Goal: Information Seeking & Learning: Compare options

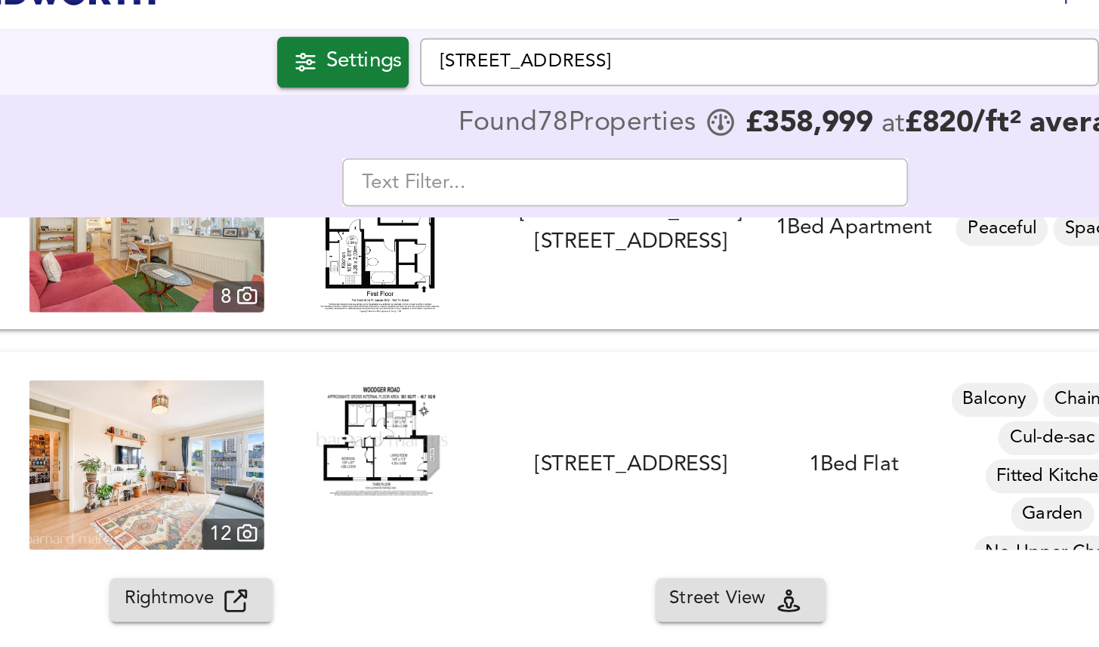
scroll to position [2328, 0]
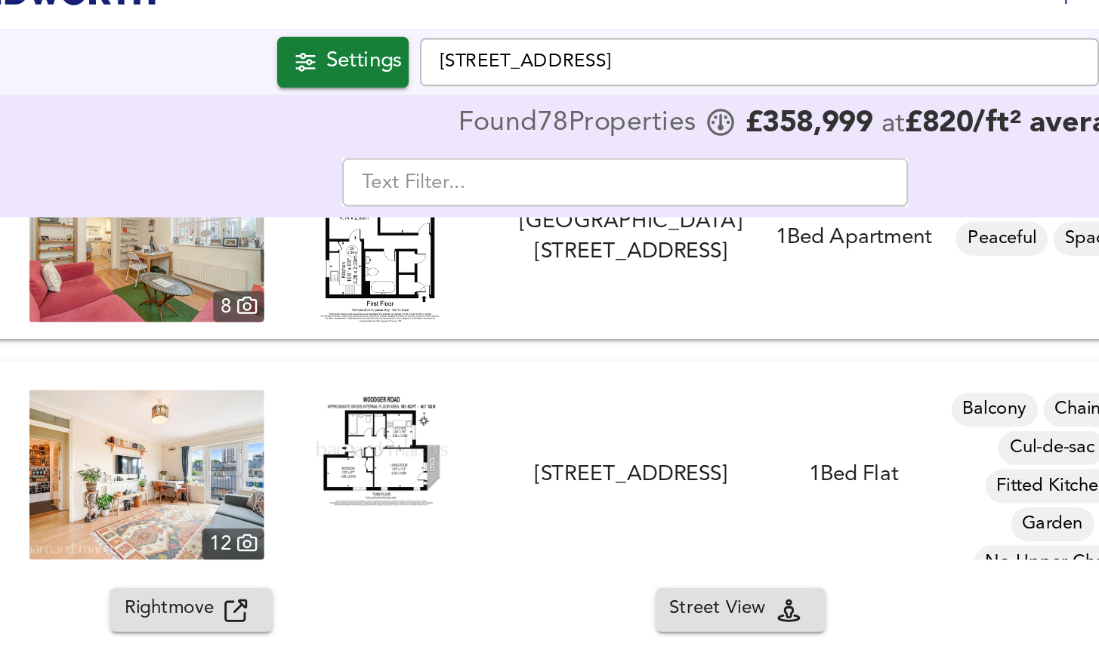
click at [457, 230] on div "FOR SALE £400,000 [STREET_ADDRESS] 1 Bed Flat Balcony Chain Free Cul-de-sac Fit…" at bounding box center [549, 277] width 1099 height 121
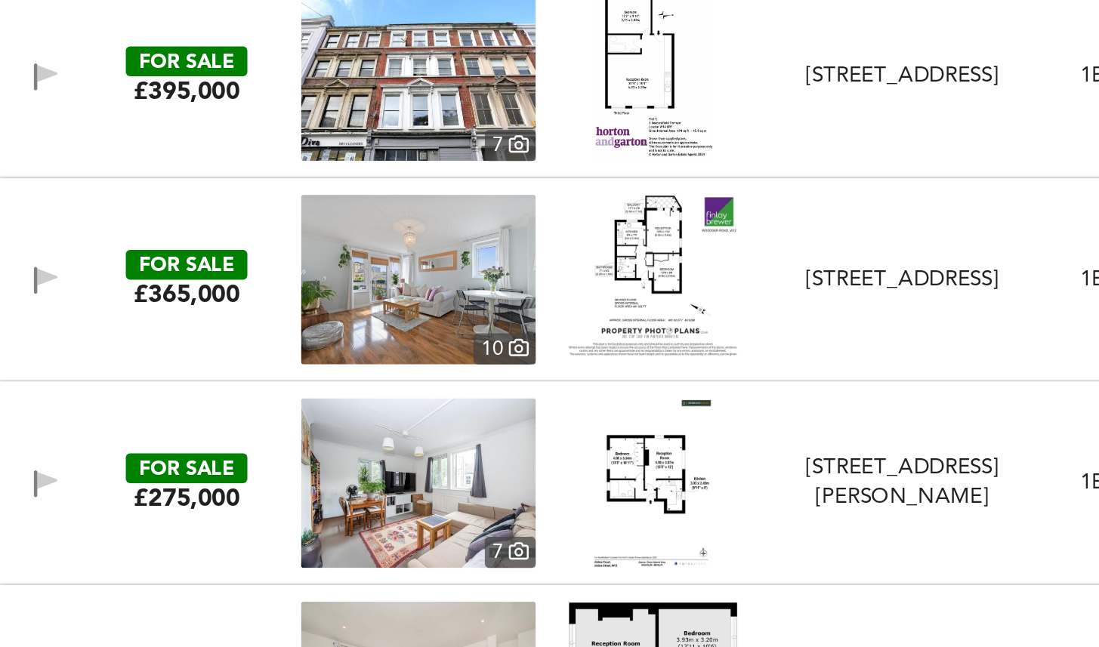
scroll to position [2576, 0]
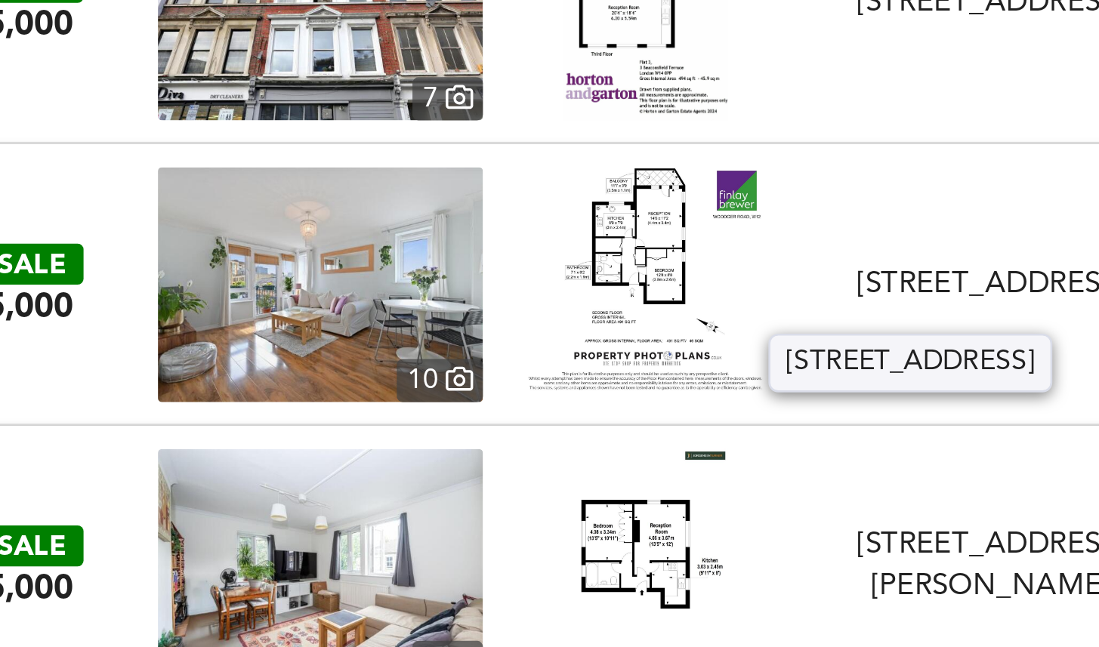
click at [418, 444] on div "[STREET_ADDRESS]" at bounding box center [482, 446] width 128 height 16
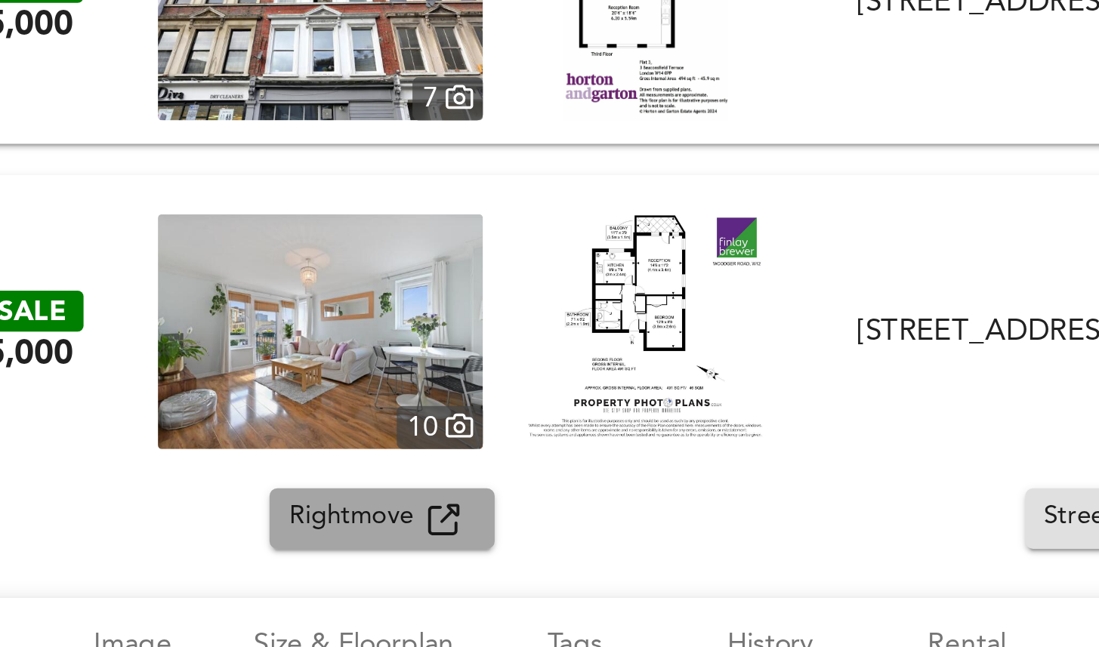
click at [254, 527] on span "Rightmove" at bounding box center [238, 535] width 54 height 17
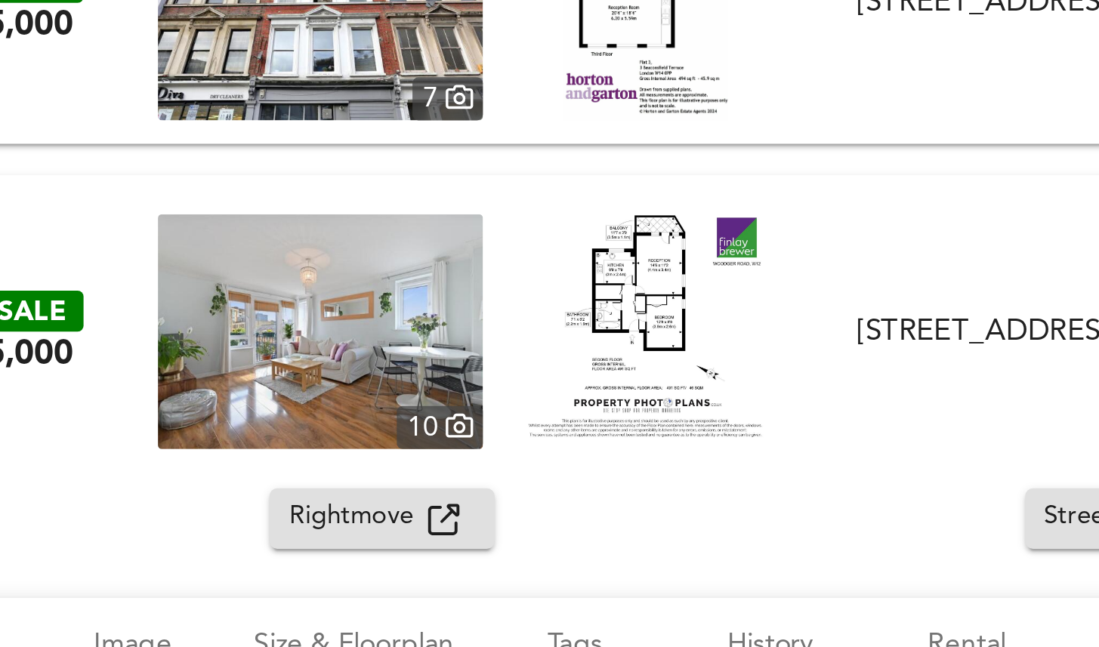
click at [295, 412] on div "FOR SALE £365,000 [STREET_ADDRESS] 1 Bed Flat Balcony Chain Free Contemporary K…" at bounding box center [549, 463] width 1099 height 121
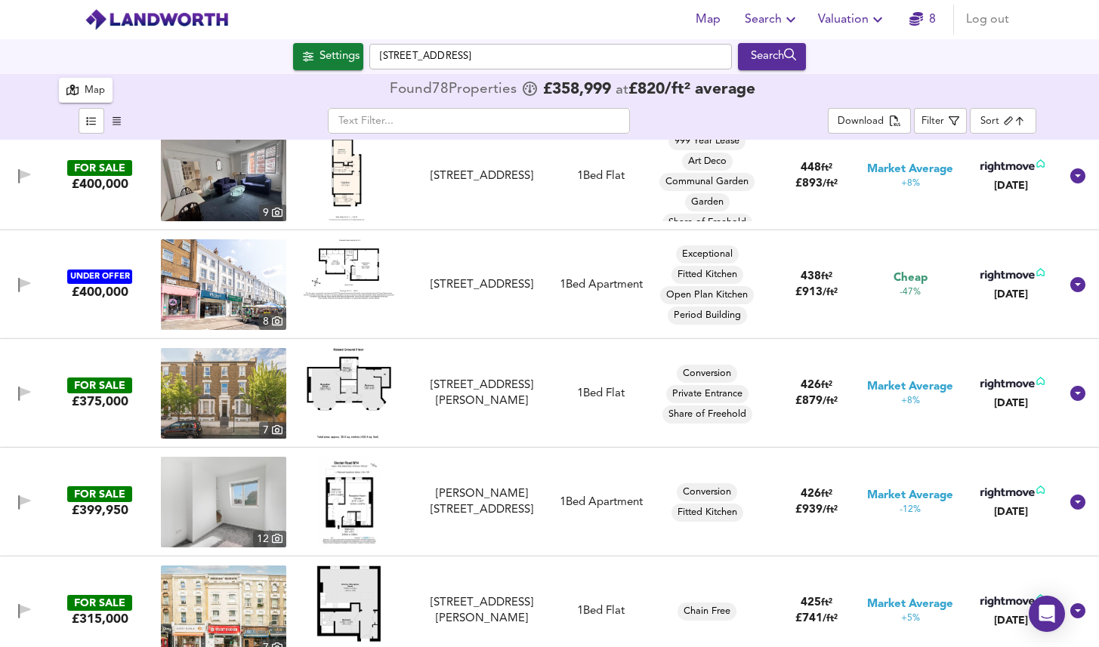
scroll to position [3445, 0]
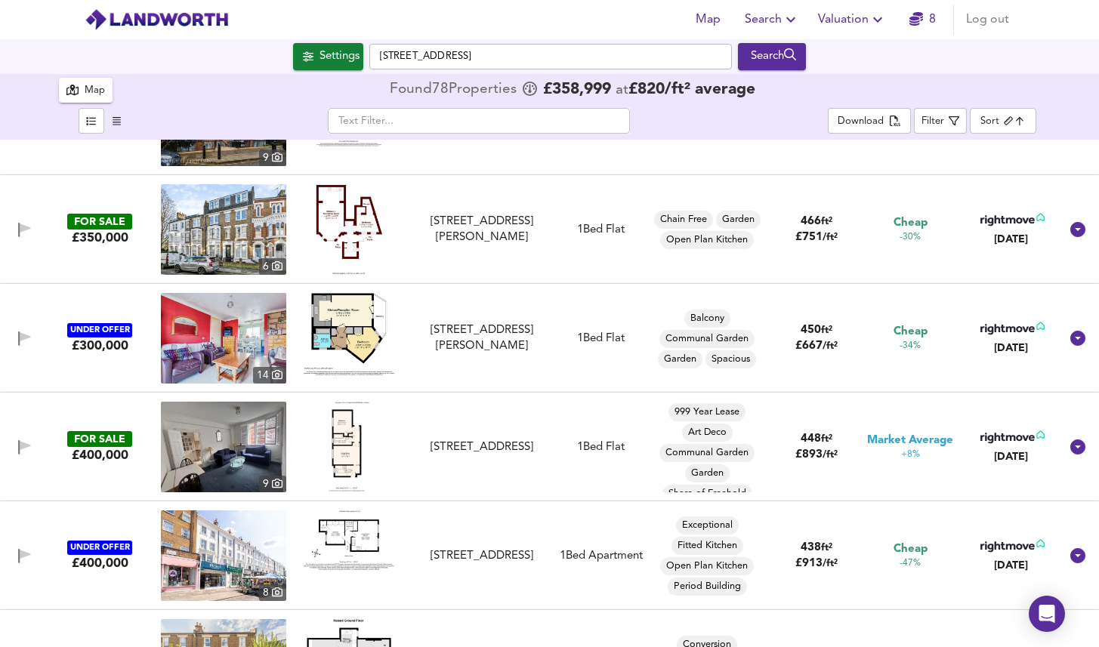
click at [783, 16] on icon "button" at bounding box center [791, 20] width 18 height 18
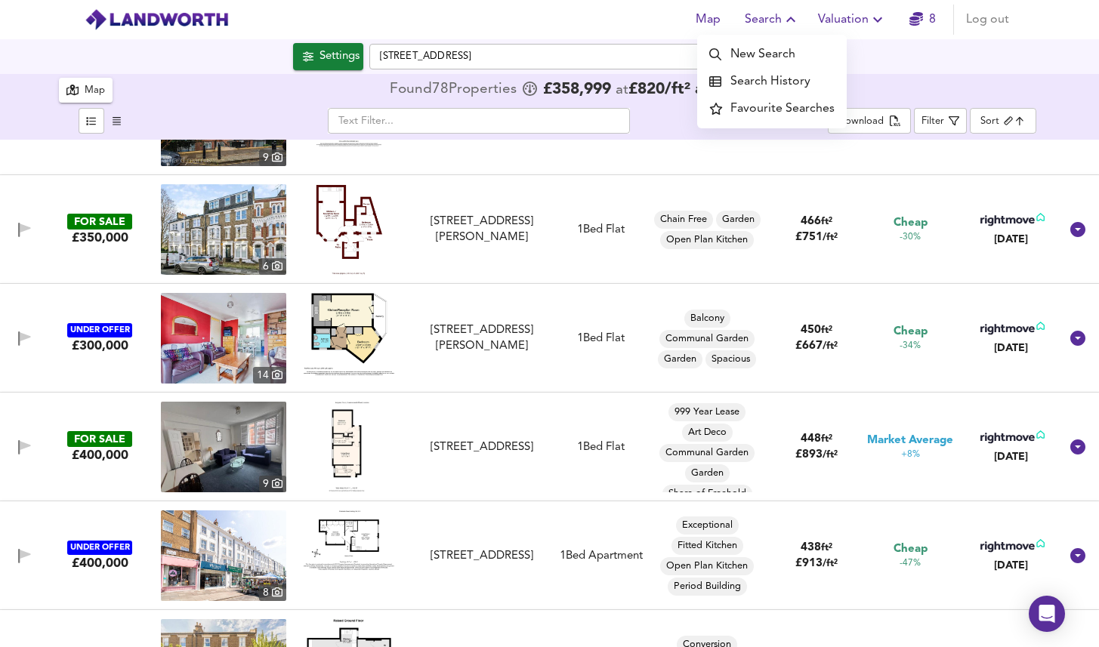
click at [770, 74] on li "Search History" at bounding box center [772, 81] width 150 height 27
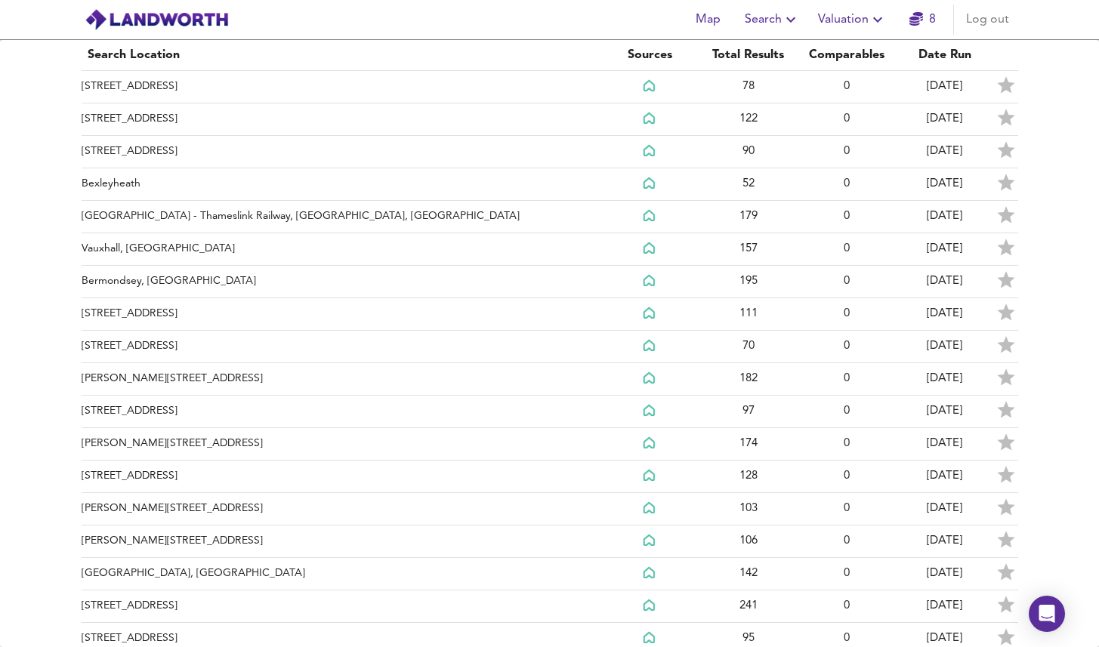
click at [60, 160] on div "Search Location Sources Total Results Comparables Date Run [GEOGRAPHIC_DATA] 78…" at bounding box center [549, 343] width 1099 height 607
click at [774, 21] on span "Search" at bounding box center [772, 19] width 55 height 21
click at [766, 51] on li "New Search" at bounding box center [772, 54] width 150 height 27
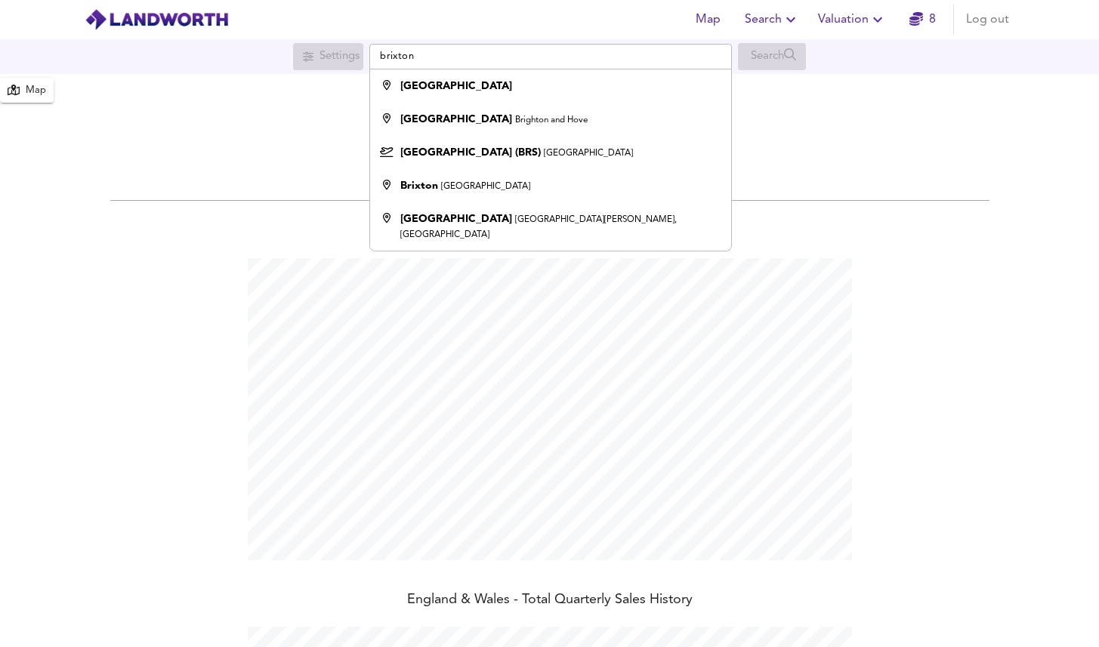
scroll to position [647, 1099]
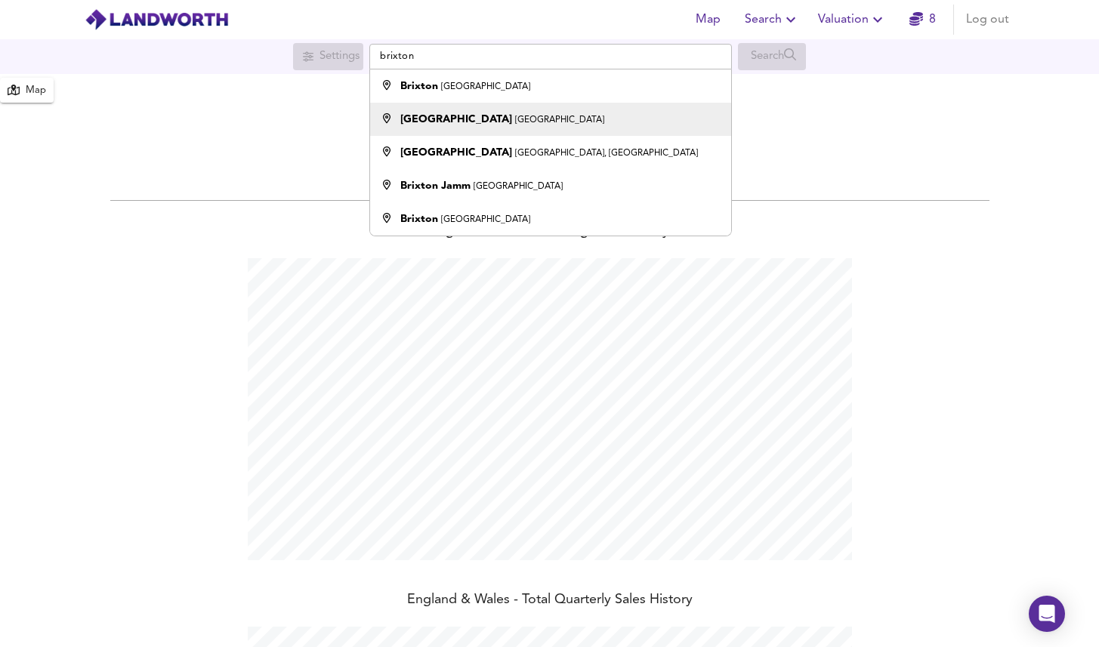
click at [579, 113] on div "Brixton Station Brixton Road, London" at bounding box center [547, 119] width 347 height 15
type input "Brixton Station, Brixton Road, London"
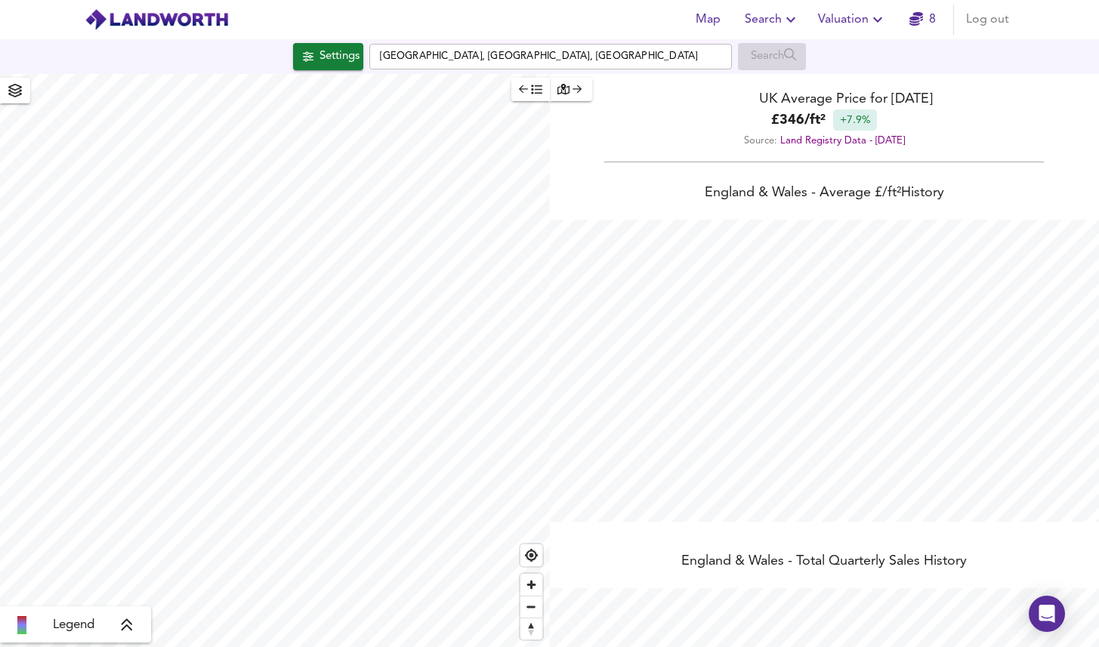
checkbox input "false"
checkbox input "true"
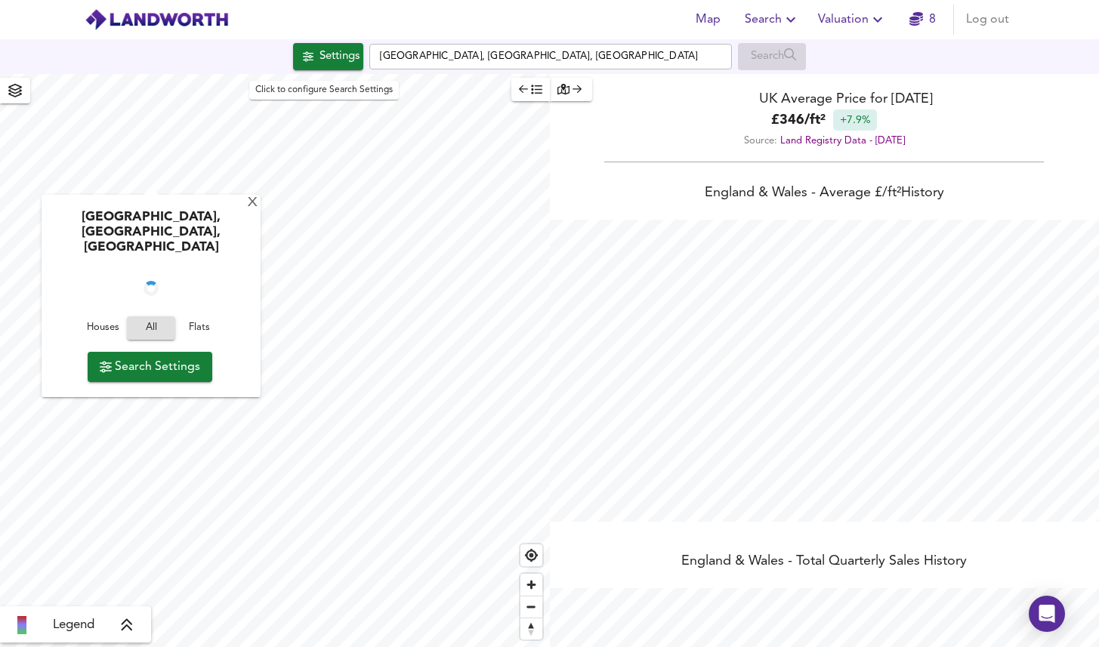
click at [325, 51] on div "Settings" at bounding box center [340, 57] width 40 height 20
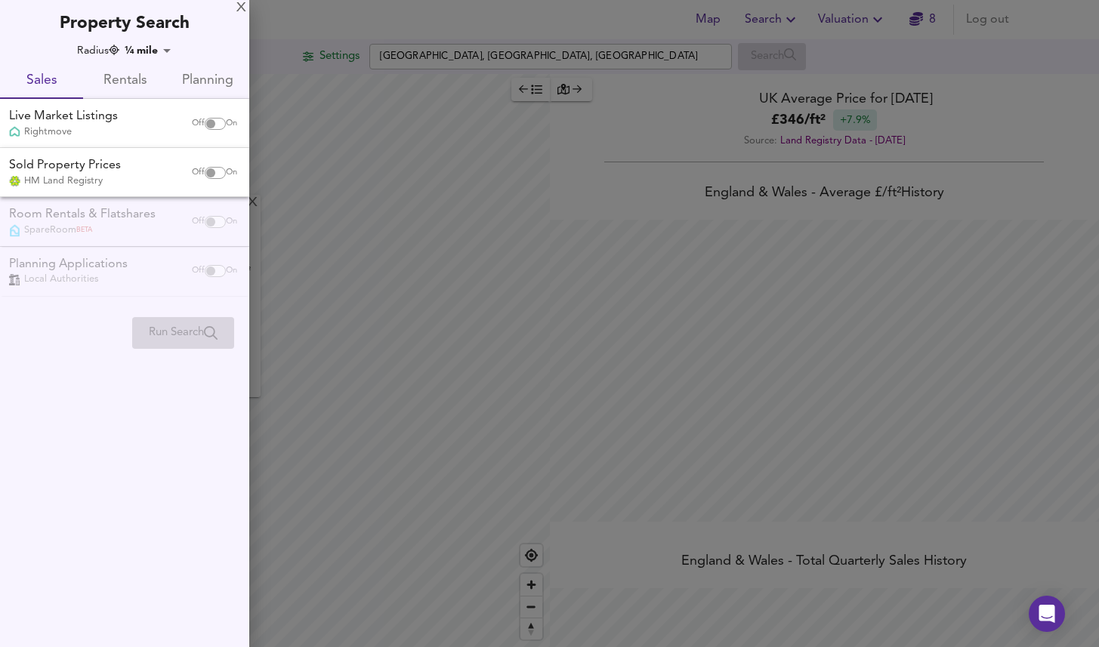
click at [143, 47] on body "Map Search Valuation 8 Log out Settings Brixton Station, Brixton Road, London S…" at bounding box center [549, 323] width 1099 height 647
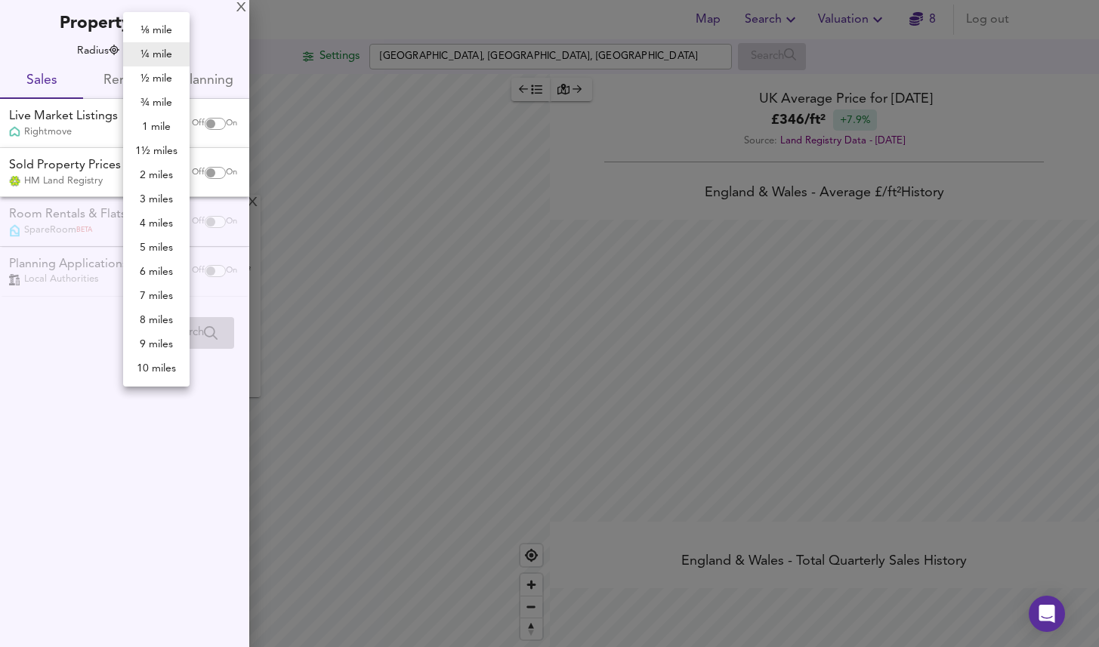
click at [156, 173] on li "2 miles" at bounding box center [156, 175] width 66 height 24
type input "3218"
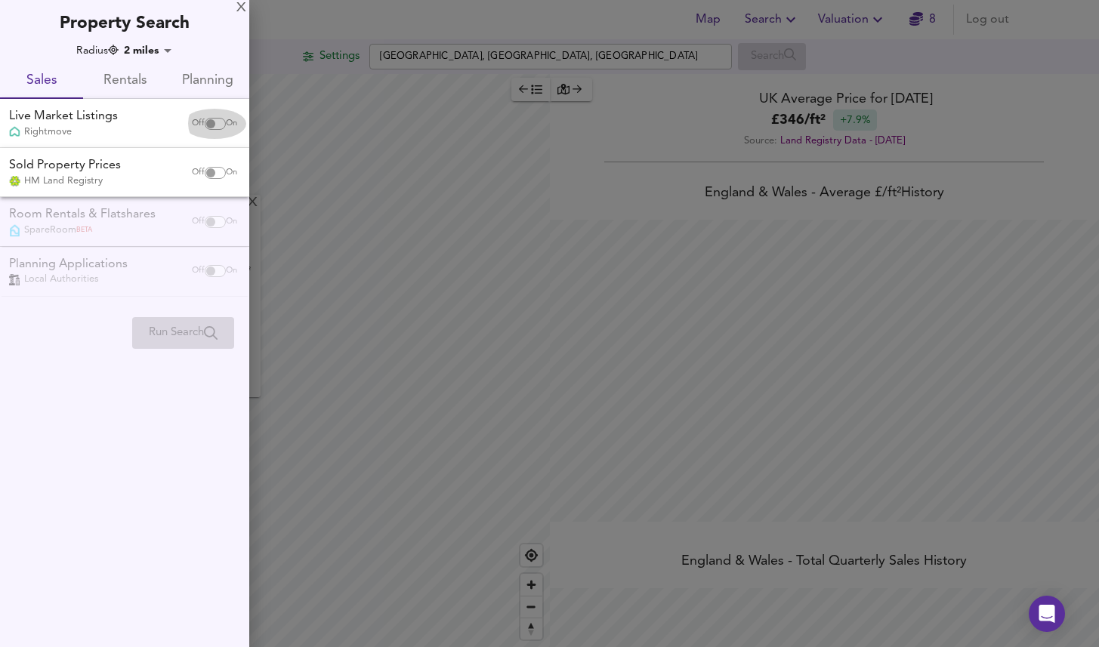
click at [211, 116] on div "Off On" at bounding box center [214, 124] width 63 height 30
checkbox input "true"
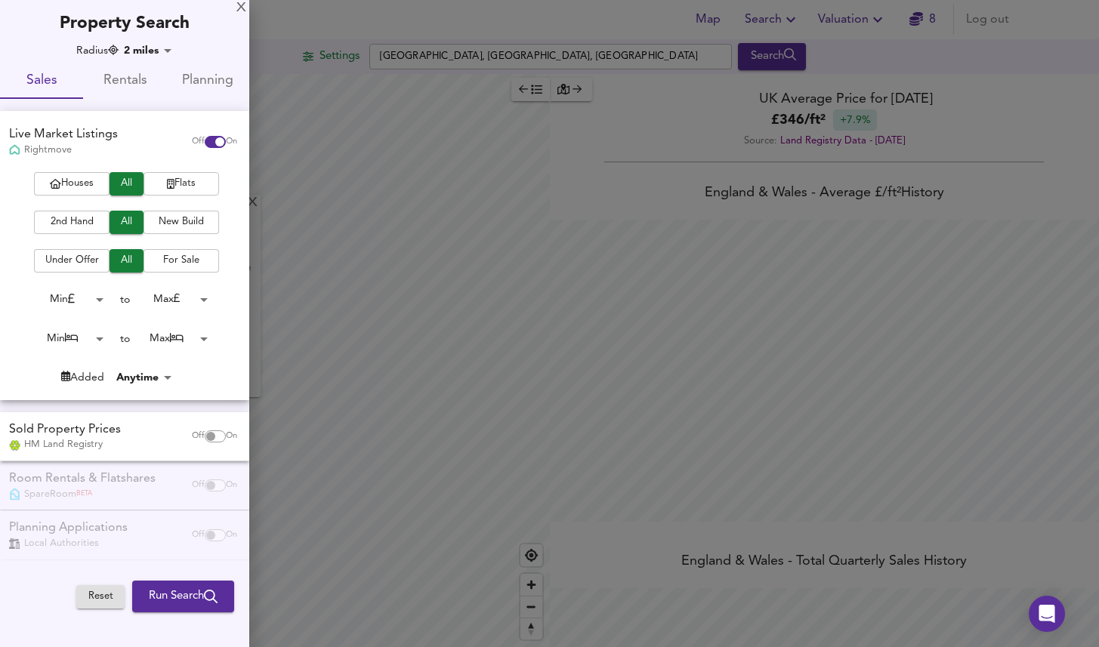
click at [173, 181] on span "Flats" at bounding box center [181, 183] width 60 height 17
click at [88, 220] on span "2nd Hand" at bounding box center [72, 222] width 60 height 17
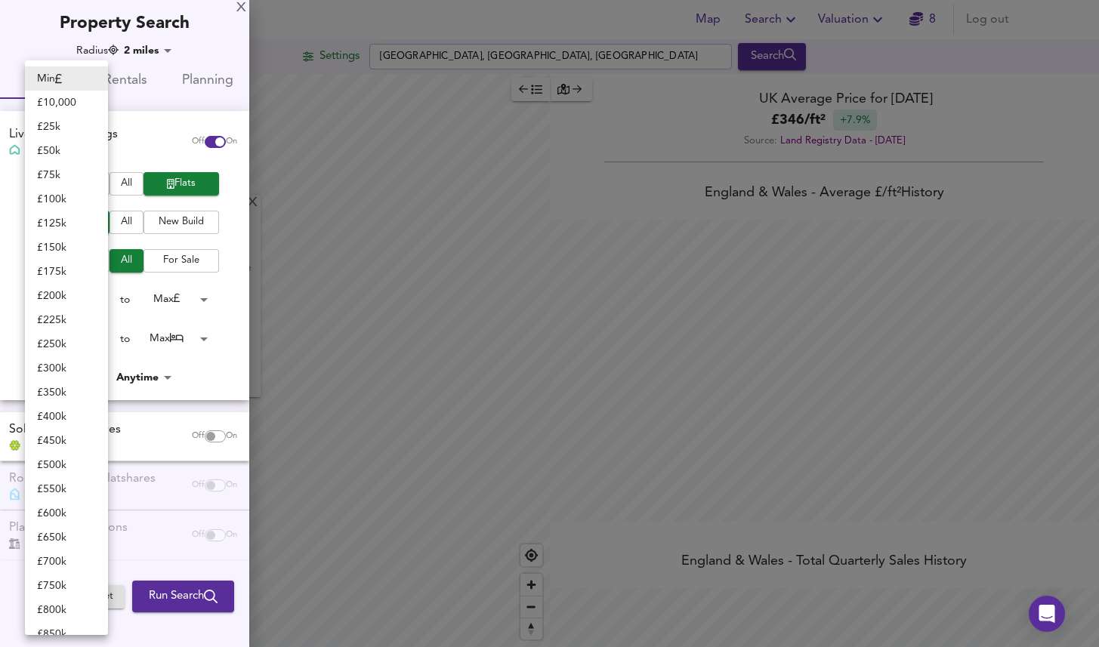
click at [94, 307] on body "Map Search Valuation 8 Log out Settings Brixton Station, Brixton Road, London S…" at bounding box center [549, 323] width 1099 height 647
drag, startPoint x: 82, startPoint y: 273, endPoint x: 73, endPoint y: 246, distance: 28.7
click at [73, 245] on ul "Min £ 10,000 £ 25k £ 50k £ 75k £ 100k £ 125k £ 150k £ 175k £ 200k £ 225k £ 250k…" at bounding box center [66, 586] width 83 height 1052
click at [73, 246] on li "£ 150k" at bounding box center [66, 248] width 83 height 24
type input "150000"
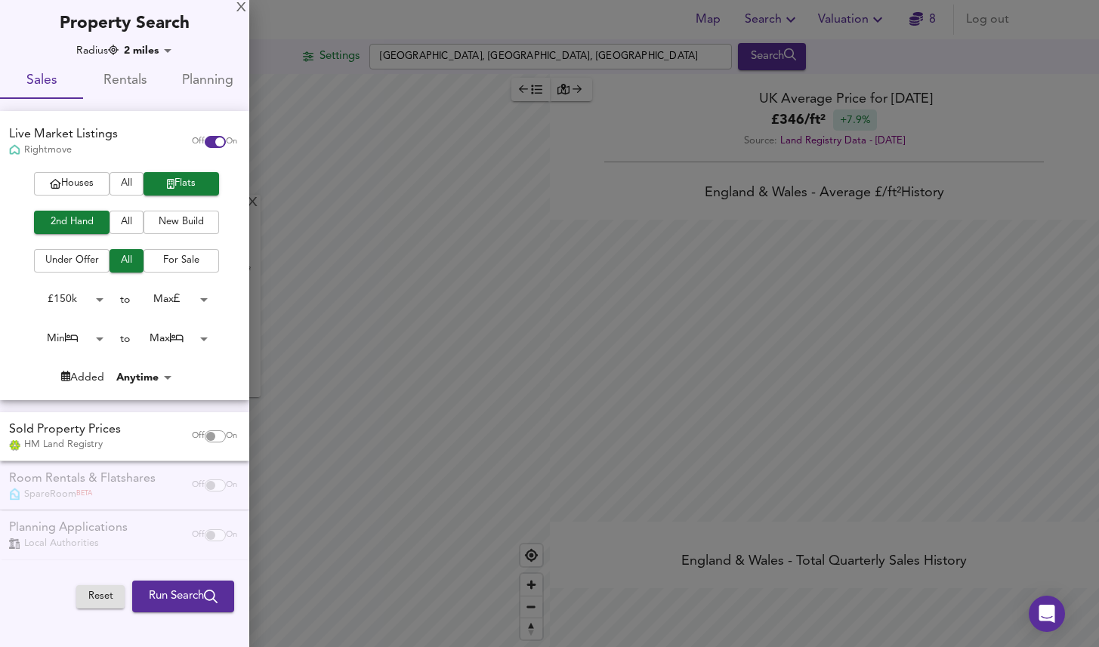
click at [166, 297] on body "Map Search Valuation 8 Log out Settings Brixton Station, Brixton Road, London S…" at bounding box center [549, 323] width 1099 height 647
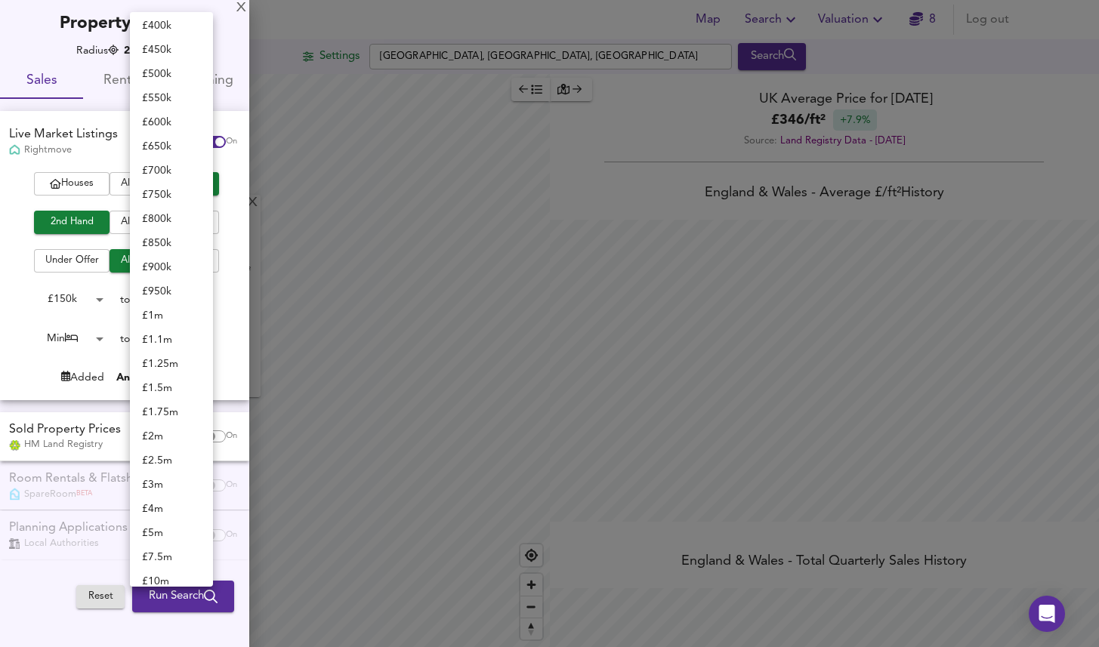
scroll to position [163, 0]
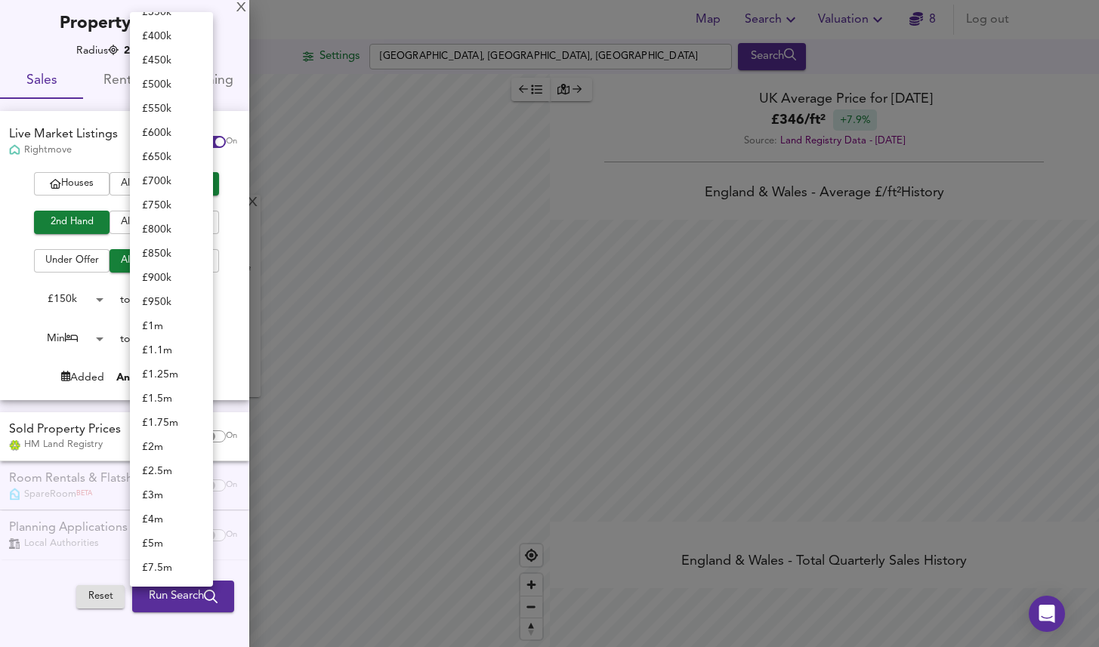
click at [159, 34] on li "£ 400k" at bounding box center [171, 36] width 83 height 24
type input "400000"
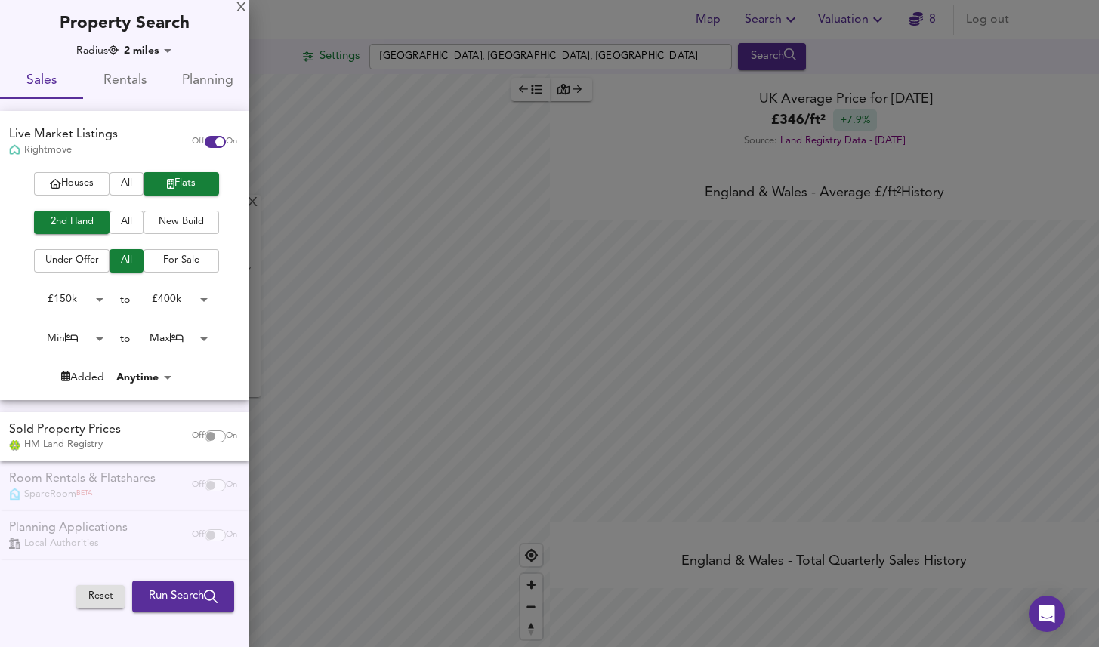
click at [78, 329] on body "Map Search Valuation 8 Log out Settings Brixton Station, Brixton Road, London S…" at bounding box center [549, 323] width 1099 height 647
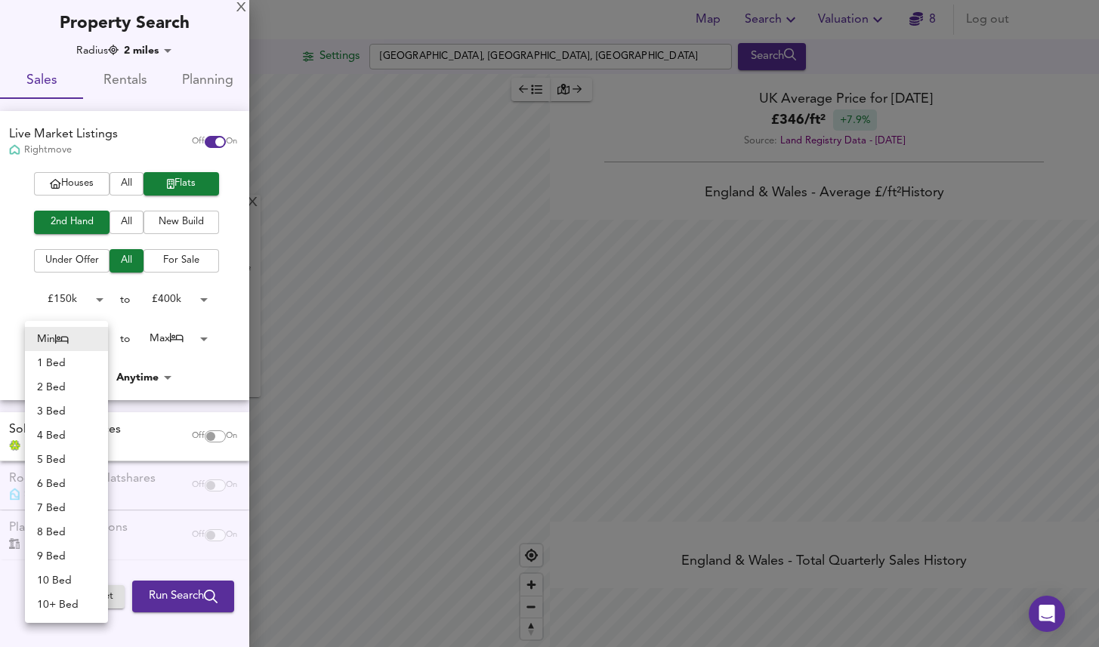
click at [67, 365] on li "1 Bed" at bounding box center [66, 363] width 83 height 24
type input "1"
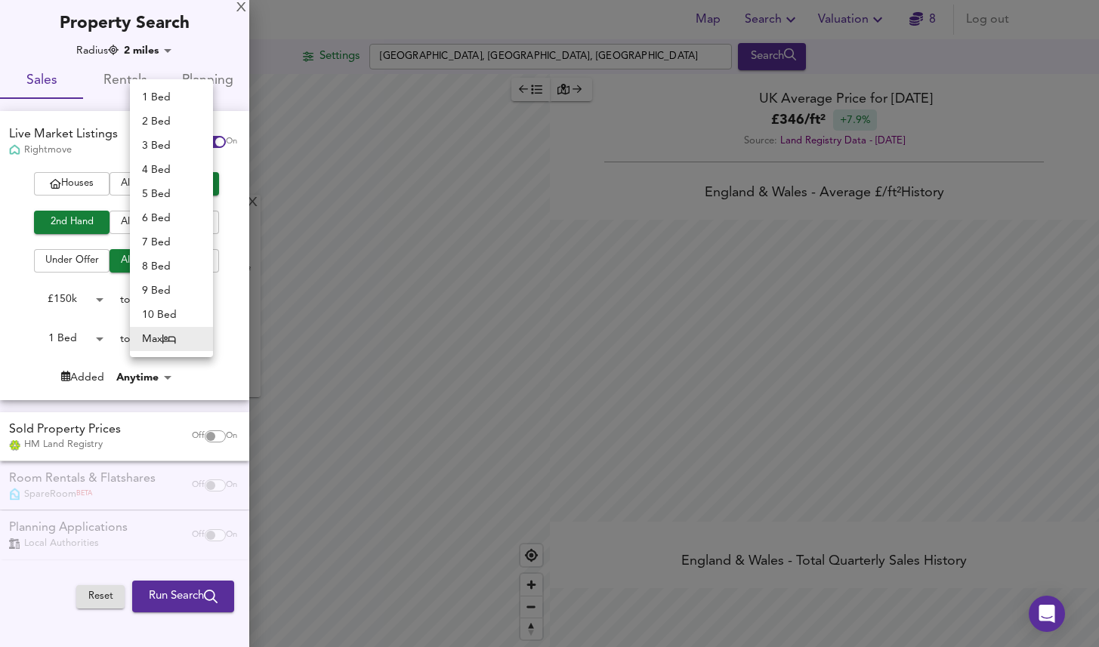
click at [161, 338] on body "Map Search Valuation 8 Log out Settings Brixton Station, Brixton Road, London S…" at bounding box center [549, 323] width 1099 height 647
click at [152, 102] on li "1 Bed" at bounding box center [171, 97] width 83 height 24
type input "1"
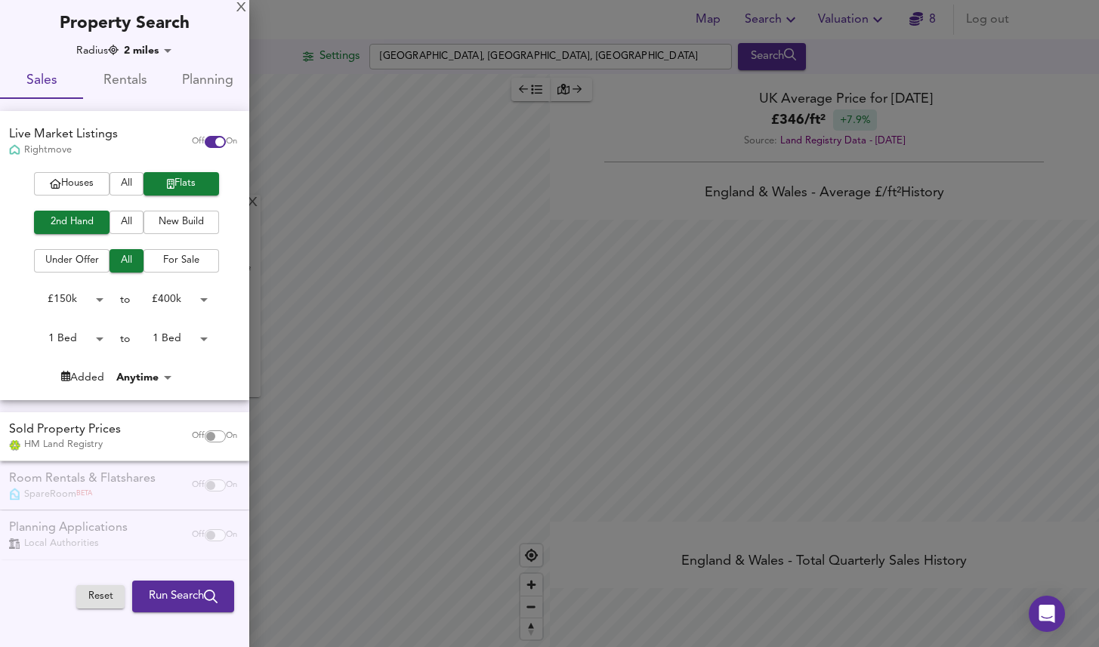
click at [346, 341] on div at bounding box center [549, 323] width 1099 height 647
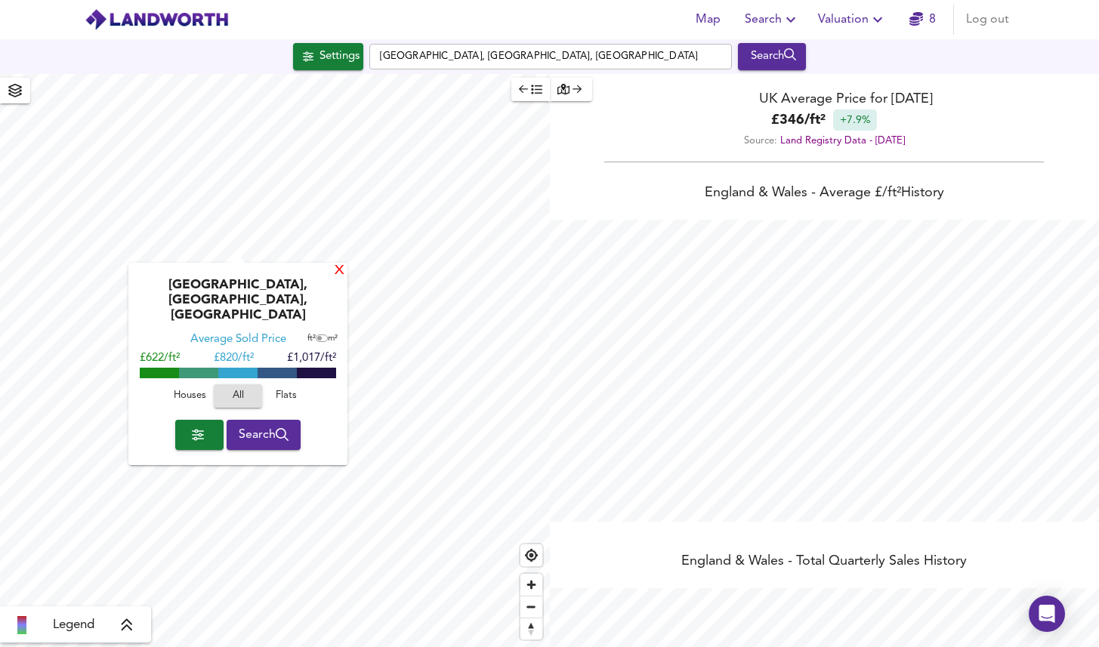
click at [338, 271] on div "X" at bounding box center [339, 271] width 13 height 14
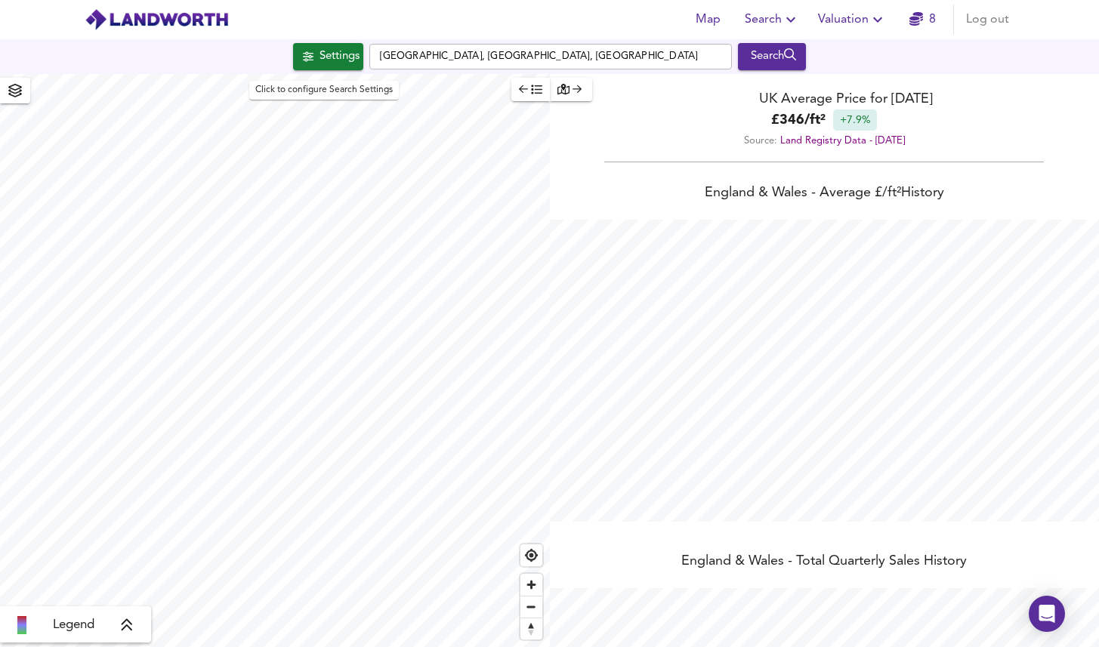
click at [333, 63] on div "Settings" at bounding box center [340, 57] width 40 height 20
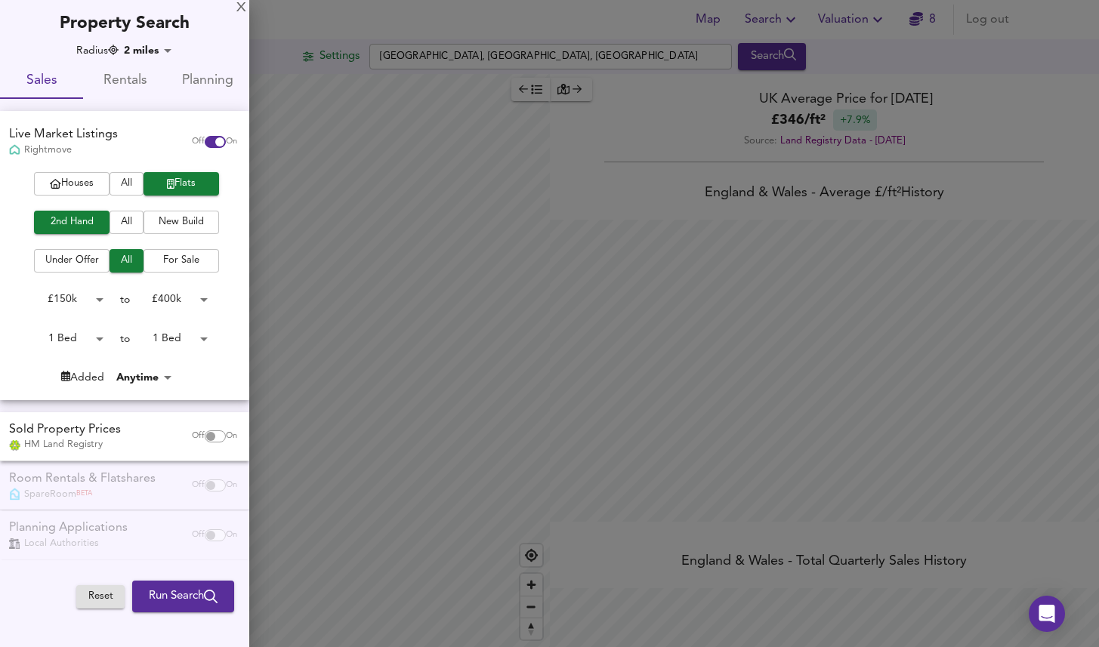
click at [157, 53] on body "Map Search Valuation 8 Log out Settings Brixton Station, Brixton Road, London S…" at bounding box center [549, 323] width 1099 height 647
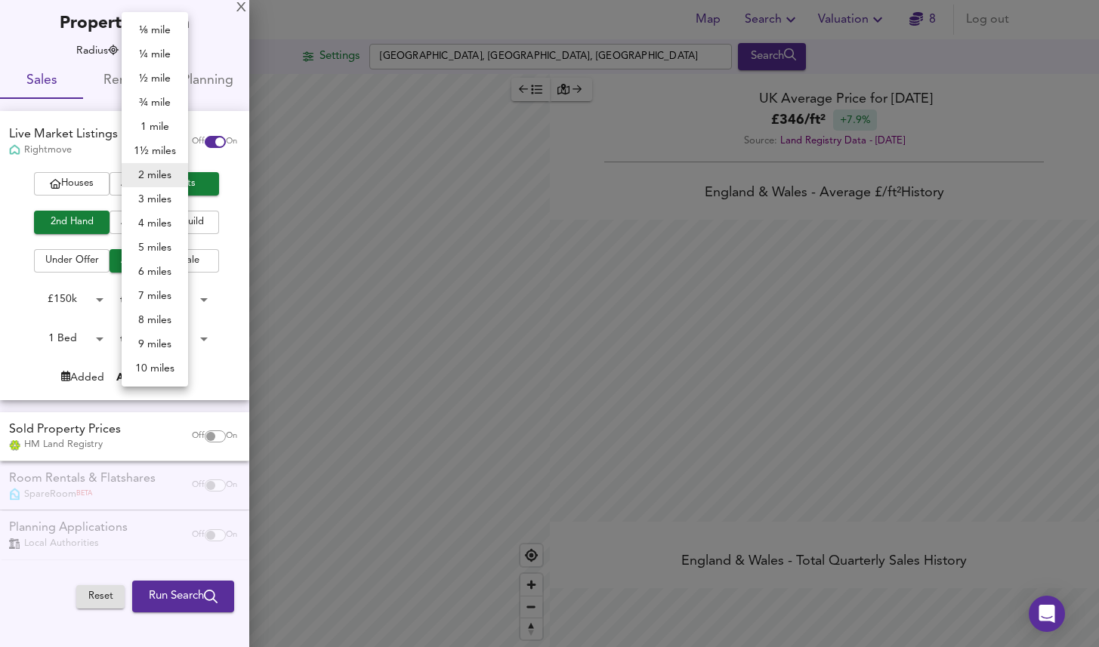
click at [159, 151] on li "1½ miles" at bounding box center [155, 151] width 66 height 24
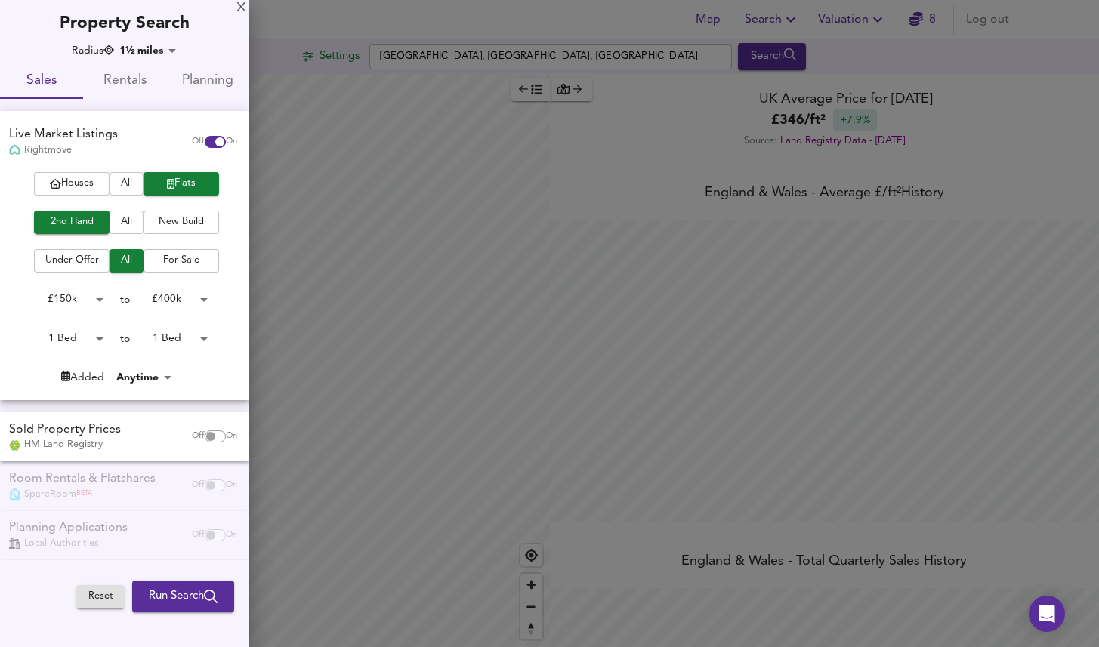
click at [150, 50] on body "Map Search Valuation 8 Log out Settings Brixton Station, Brixton Road, London S…" at bounding box center [549, 323] width 1099 height 647
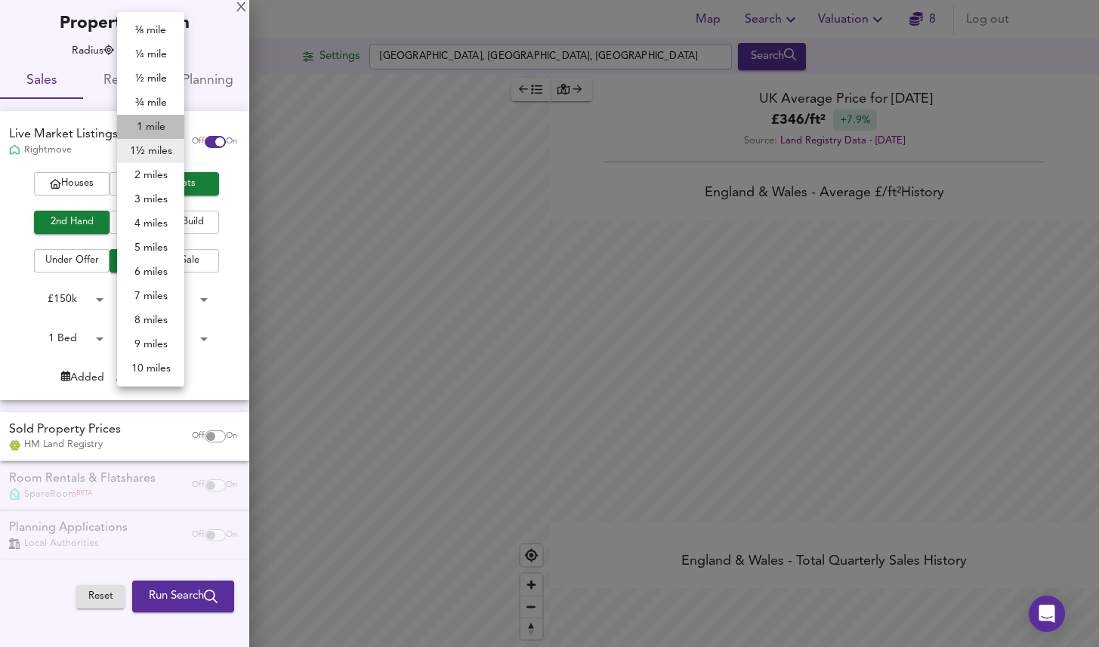
click at [153, 130] on li "1 mile" at bounding box center [150, 127] width 67 height 24
type input "1609"
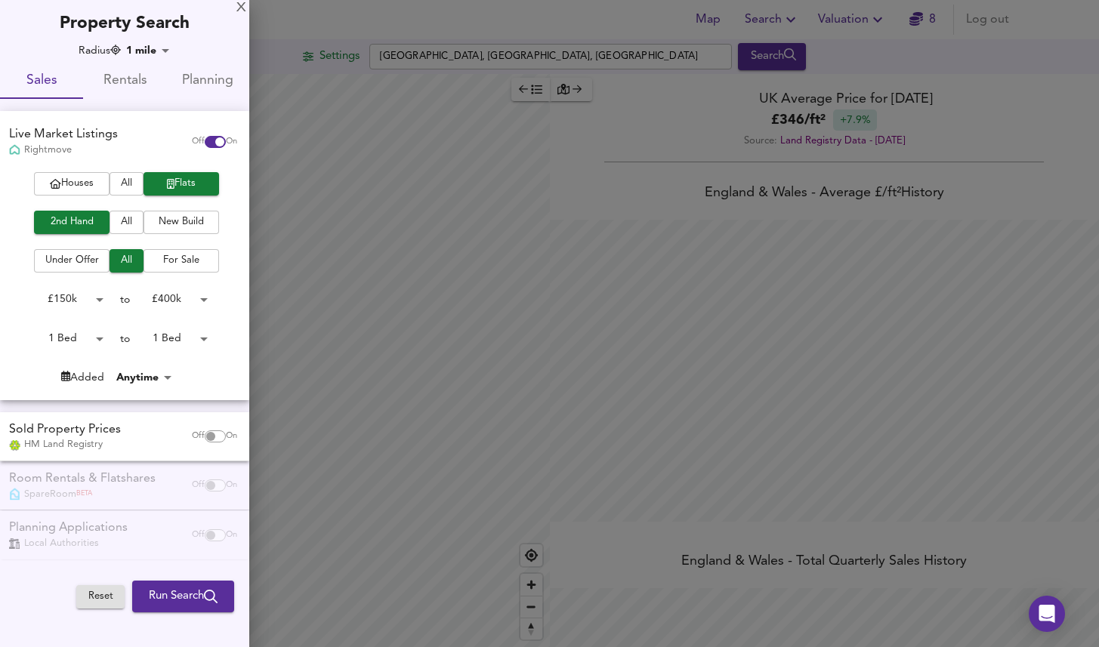
click at [282, 24] on div at bounding box center [549, 323] width 1099 height 647
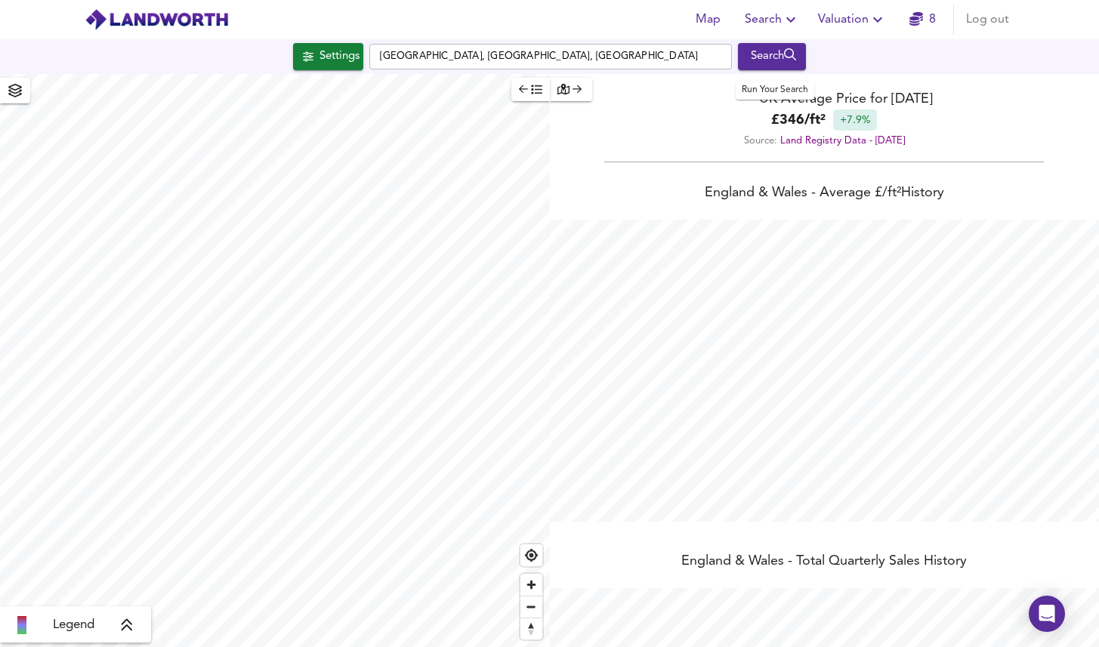
click at [770, 48] on div "Search" at bounding box center [772, 57] width 61 height 20
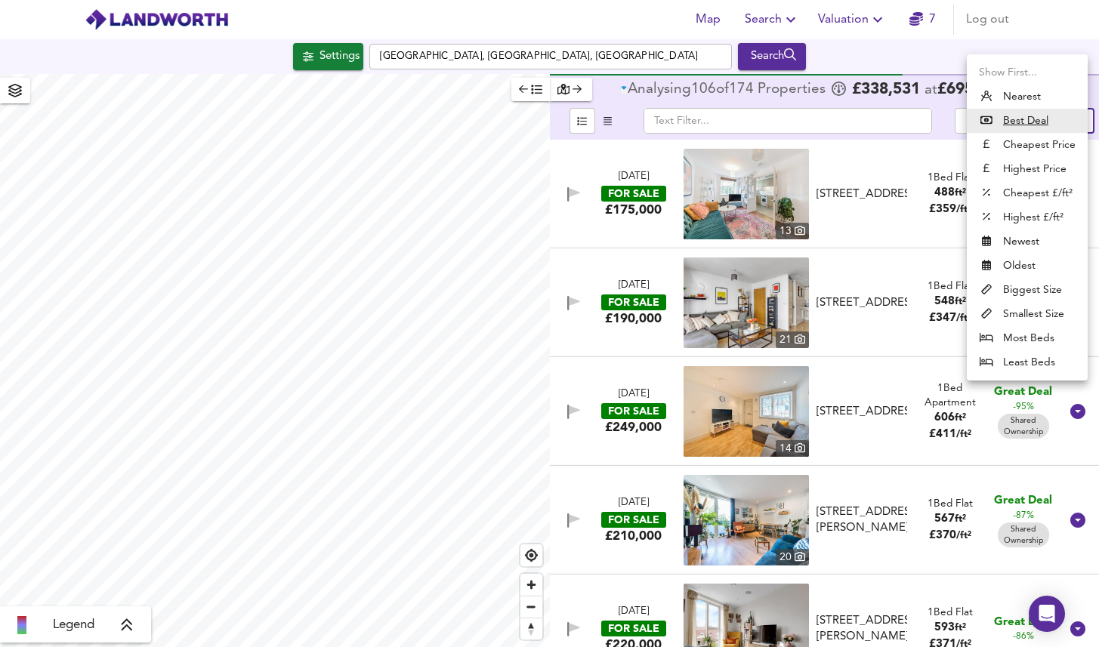
click at [1059, 122] on body "Map Search Valuation 7 Log out Settings Brixton Station, Brixton Road, London S…" at bounding box center [549, 323] width 1099 height 647
click at [1013, 284] on li "Biggest Size" at bounding box center [1027, 290] width 121 height 24
type input "biggest"
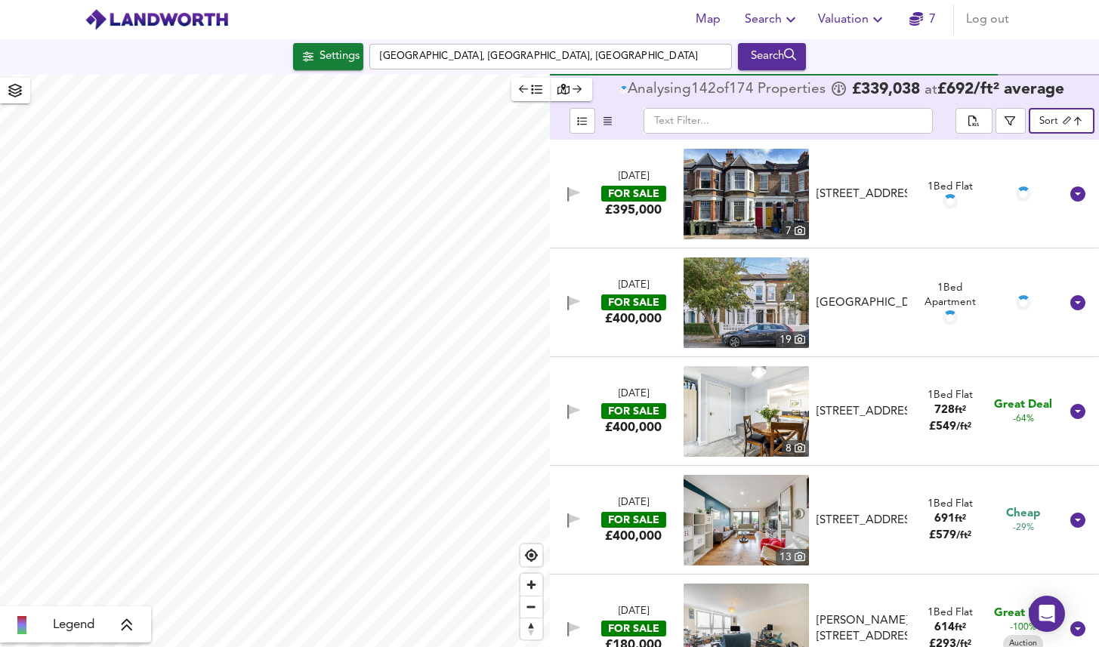
click at [530, 91] on span "button" at bounding box center [530, 89] width 23 height 17
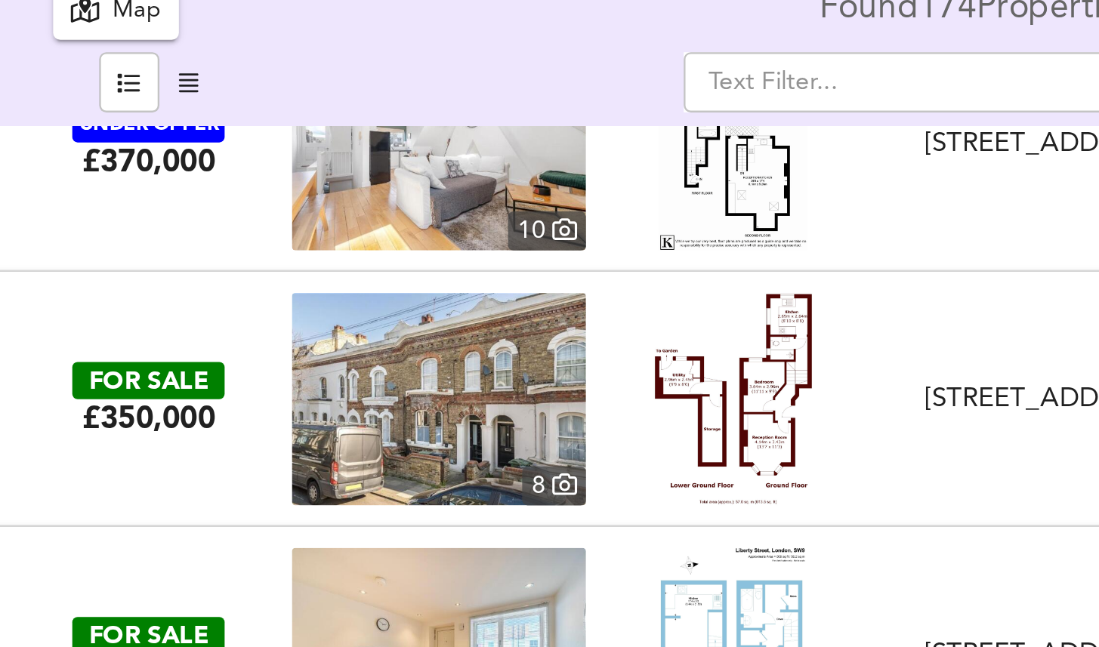
scroll to position [1023, 0]
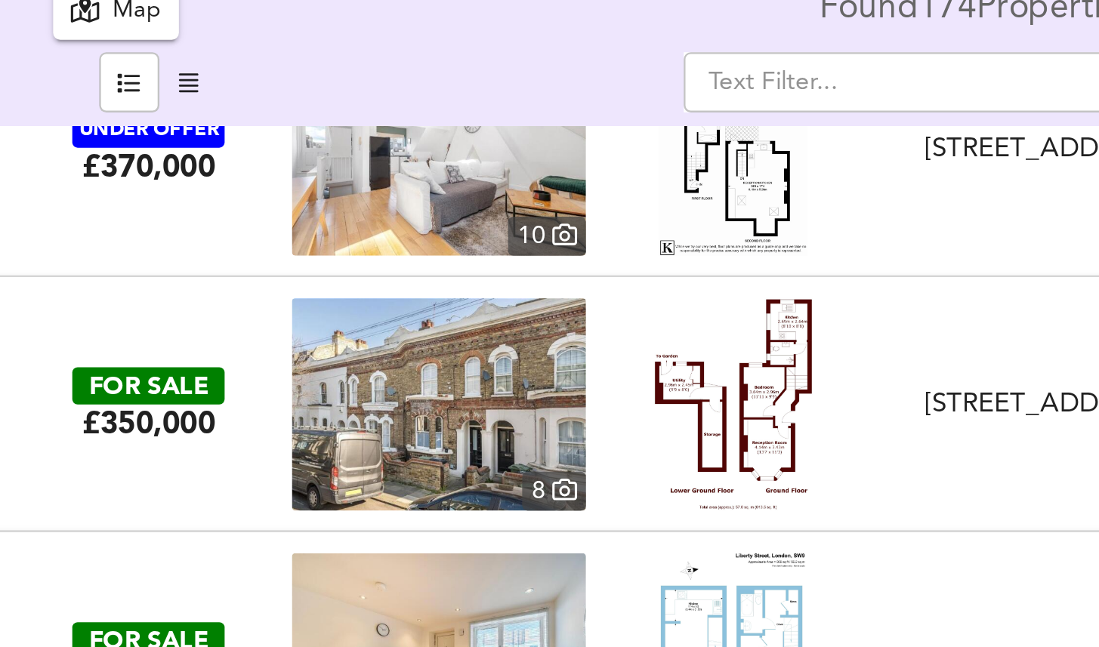
click at [440, 219] on div "FOR SALE £350,000 8 Mayall Road, Brixton, SE24 0PR Mayall Road, Brixton 1 Bed F…" at bounding box center [531, 258] width 1057 height 91
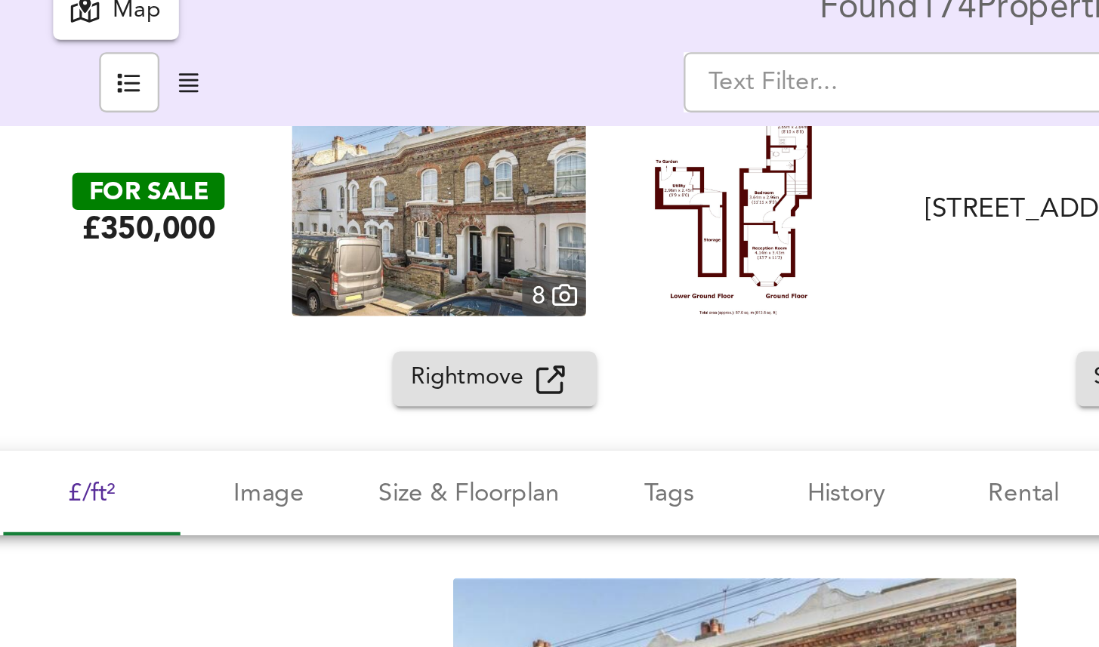
scroll to position [1135, 0]
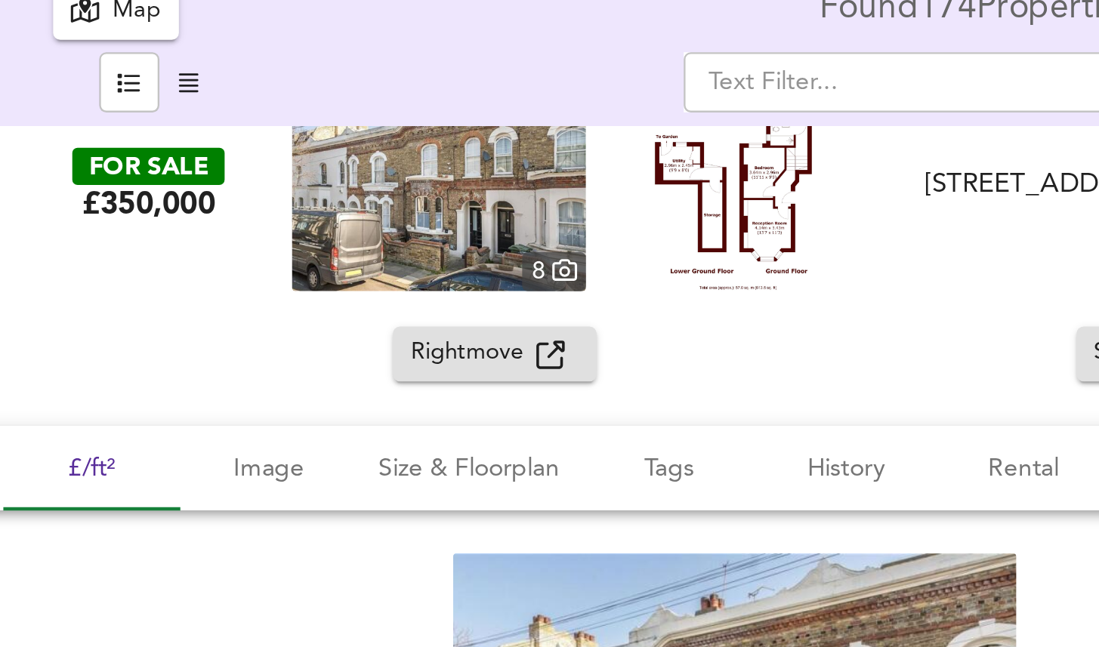
click at [256, 238] on span "Rightmove" at bounding box center [238, 236] width 54 height 17
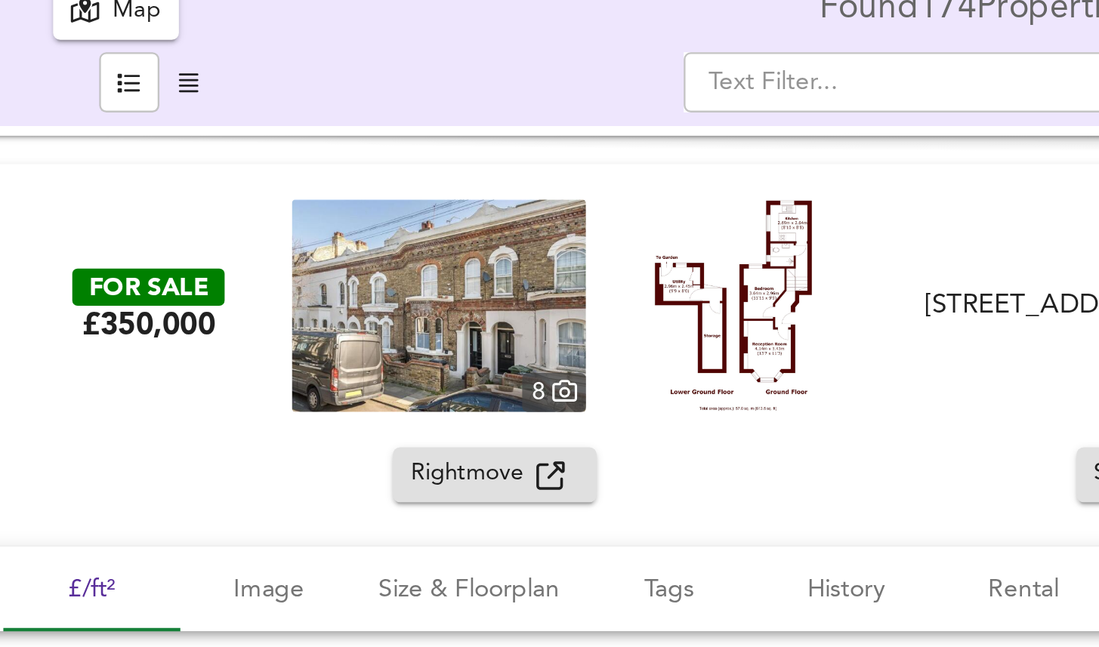
scroll to position [1076, 0]
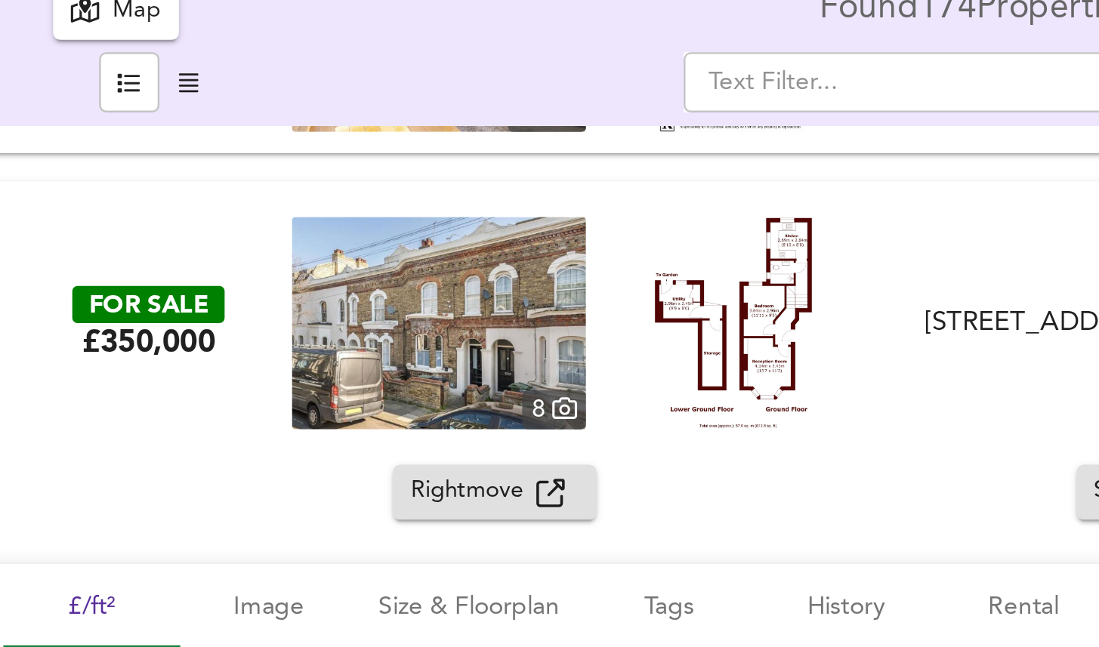
click at [316, 167] on div "FOR SALE £350,000 8 Mayall Road, Brixton, SE24 0PR Mayall Road, Brixton 1 Bed F…" at bounding box center [549, 223] width 1099 height 121
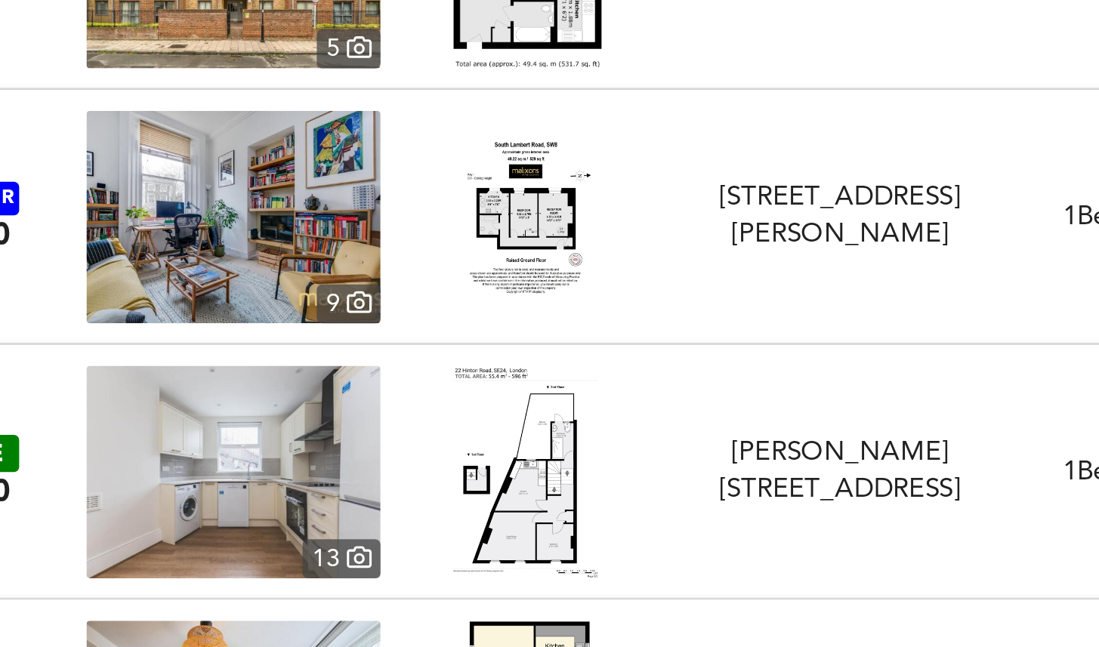
scroll to position [6232, 0]
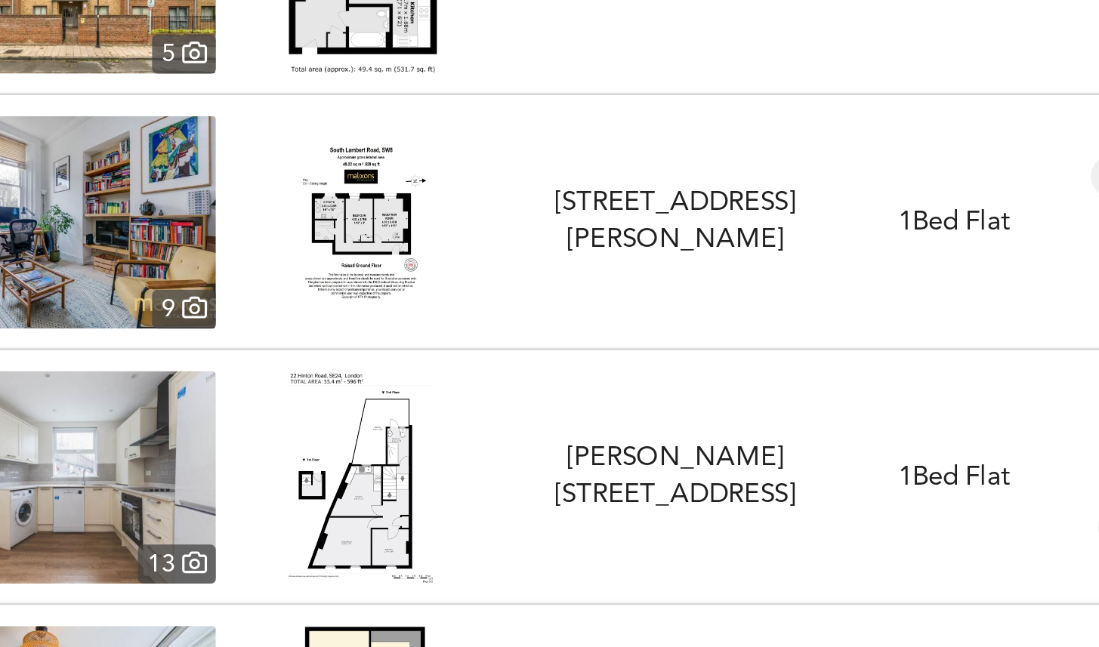
click at [349, 268] on img at bounding box center [349, 271] width 62 height 91
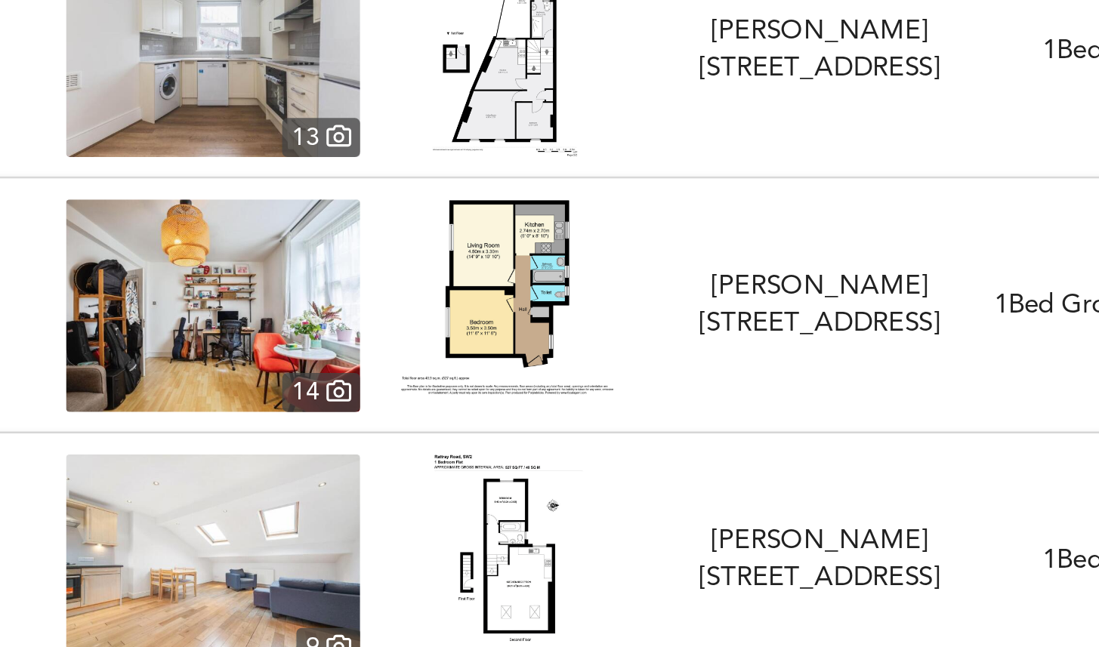
scroll to position [6418, 0]
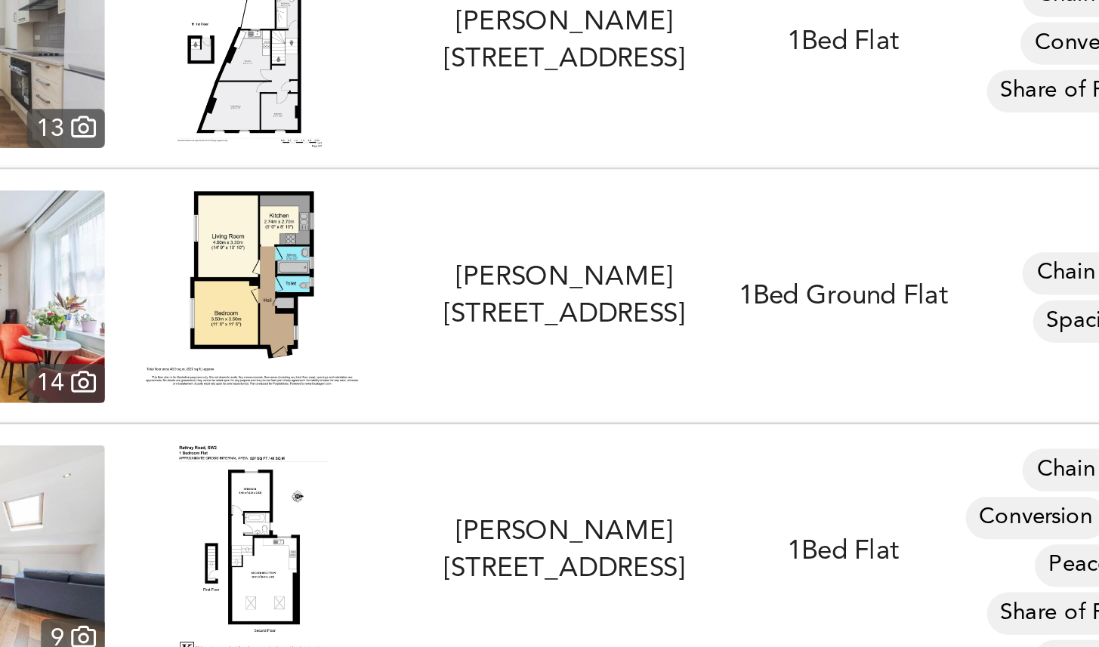
click at [406, 278] on div at bounding box center [348, 302] width 125 height 91
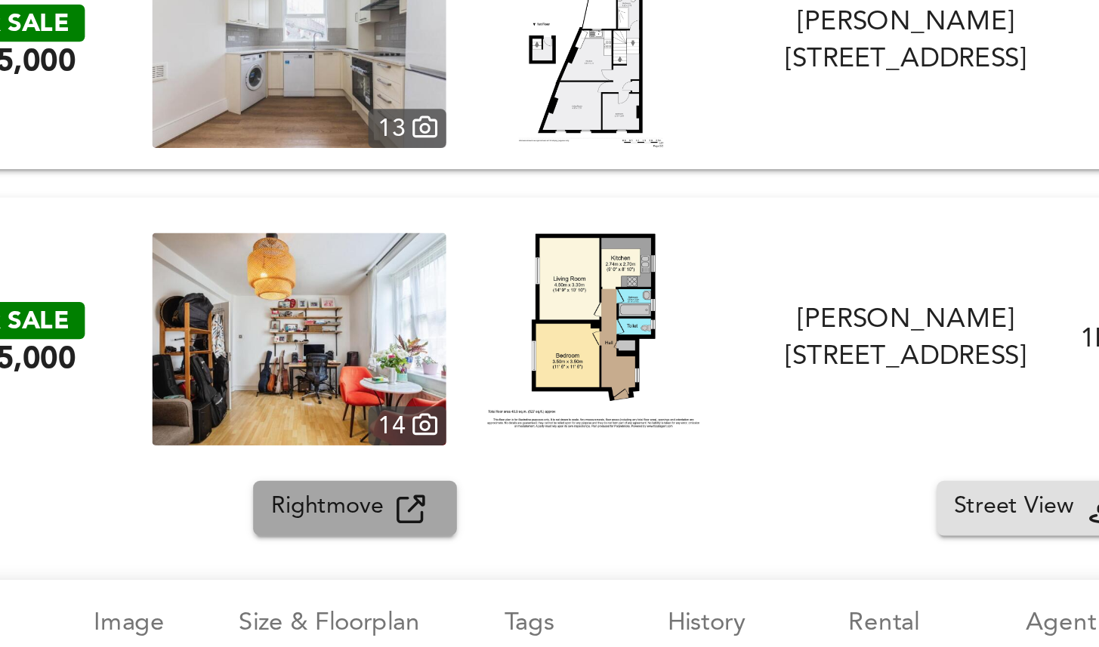
click at [218, 391] on span "Rightmove" at bounding box center [238, 392] width 54 height 17
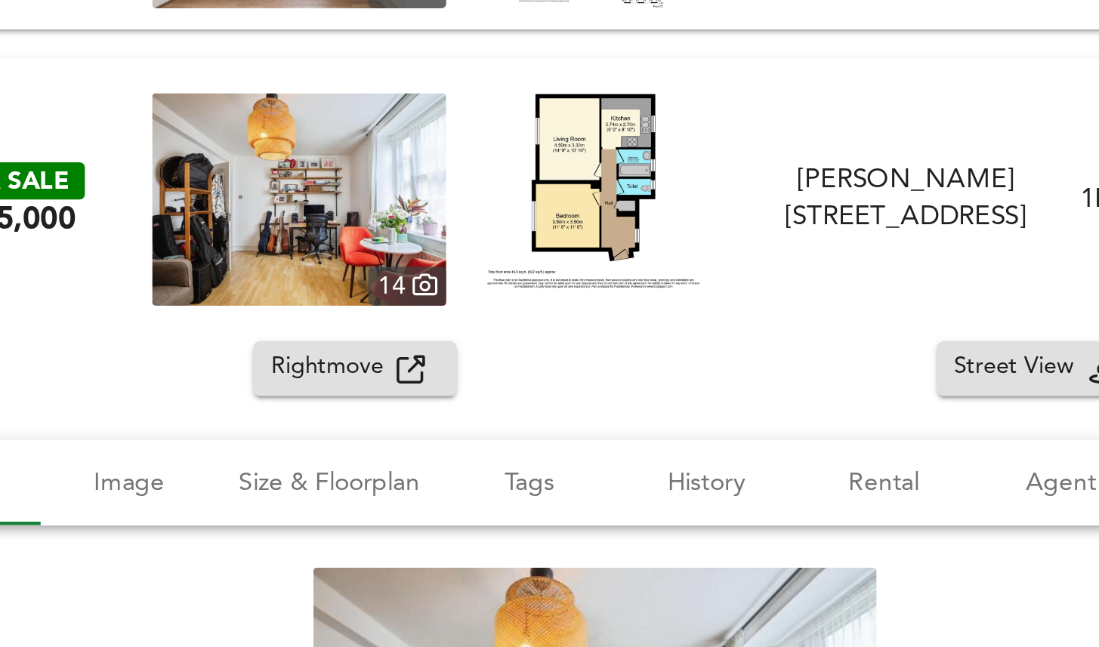
scroll to position [6454, 0]
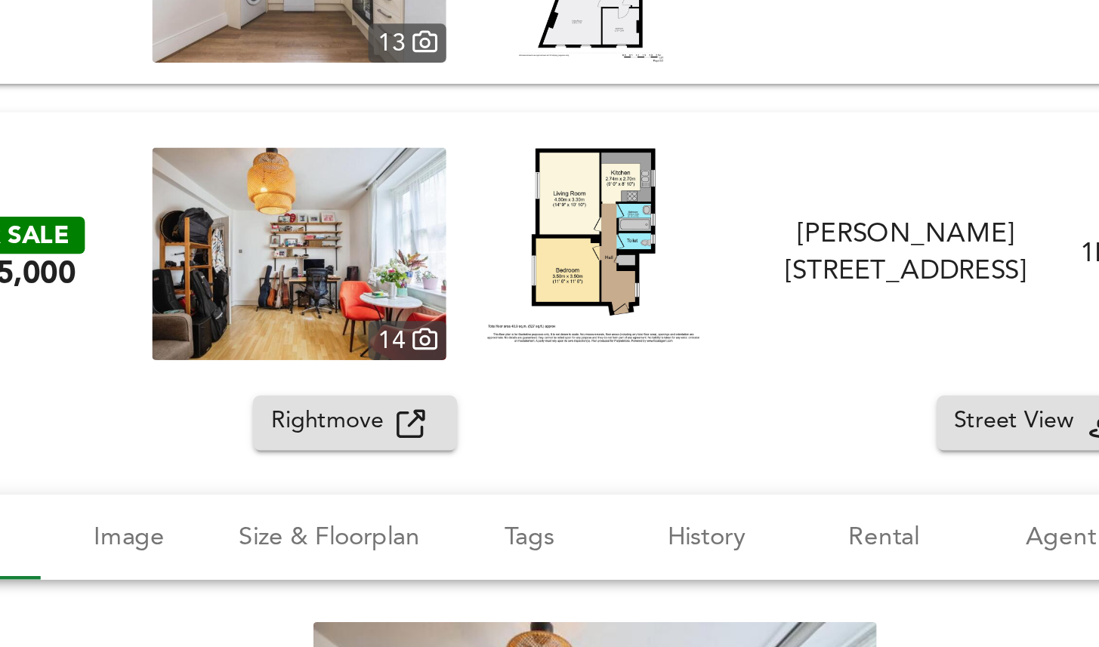
click at [413, 230] on div "FOR SALE £335,000 14 William Bonney Estate, London, SW4 7JB William Bonney Esta…" at bounding box center [549, 284] width 1099 height 121
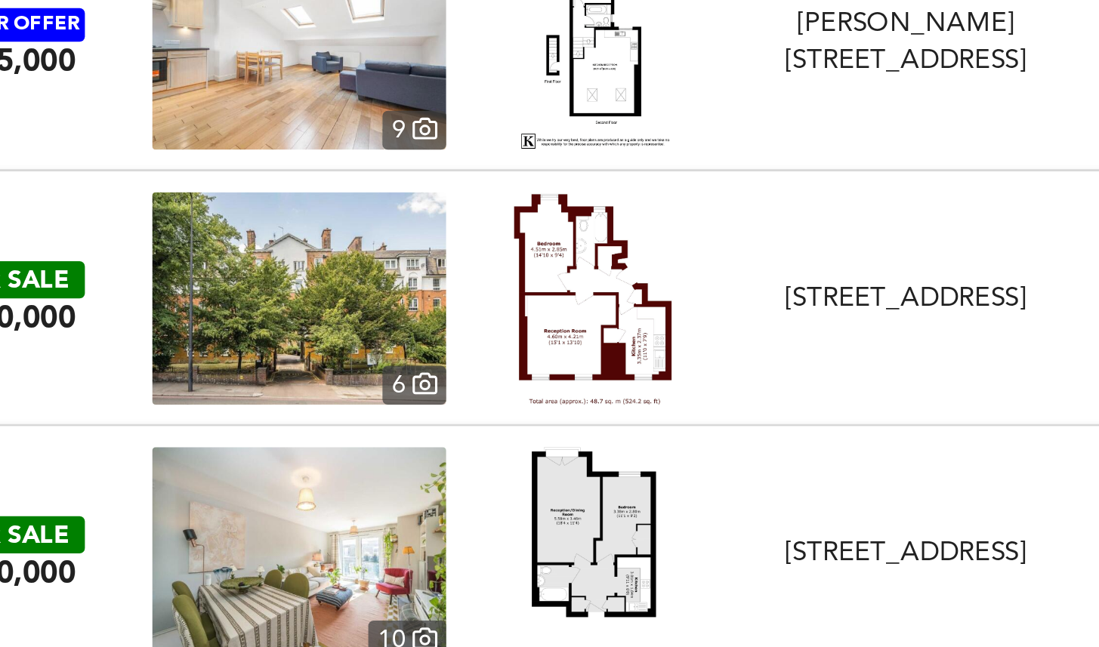
scroll to position [6635, 0]
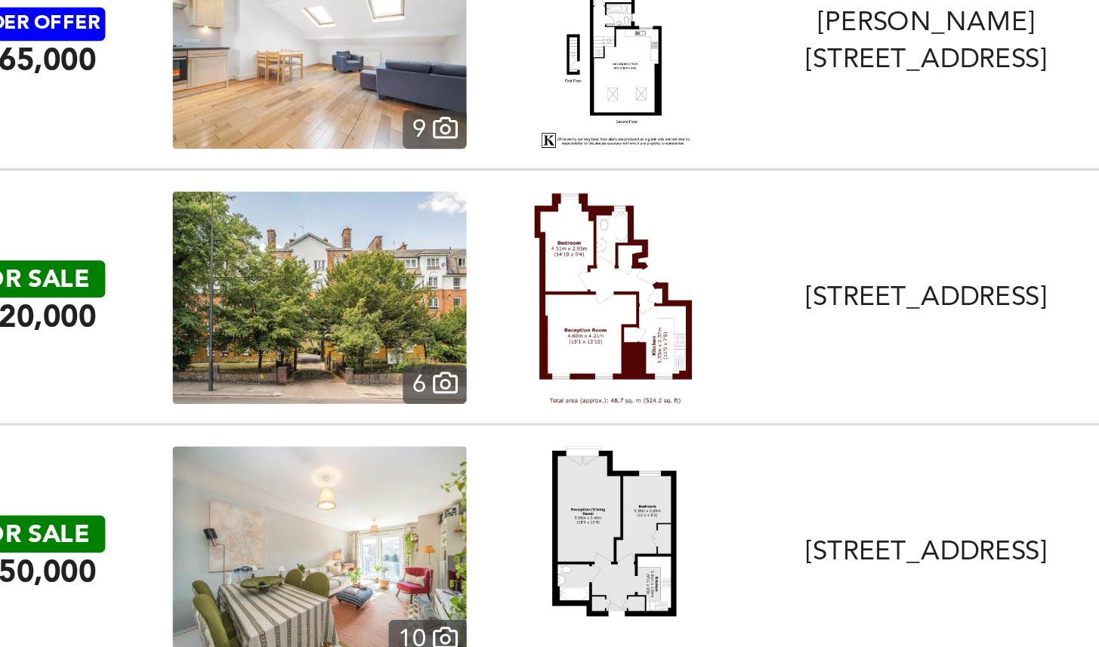
click at [398, 256] on div "FOR SALE £320,000 6 Brixton Hill, Brixton Hill, SW2 1EY Brixton Hill, Brixton H…" at bounding box center [549, 303] width 1099 height 109
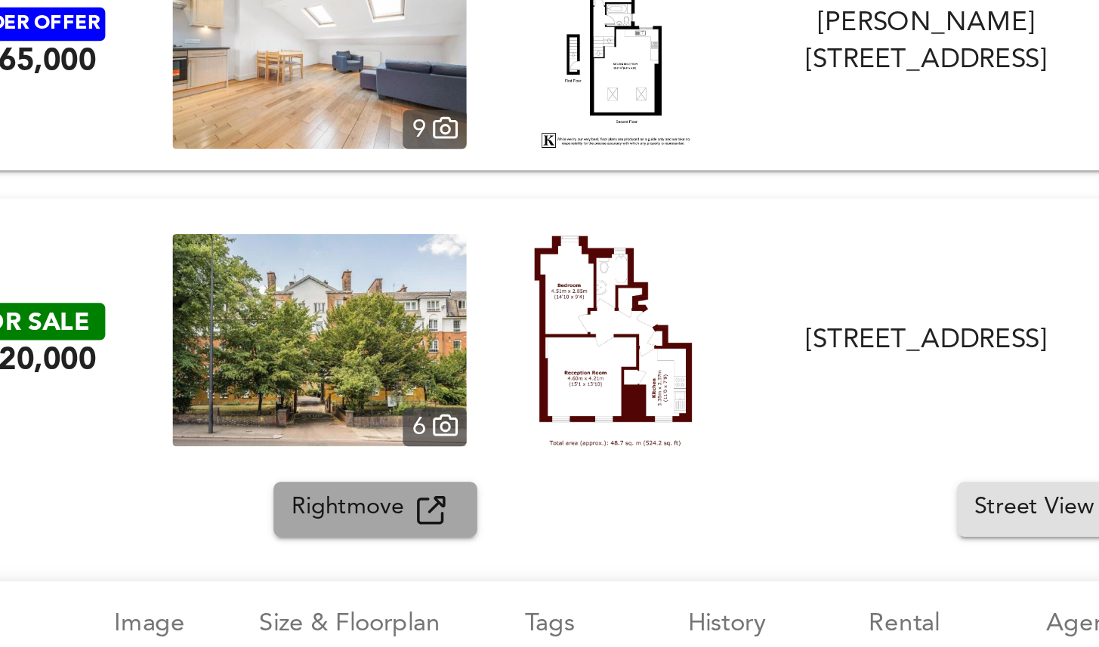
click at [253, 399] on span "Rightmove" at bounding box center [238, 392] width 54 height 17
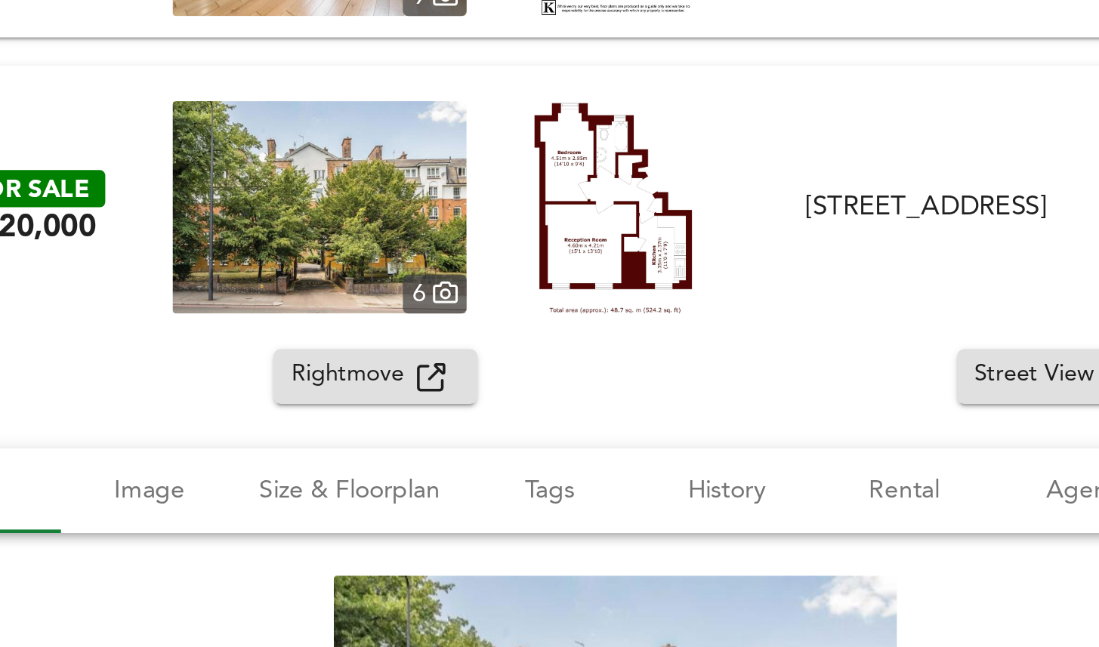
scroll to position [6690, 0]
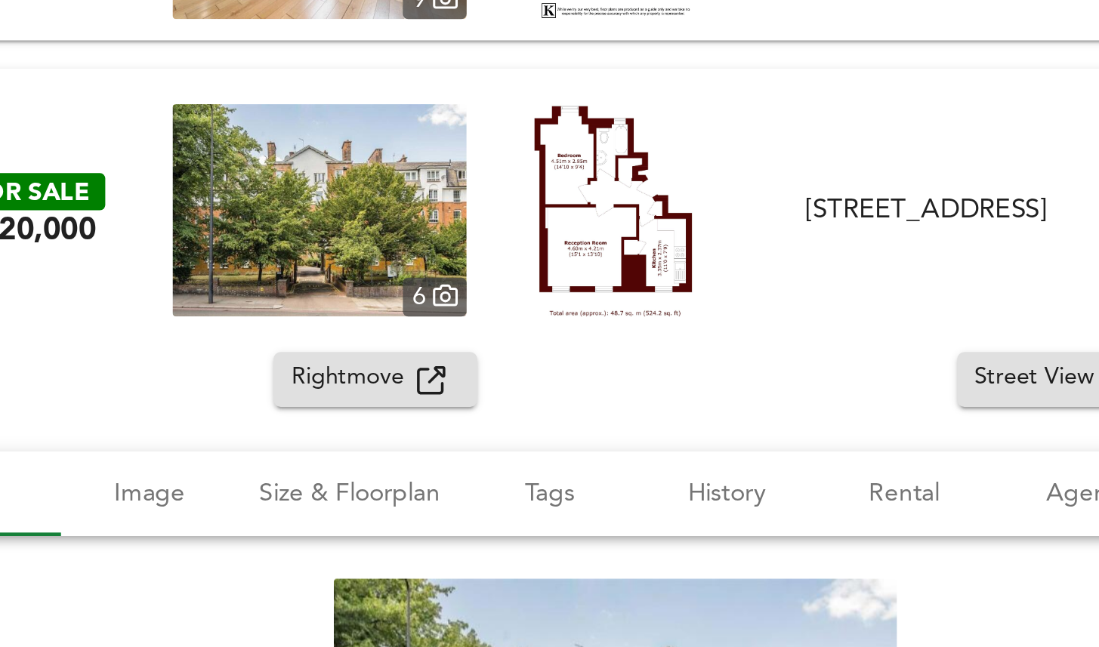
click at [400, 218] on div "FOR SALE £320,000 6 Brixton Hill, Brixton Hill, SW2 1EY Brixton Hill, Brixton H…" at bounding box center [549, 265] width 1099 height 121
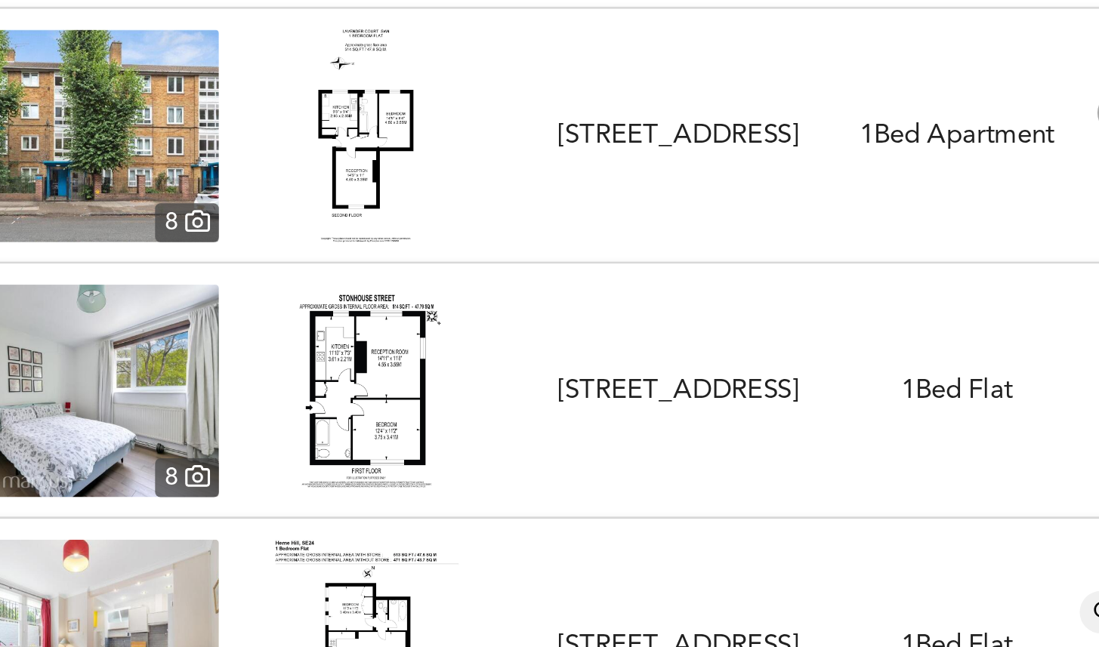
scroll to position [7488, 0]
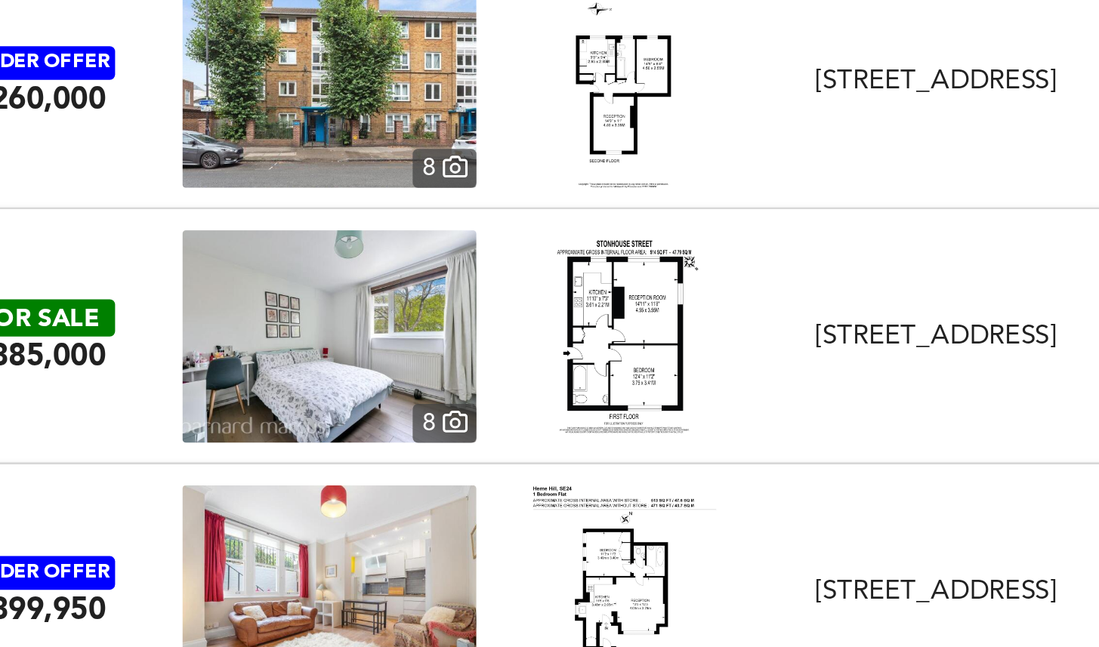
click at [444, 286] on div "FOR SALE £385,000 8 Stonhouse Street, London, SW4 6BA Stonhouse Street, London,…" at bounding box center [531, 319] width 1057 height 91
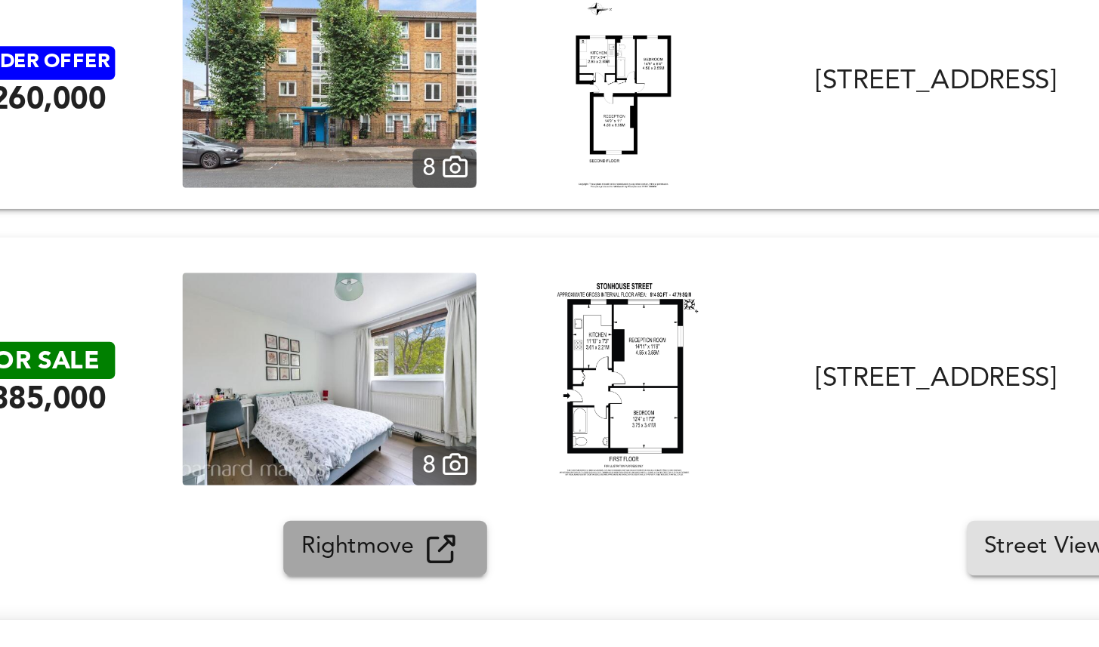
click at [255, 407] on span "Rightmove" at bounding box center [238, 409] width 54 height 17
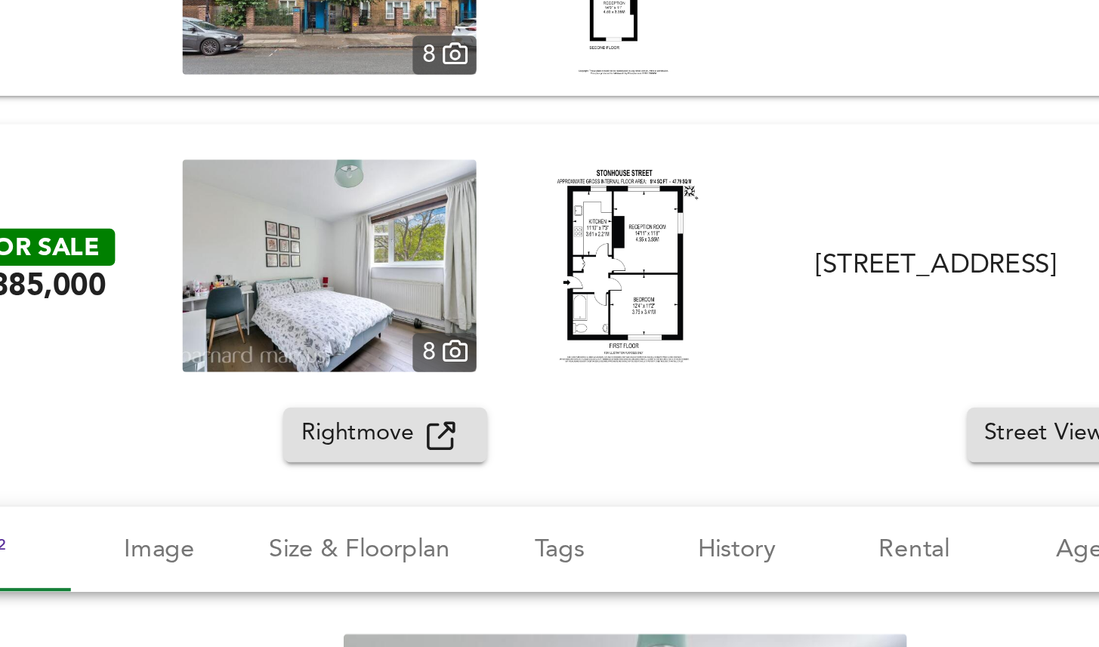
scroll to position [7519, 0]
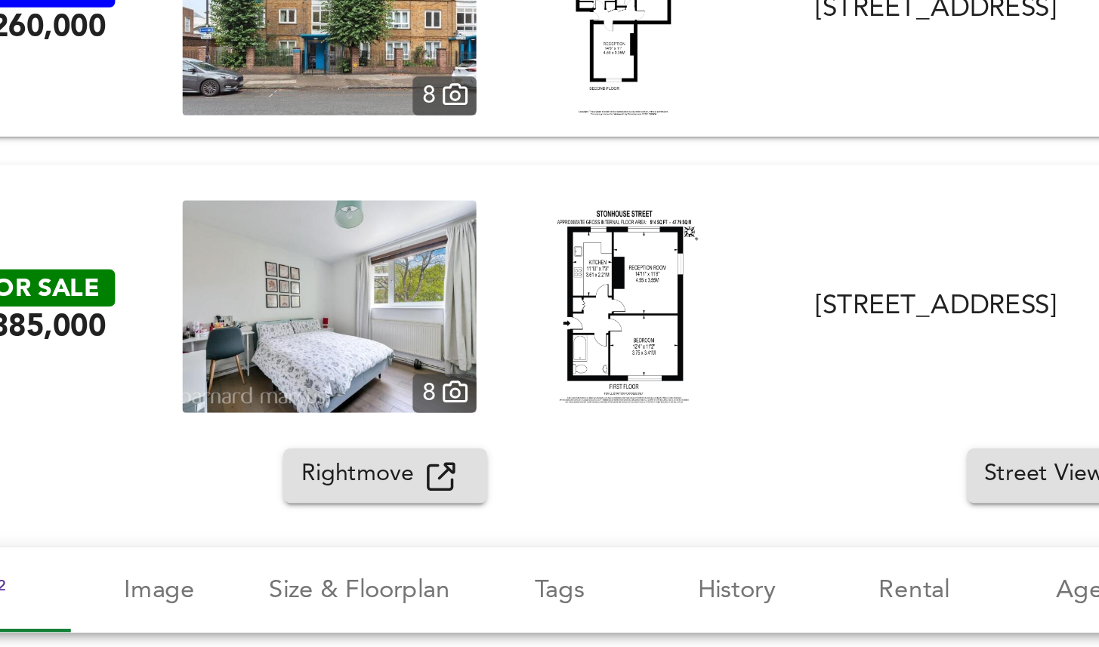
click at [391, 261] on div at bounding box center [348, 306] width 125 height 91
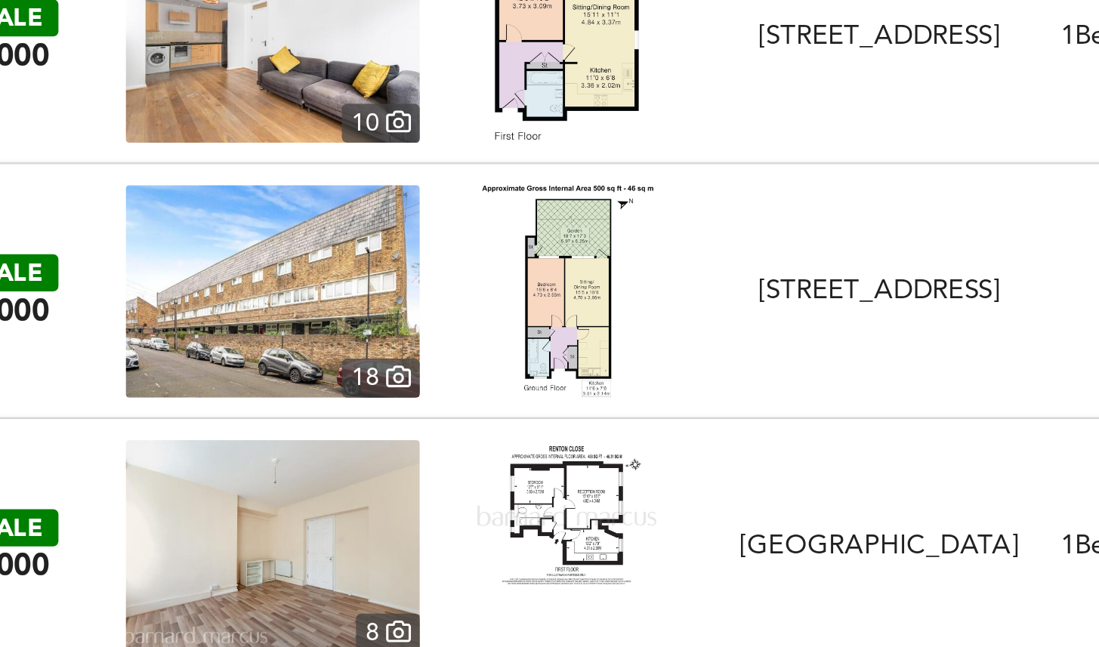
scroll to position [8822, 0]
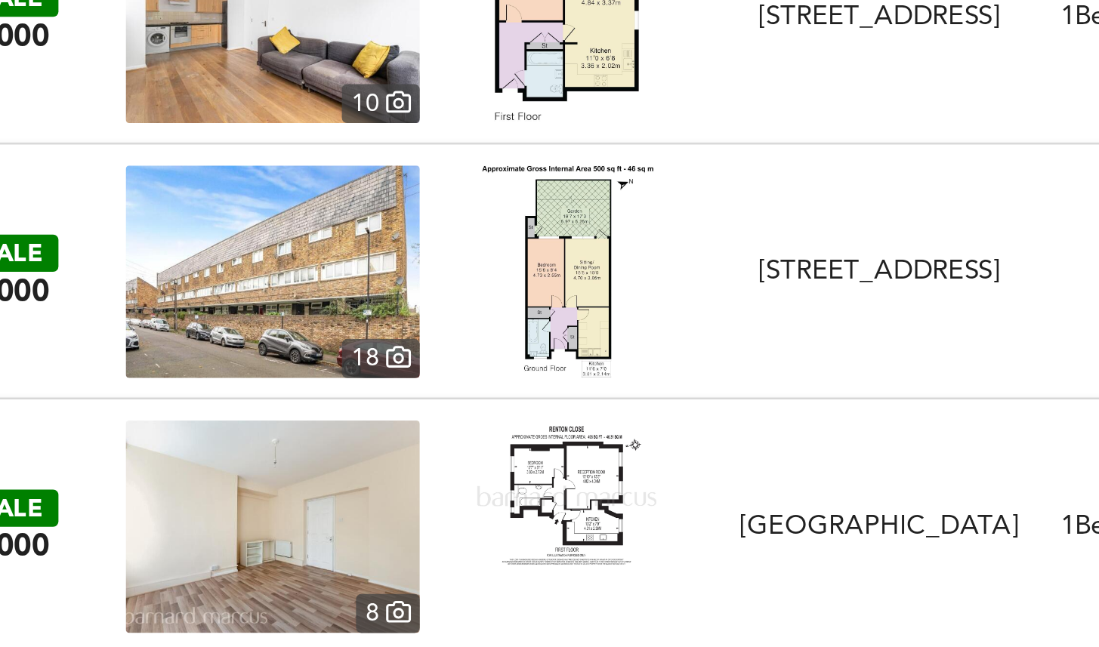
click at [306, 276] on div at bounding box center [348, 291] width 125 height 91
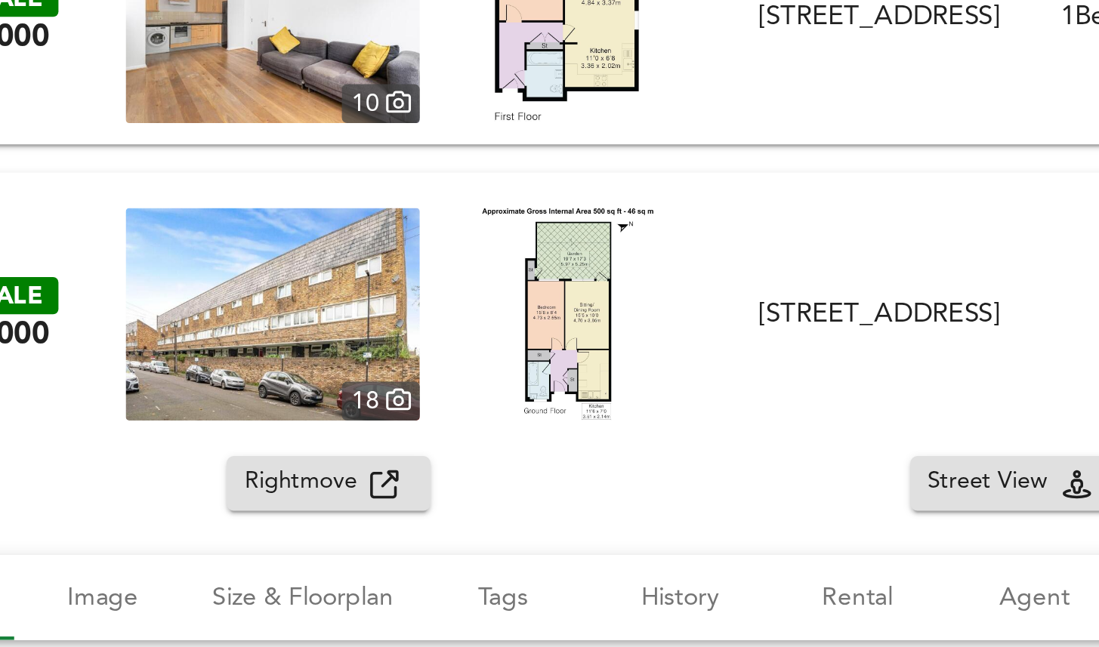
click at [242, 383] on span "Rightmove" at bounding box center [238, 381] width 54 height 17
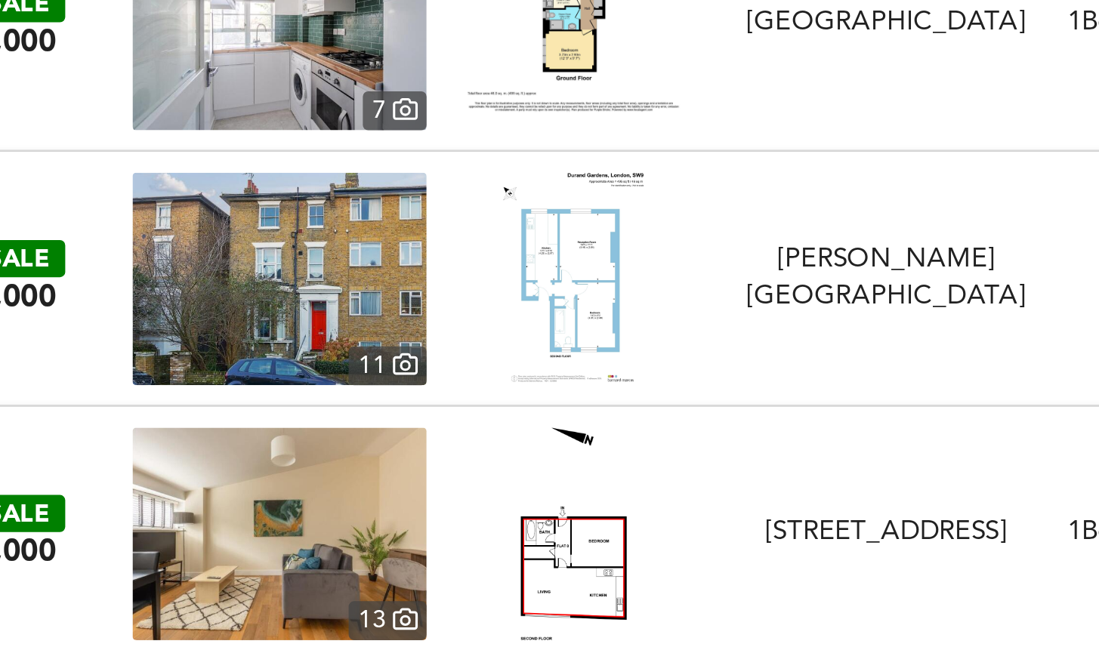
scroll to position [9693, 0]
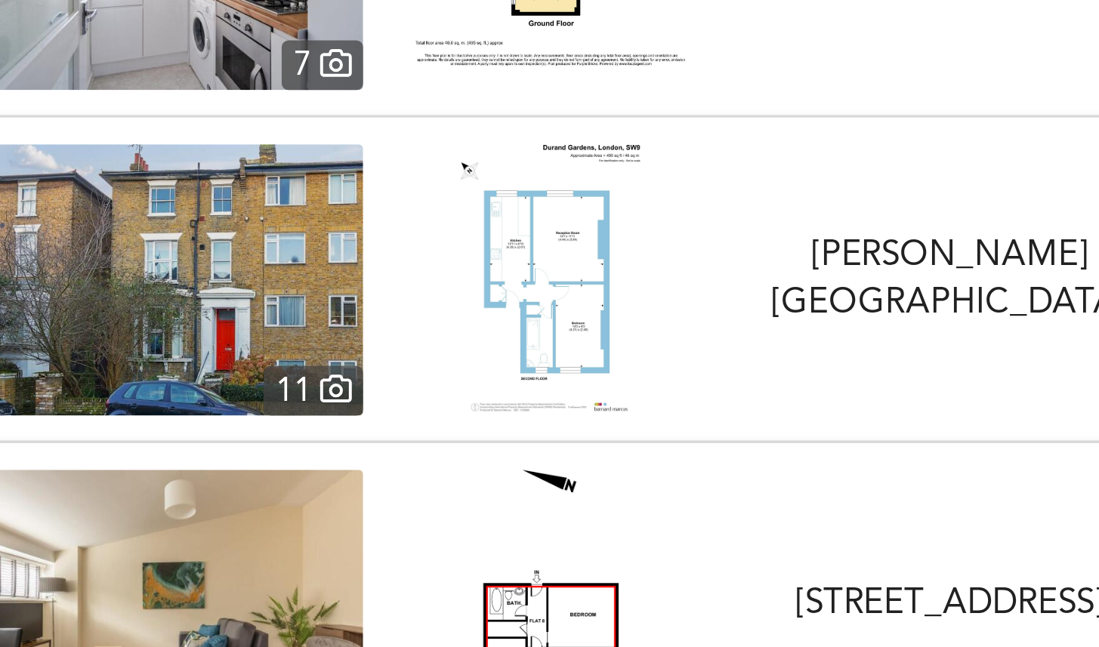
click at [341, 286] on img at bounding box center [349, 292] width 60 height 91
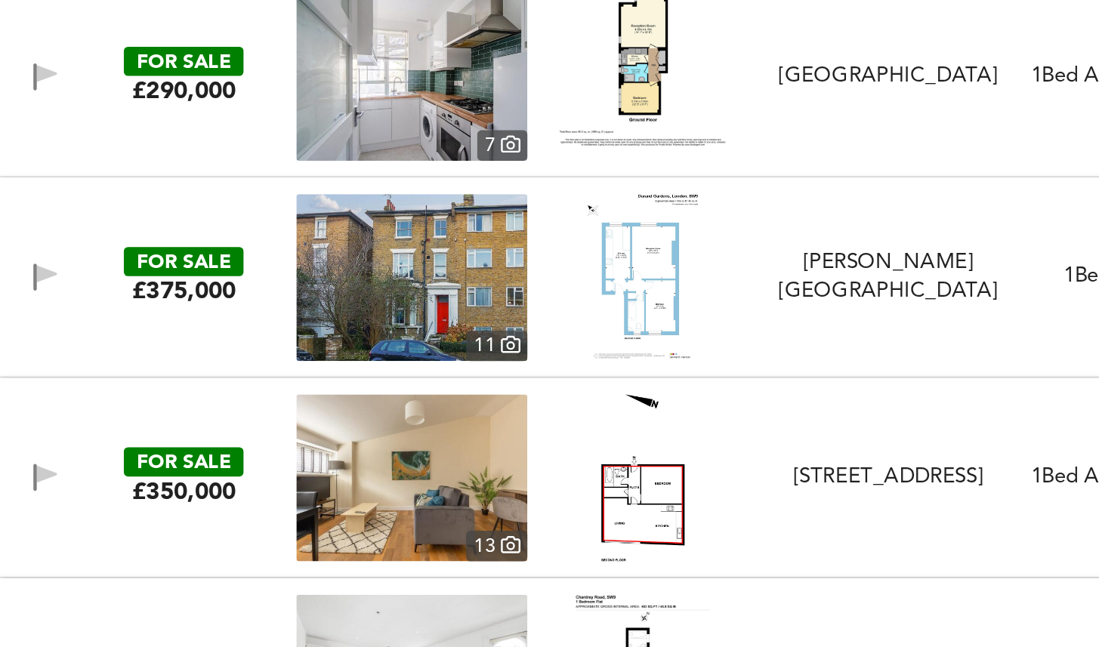
click at [140, 263] on div "FOR SALE £375,000 11 Durand Gardens, London, SW9 0PP Durand Gardens, London 1 B…" at bounding box center [531, 292] width 1057 height 91
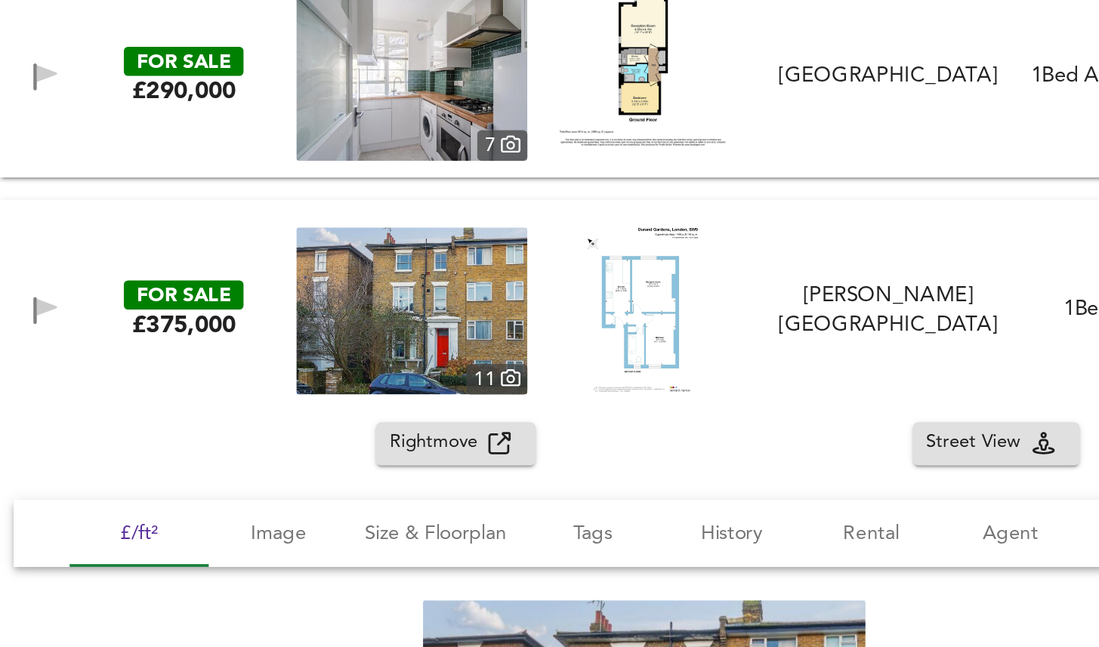
click at [219, 376] on span "Rightmove" at bounding box center [238, 382] width 54 height 17
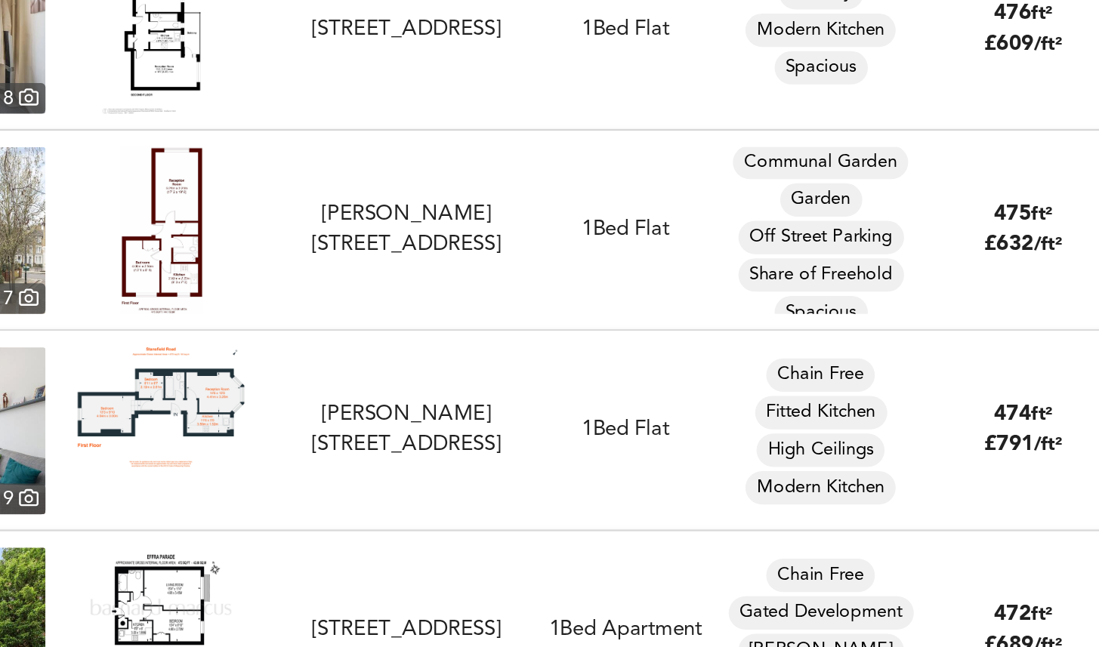
scroll to position [32, 0]
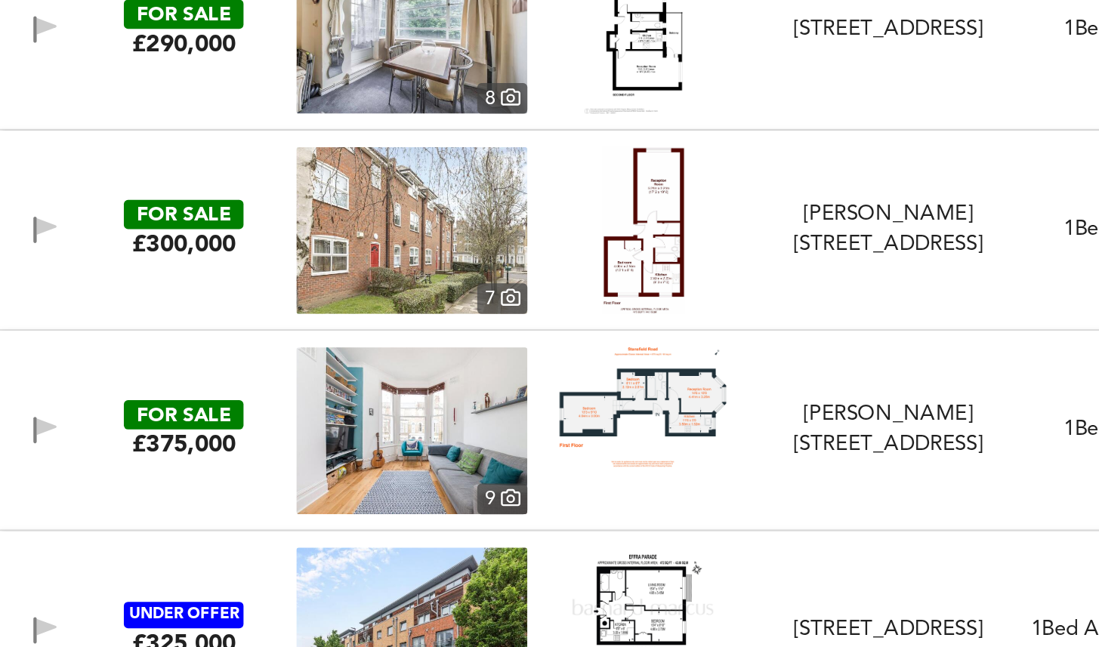
click at [335, 292] on img at bounding box center [349, 271] width 45 height 91
click at [306, 253] on div at bounding box center [348, 271] width 125 height 91
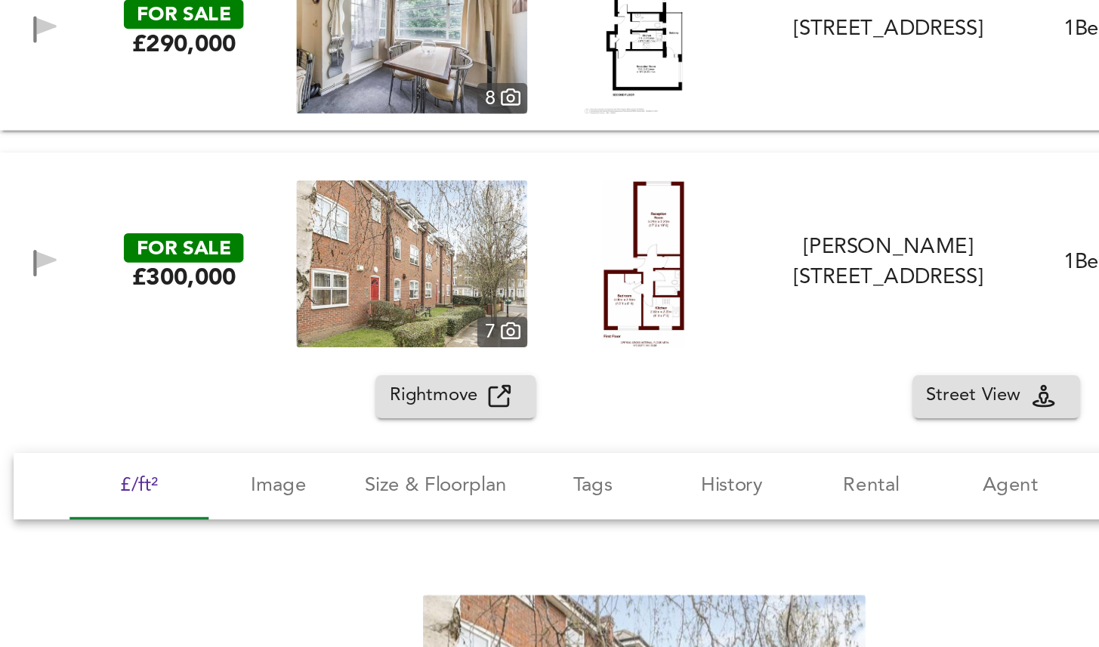
click at [258, 371] on button "Rightmove" at bounding box center [247, 361] width 87 height 23
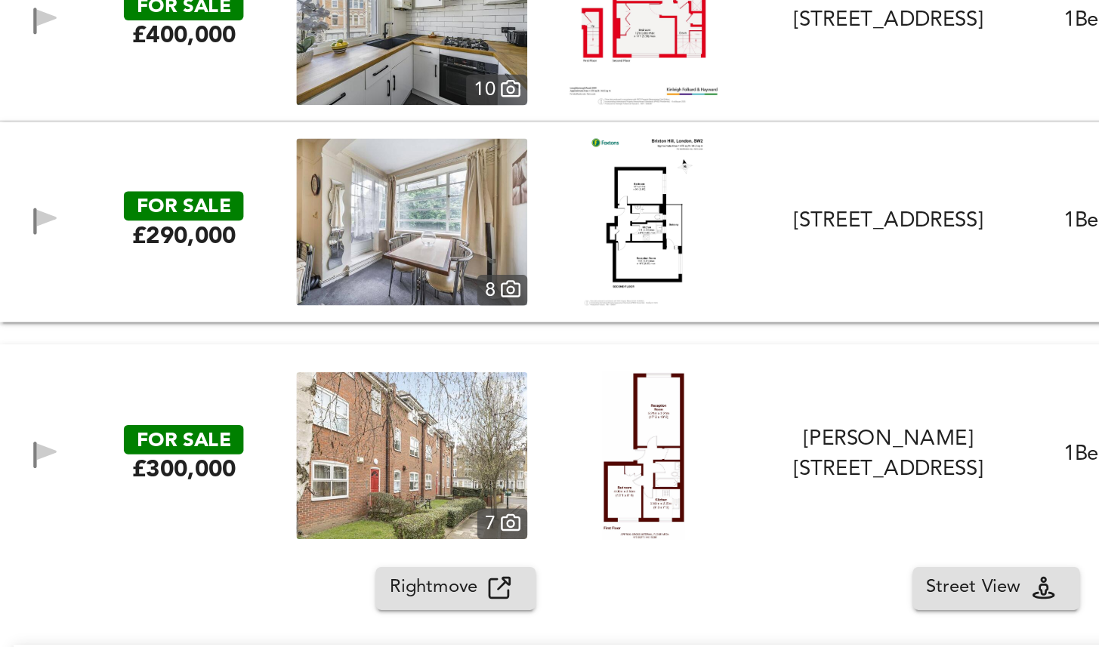
scroll to position [12342, 0]
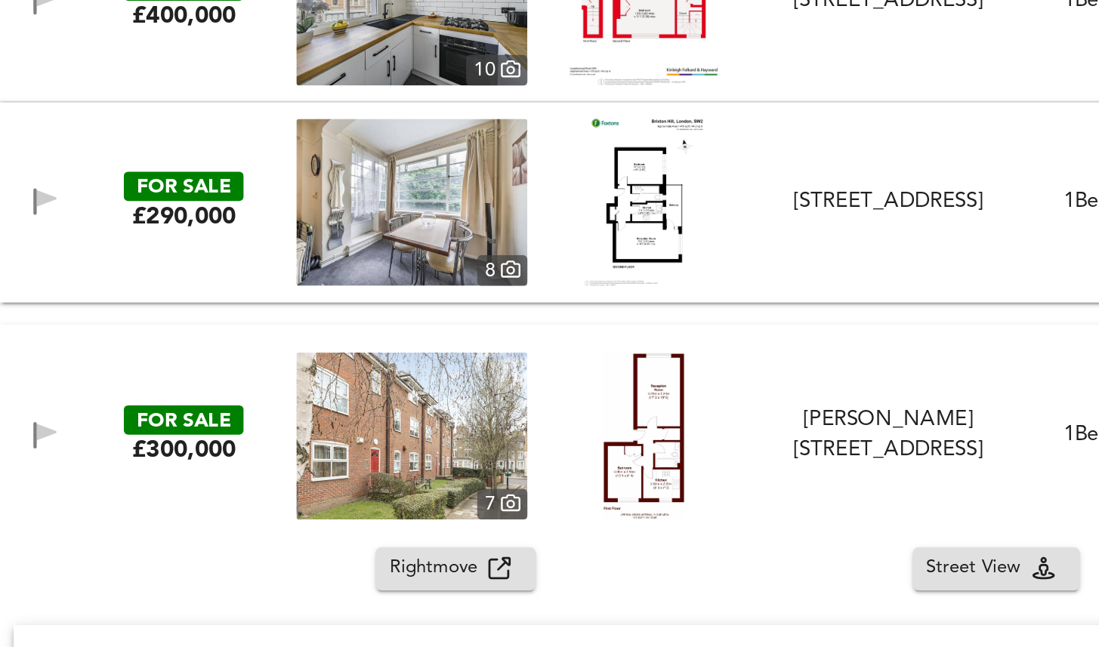
click at [312, 330] on div "FOR SALE £300,000 7 McDowall Road, Oval, SE5 9JS McDowall Road, Oval 1 Bed Flat…" at bounding box center [549, 383] width 1099 height 121
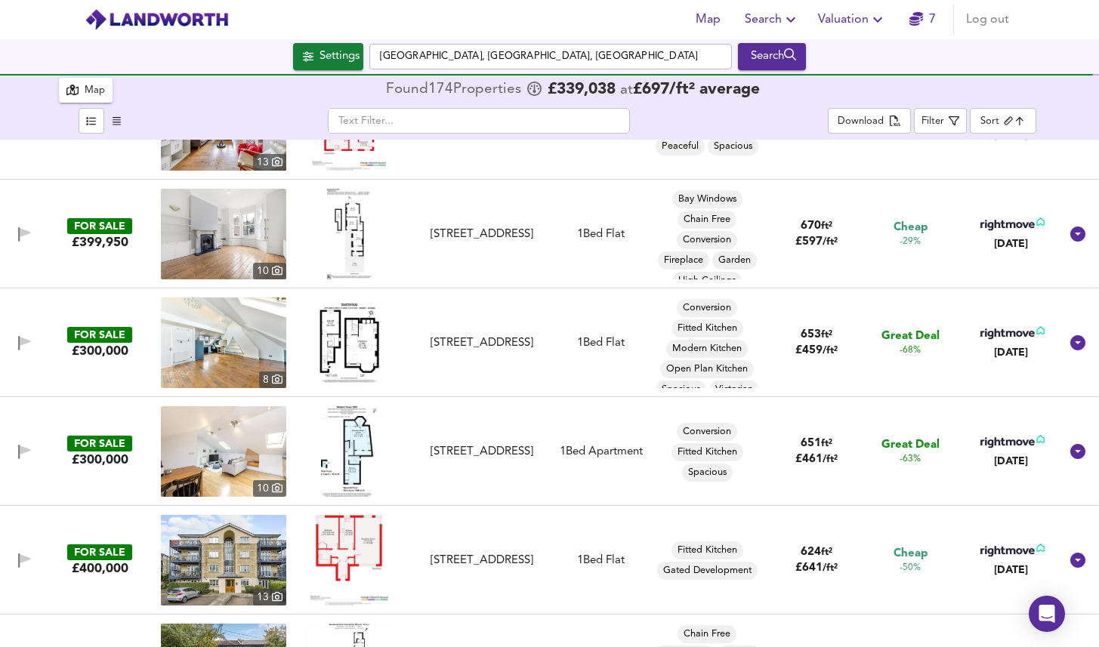
scroll to position [0, 0]
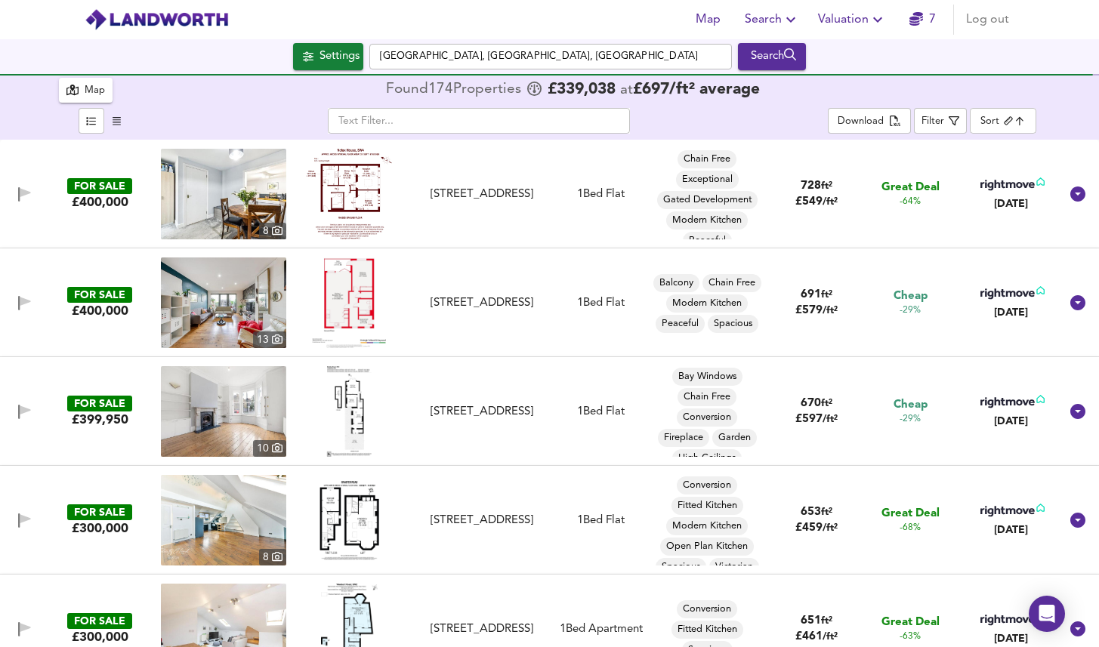
click at [134, 17] on img at bounding box center [157, 19] width 144 height 23
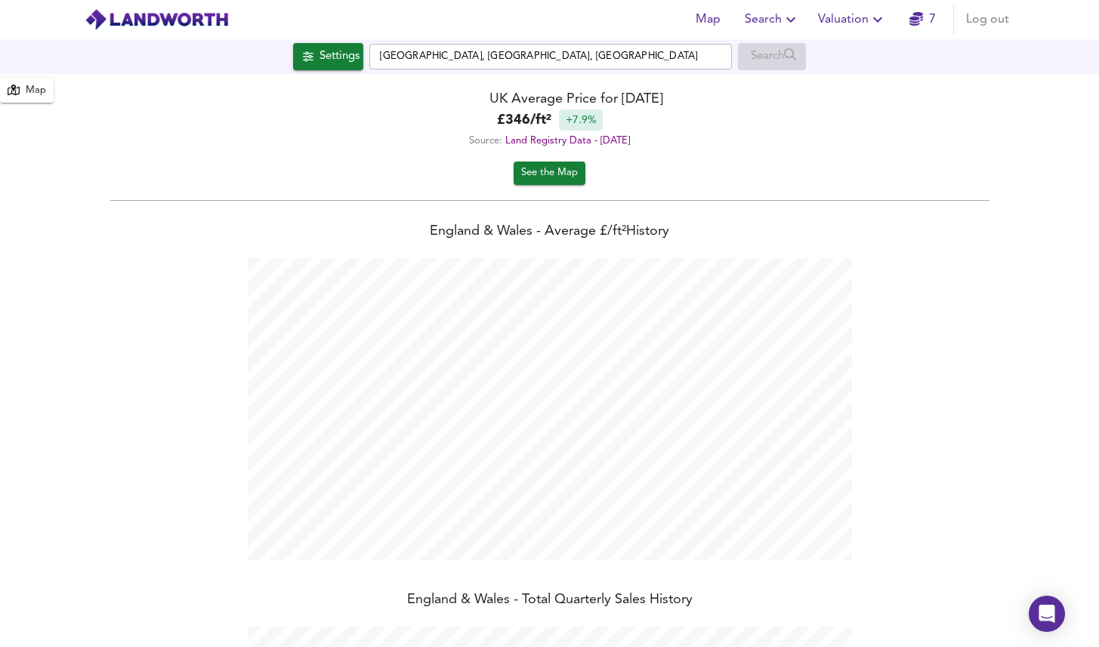
scroll to position [647, 1099]
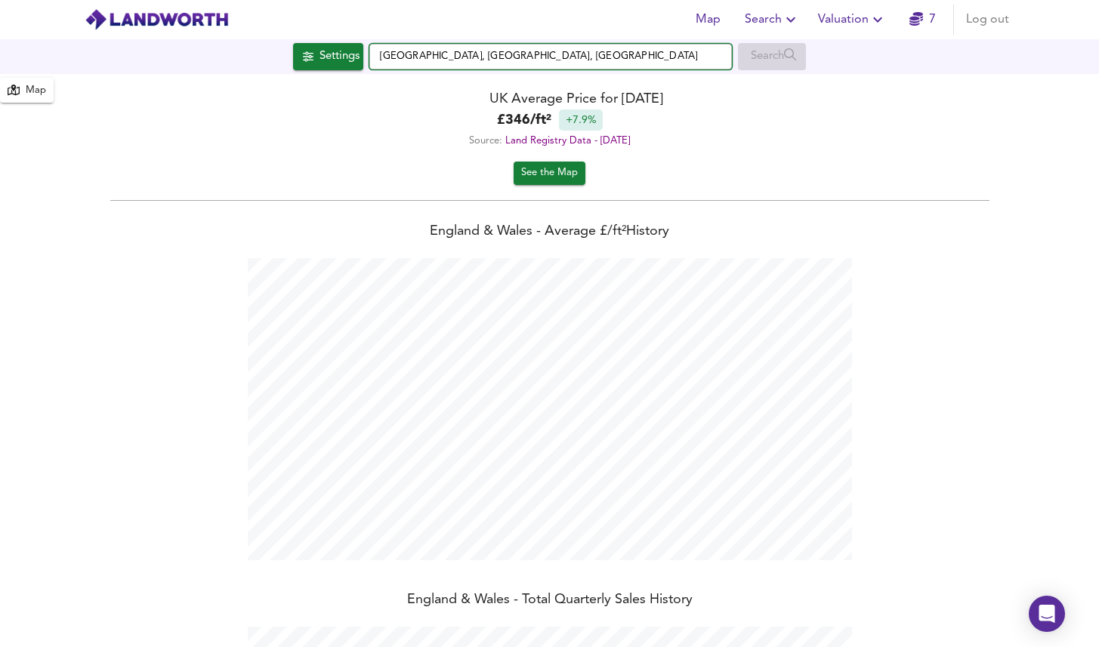
click at [585, 58] on input "Brixton Station, Brixton Road, London" at bounding box center [550, 57] width 363 height 26
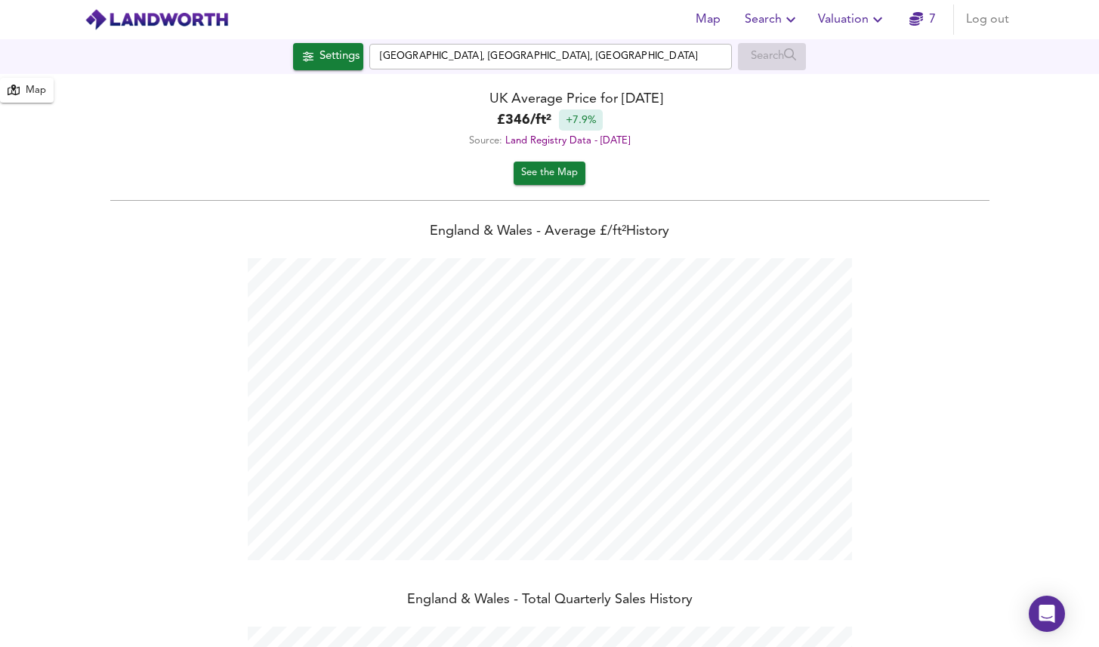
click at [45, 91] on button "Map" at bounding box center [27, 90] width 54 height 25
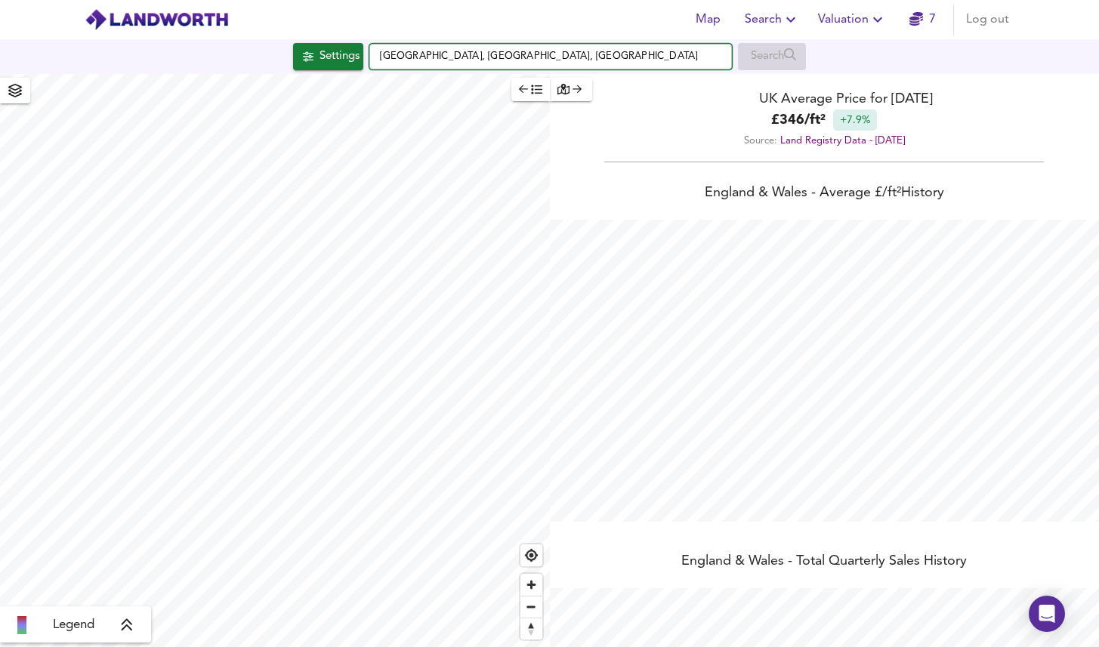
click at [602, 57] on input "Brixton Station, Brixton Road, London" at bounding box center [550, 57] width 363 height 26
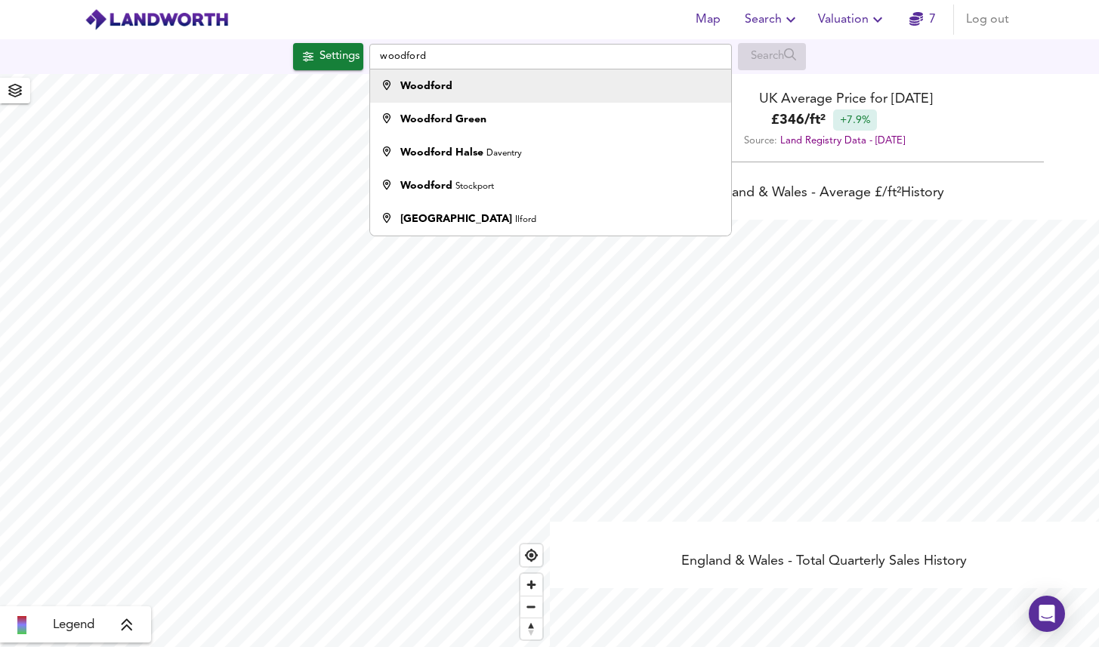
click at [536, 85] on div "Woodford" at bounding box center [547, 86] width 347 height 15
type input "Woodford"
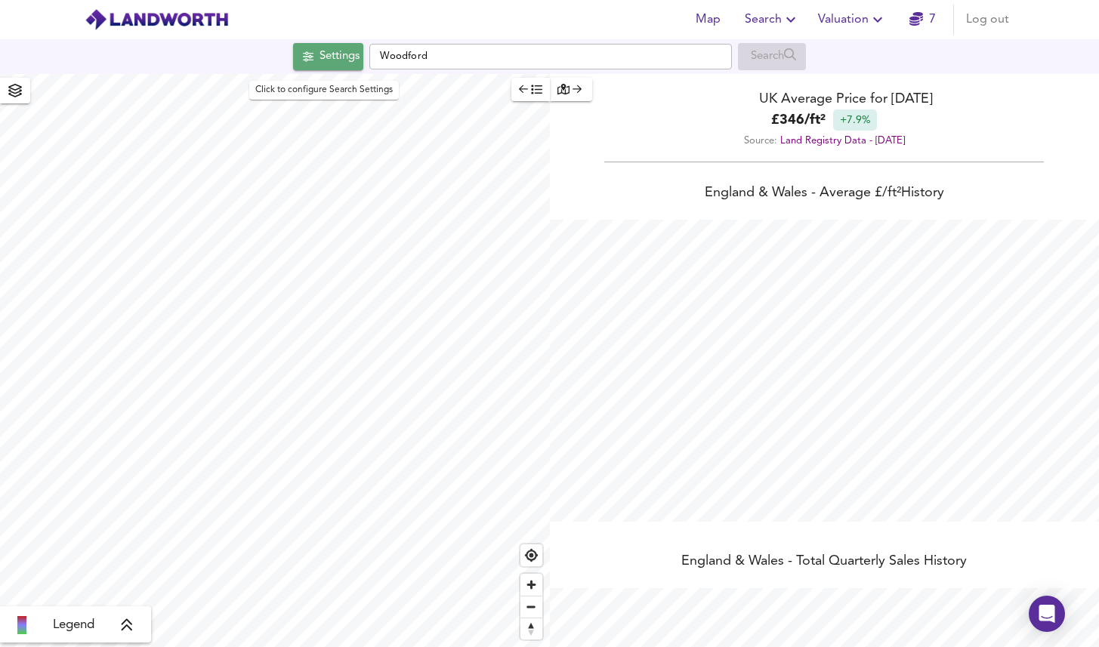
click at [338, 61] on div "Settings" at bounding box center [340, 57] width 40 height 20
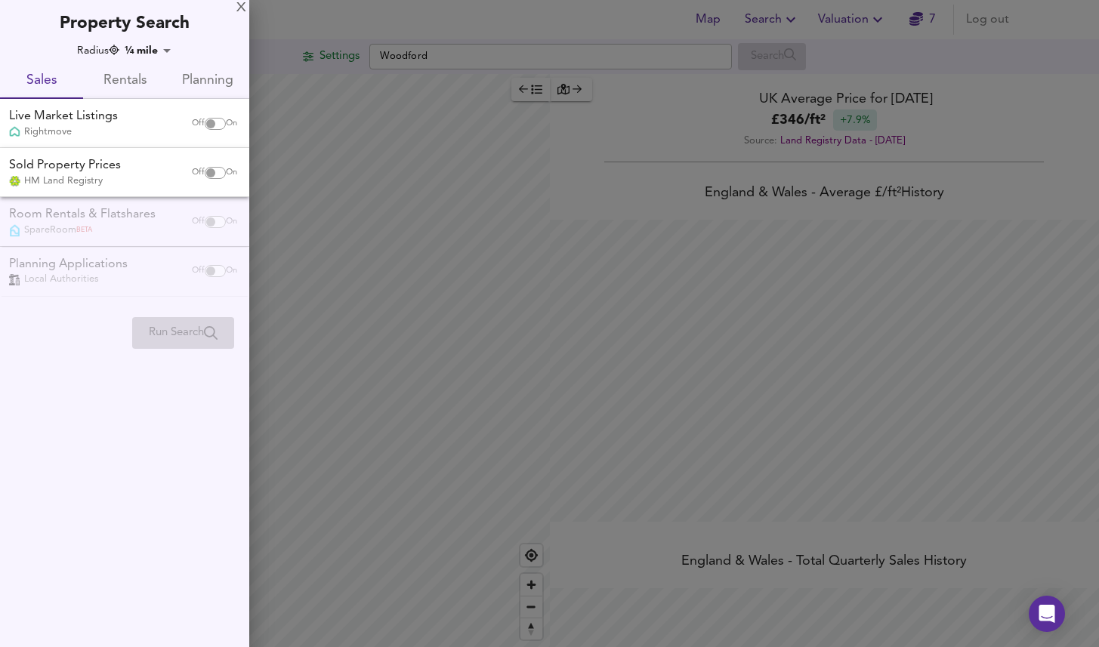
click at [153, 52] on body "Map Search Valuation 7 Log out Settings Woodford Search Legend UK Average Price…" at bounding box center [549, 323] width 1099 height 647
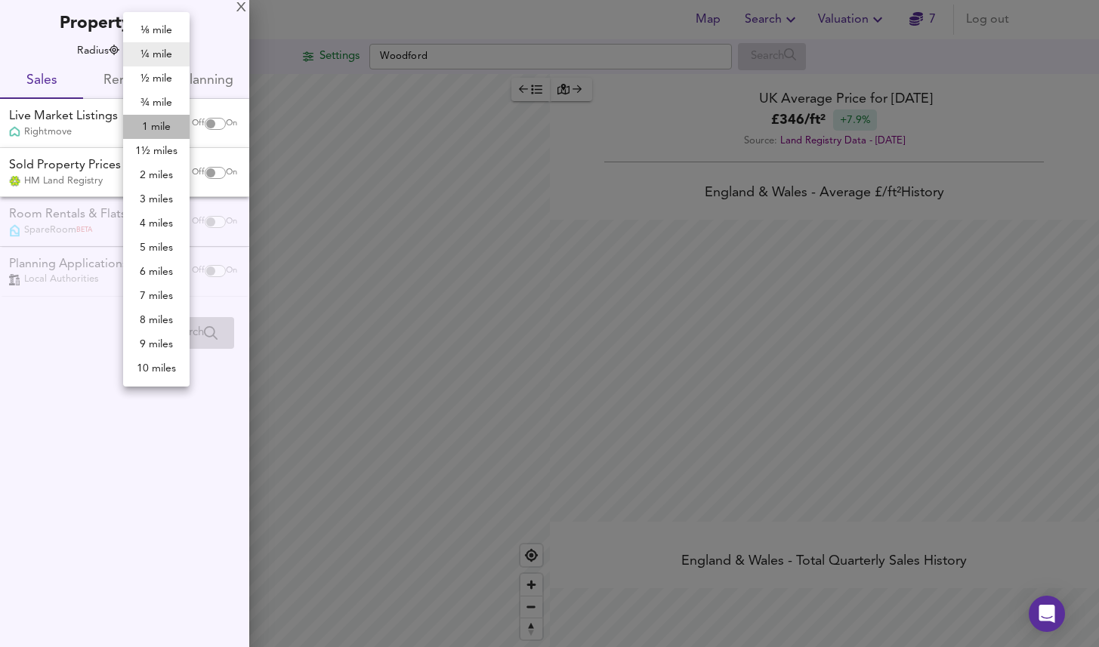
click at [156, 120] on li "1 mile" at bounding box center [156, 127] width 66 height 24
type input "1609"
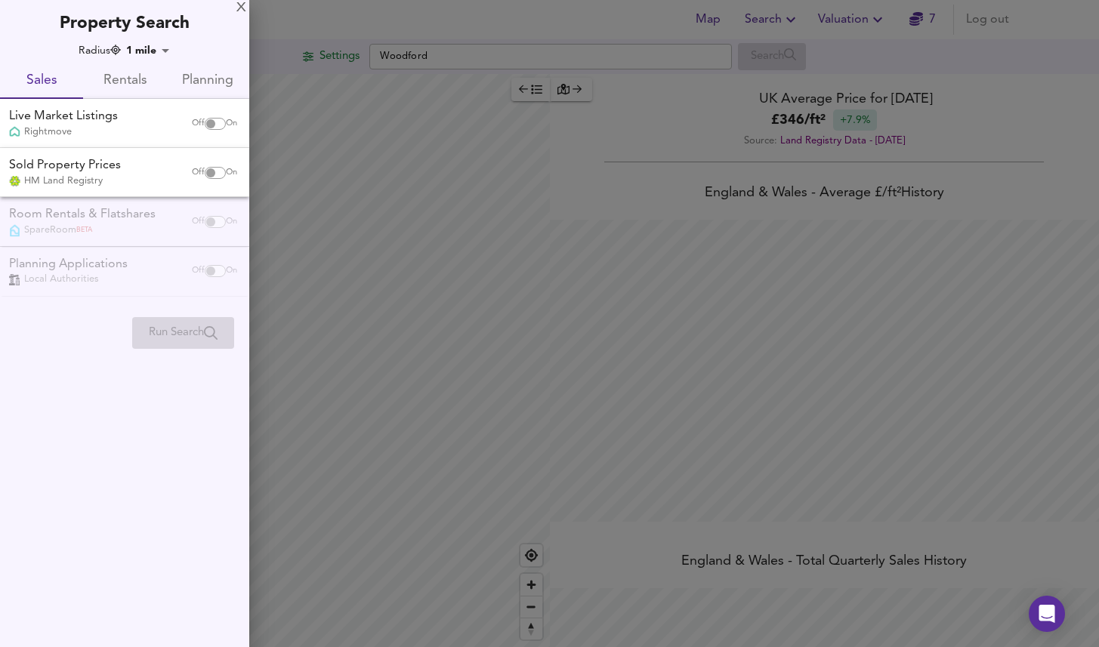
click at [207, 119] on input "checkbox" at bounding box center [211, 124] width 36 height 12
checkbox input "true"
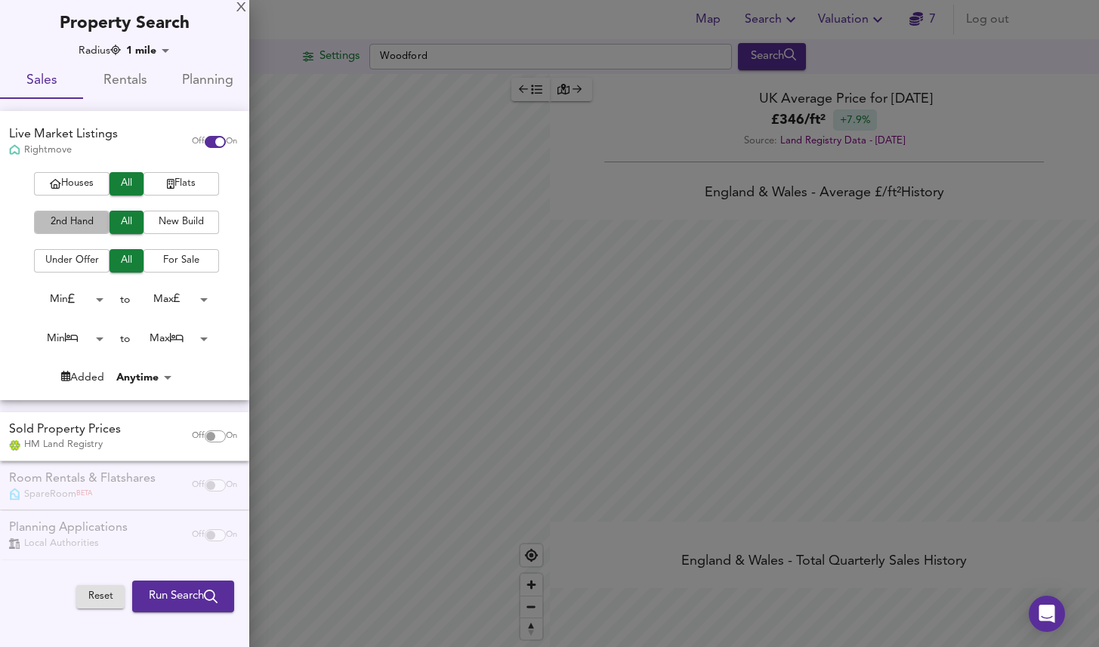
click at [91, 215] on span "2nd Hand" at bounding box center [72, 222] width 60 height 17
click at [186, 189] on span "Flats" at bounding box center [181, 183] width 60 height 17
click at [90, 296] on body "Map Search Valuation 7 Log out Settings Woodford Search Legend UK Average Price…" at bounding box center [549, 323] width 1099 height 647
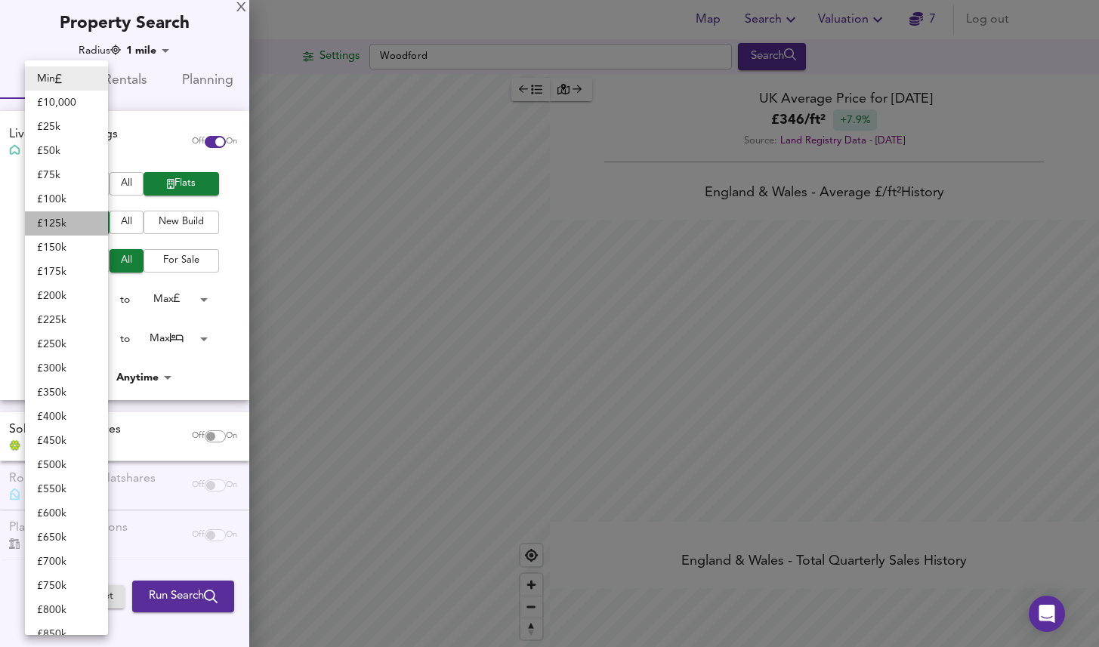
click at [66, 222] on li "£ 125k" at bounding box center [66, 223] width 83 height 24
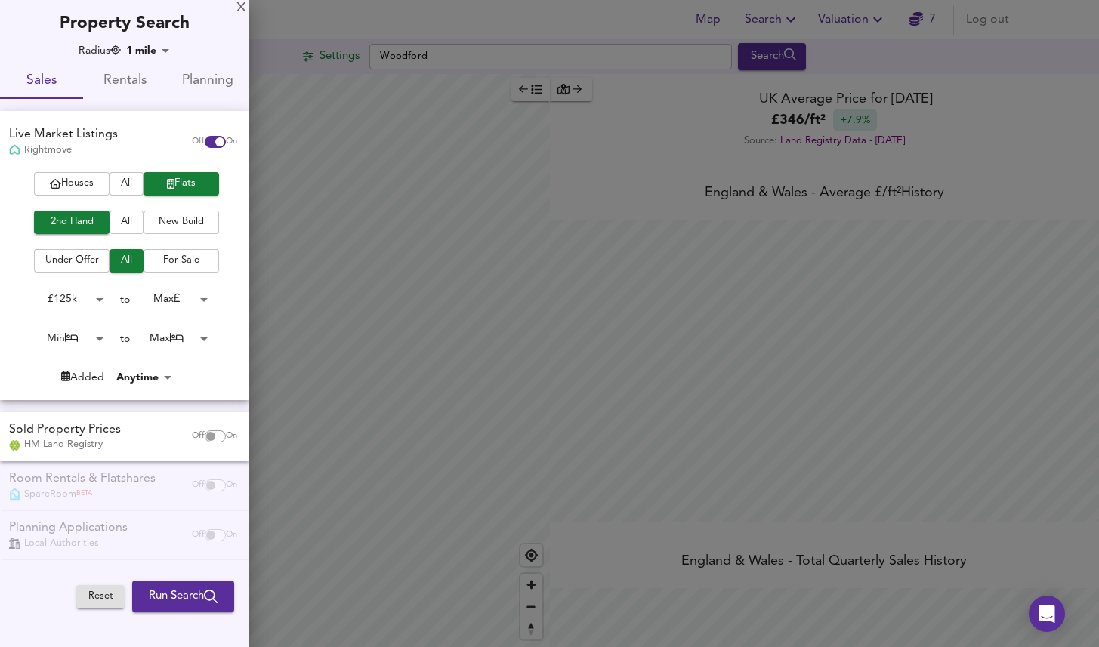
click at [79, 307] on body "Map Search Valuation 7 Log out Settings Woodford Search Legend UK Average Price…" at bounding box center [549, 323] width 1099 height 647
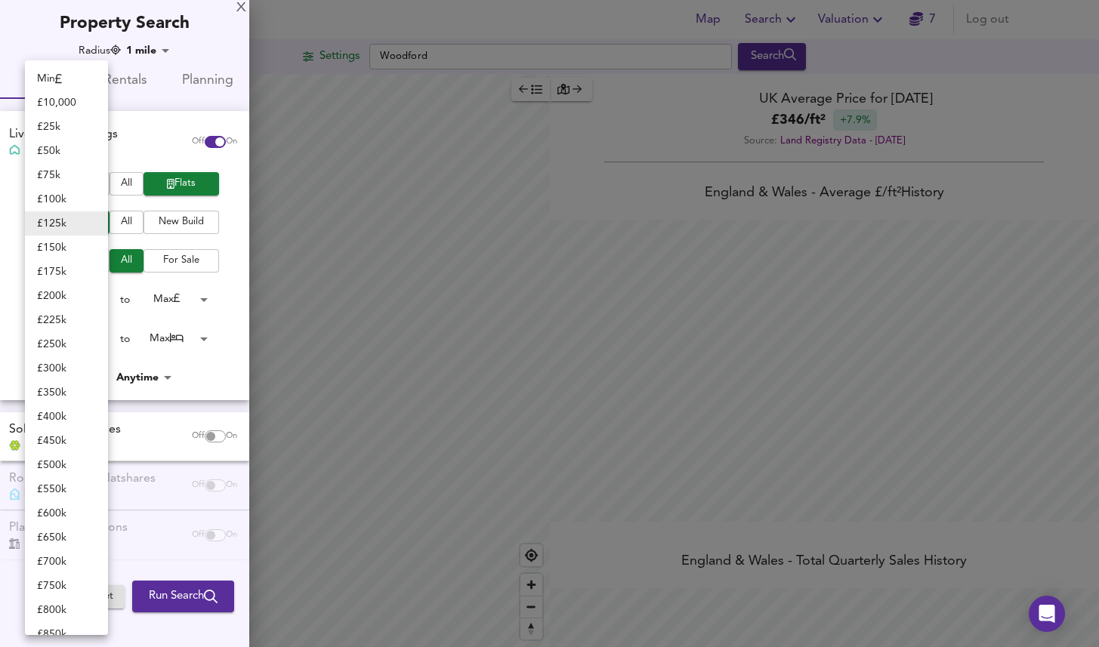
click at [78, 245] on li "£ 150k" at bounding box center [66, 248] width 83 height 24
type input "150000"
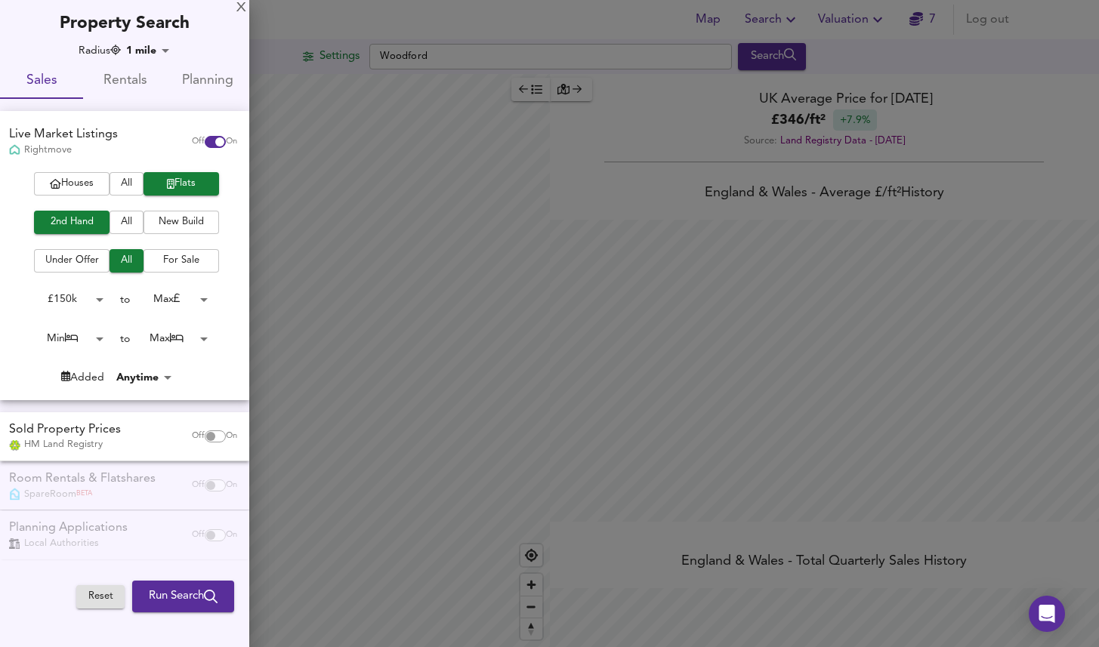
click at [182, 295] on body "Map Search Valuation 7 Log out Settings Woodford Search Legend UK Average Price…" at bounding box center [549, 323] width 1099 height 647
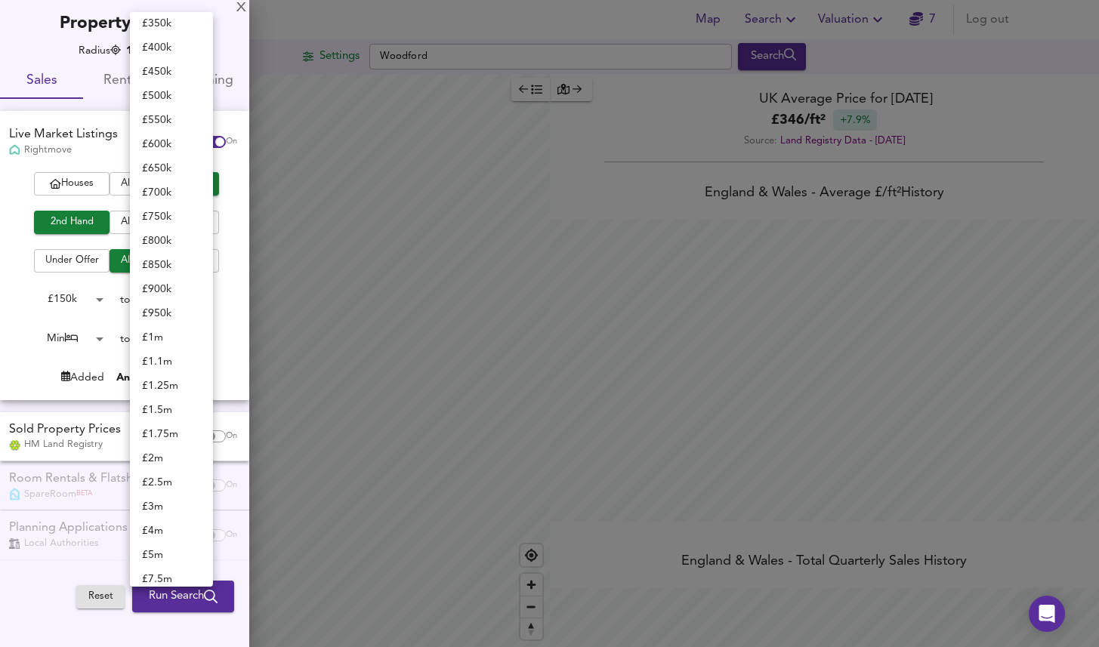
scroll to position [136, 0]
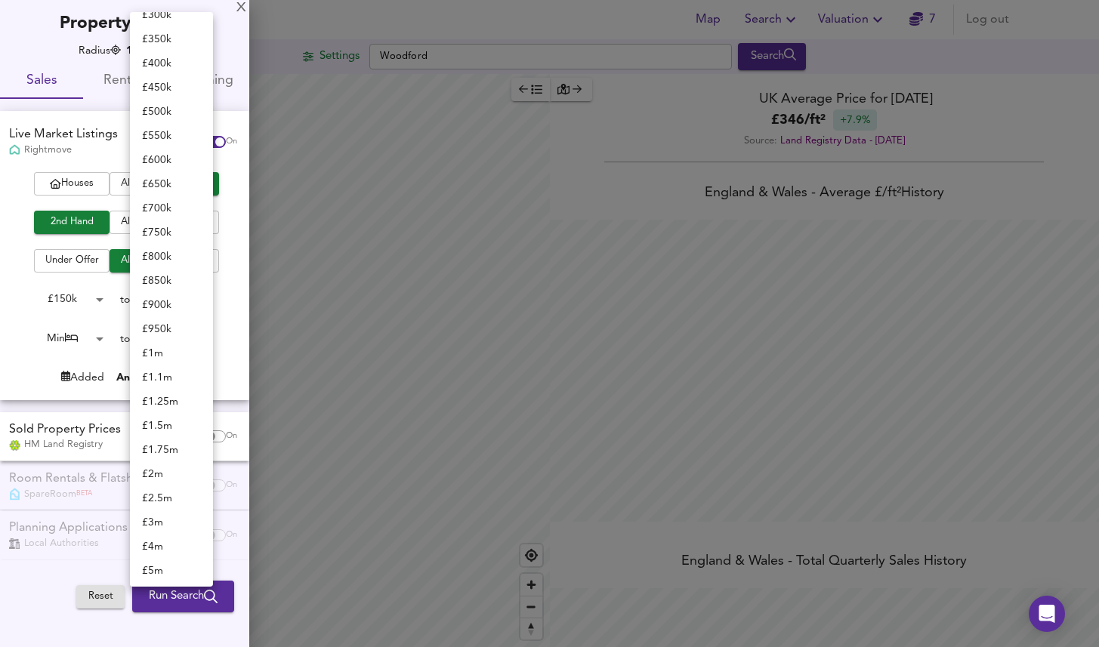
click at [168, 66] on li "£ 400k" at bounding box center [171, 63] width 83 height 24
type input "400000"
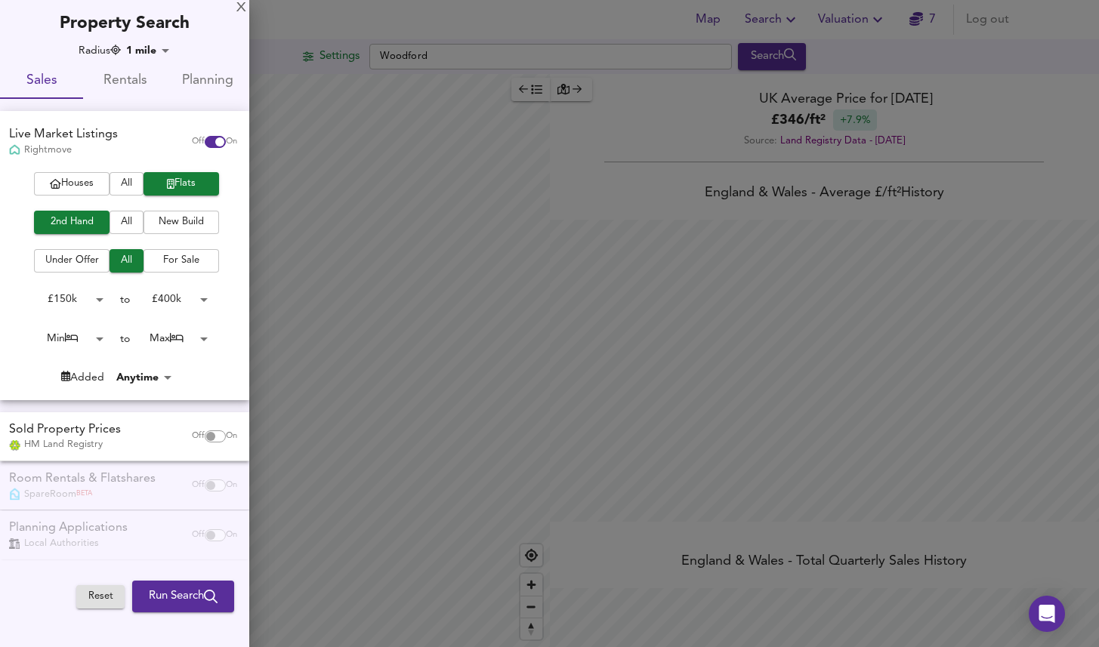
click at [89, 338] on body "Map Search Valuation 7 Log out Settings Woodford Search Legend UK Average Price…" at bounding box center [549, 323] width 1099 height 647
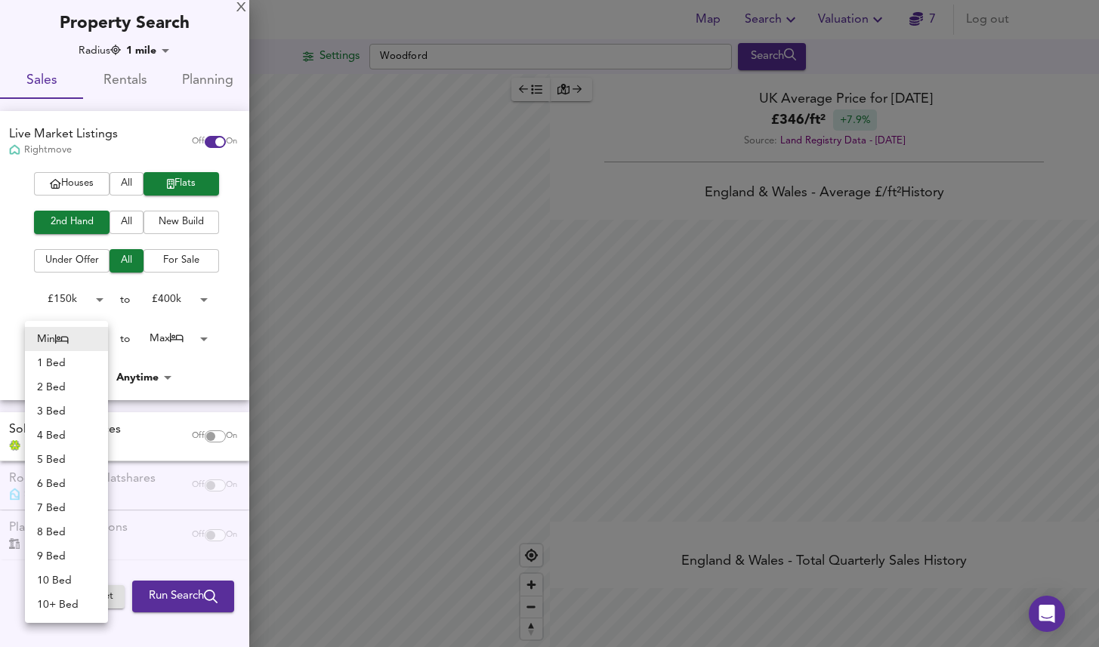
click at [85, 357] on li "1 Bed" at bounding box center [66, 363] width 83 height 24
type input "1"
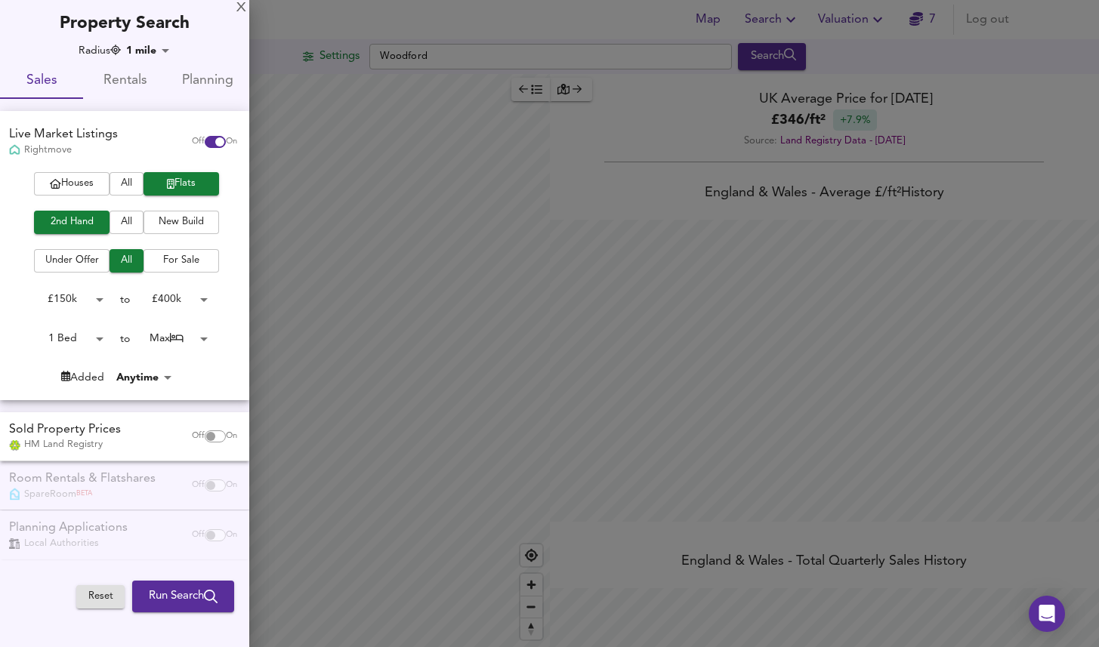
click at [171, 323] on div "Houses All Flats 2nd Hand All New Build Under Offer All For Sale £ 150k 150000 …" at bounding box center [124, 285] width 249 height 227
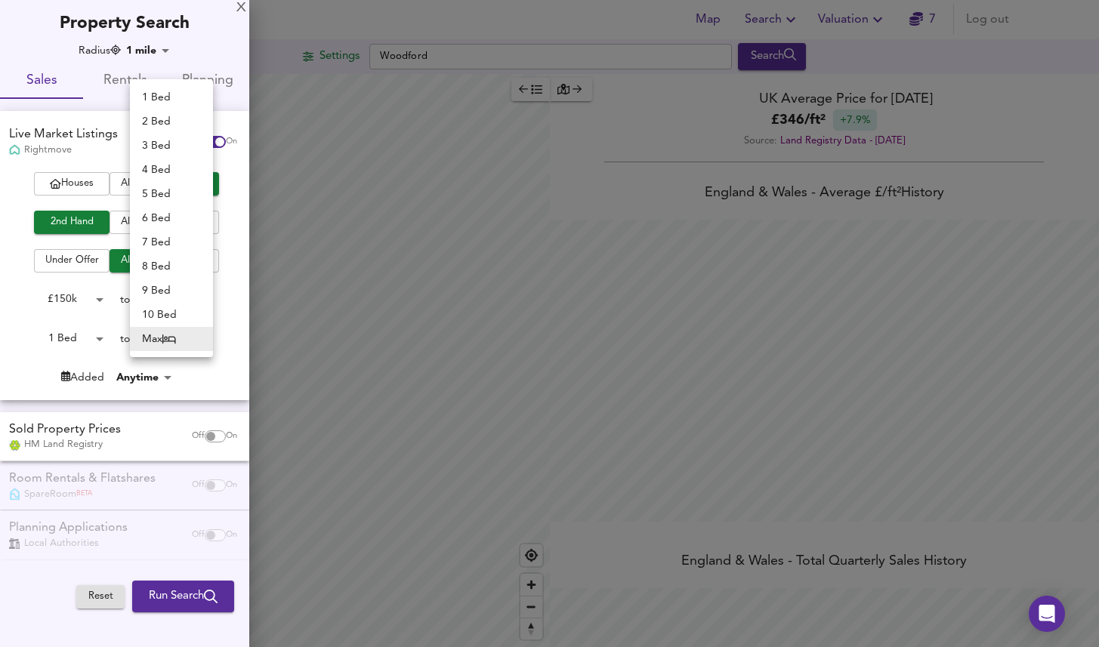
click at [169, 340] on body "Map Search Valuation 7 Log out Settings Woodford Search Legend UK Average Price…" at bounding box center [549, 323] width 1099 height 647
click at [174, 100] on li "1 Bed" at bounding box center [171, 97] width 83 height 24
type input "1"
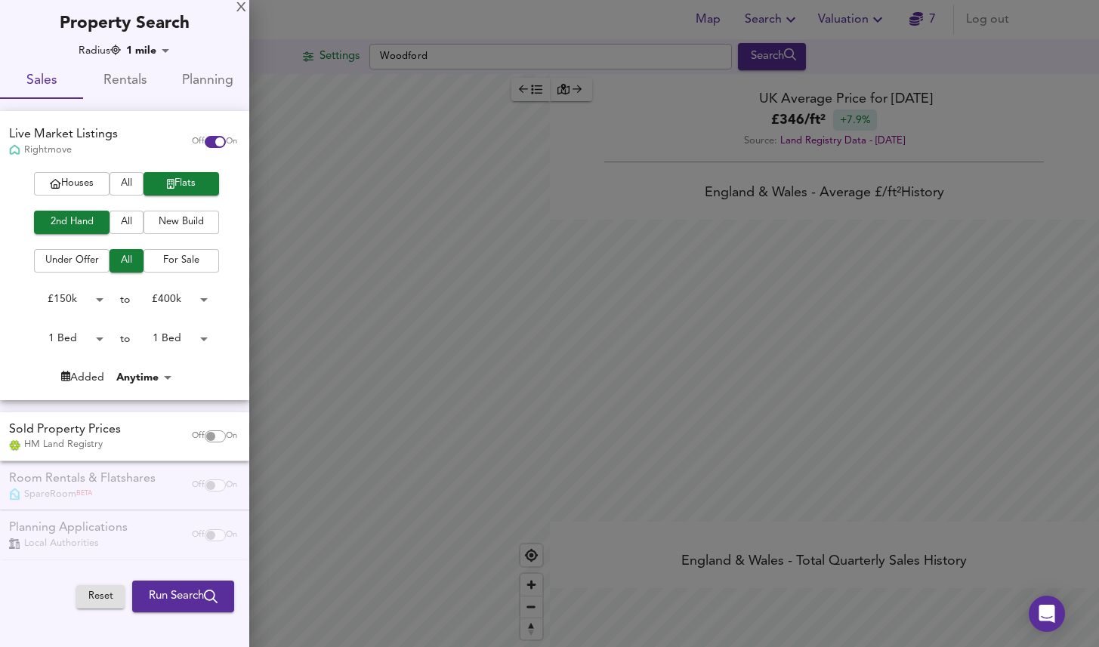
click at [356, 196] on div at bounding box center [549, 323] width 1099 height 647
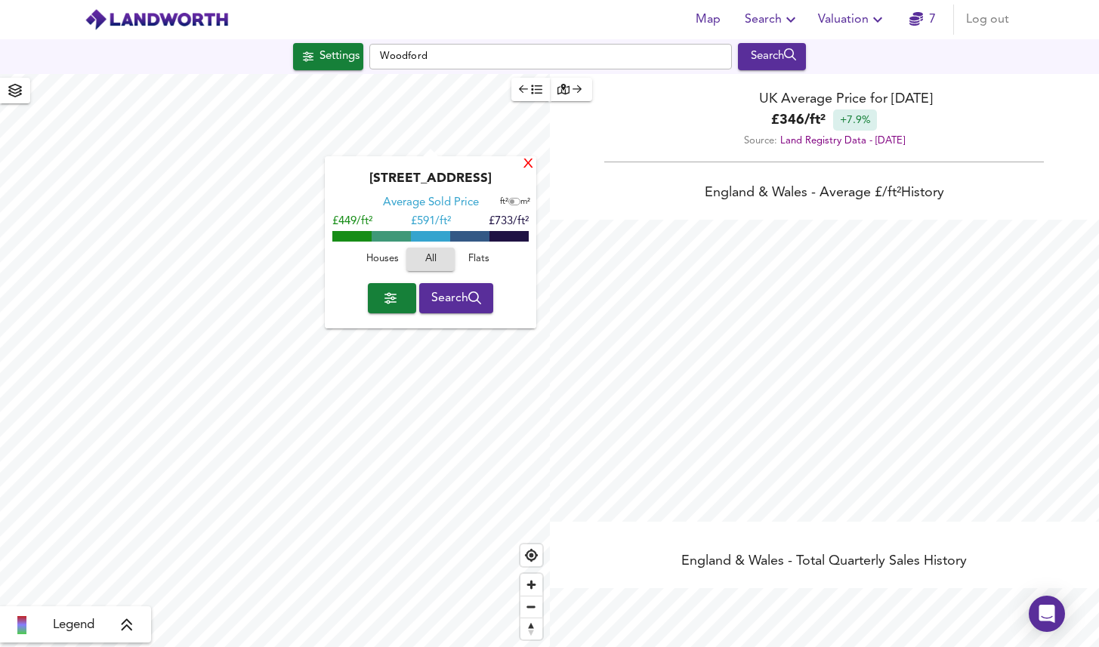
click at [526, 164] on div "X" at bounding box center [528, 165] width 13 height 14
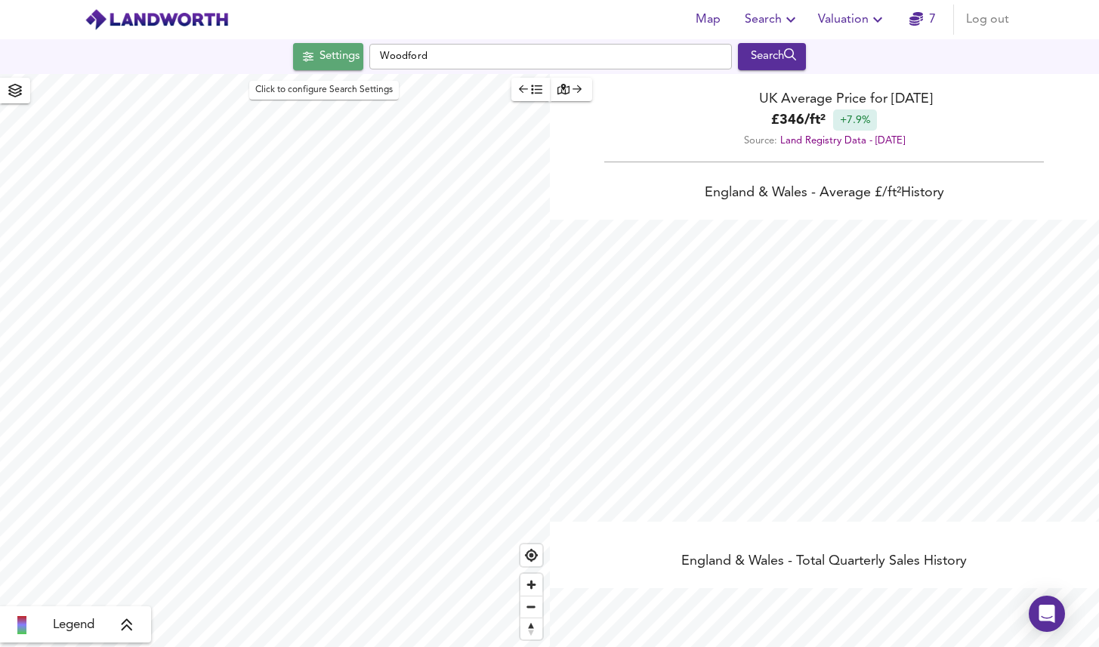
click at [329, 60] on div "Settings" at bounding box center [340, 57] width 40 height 20
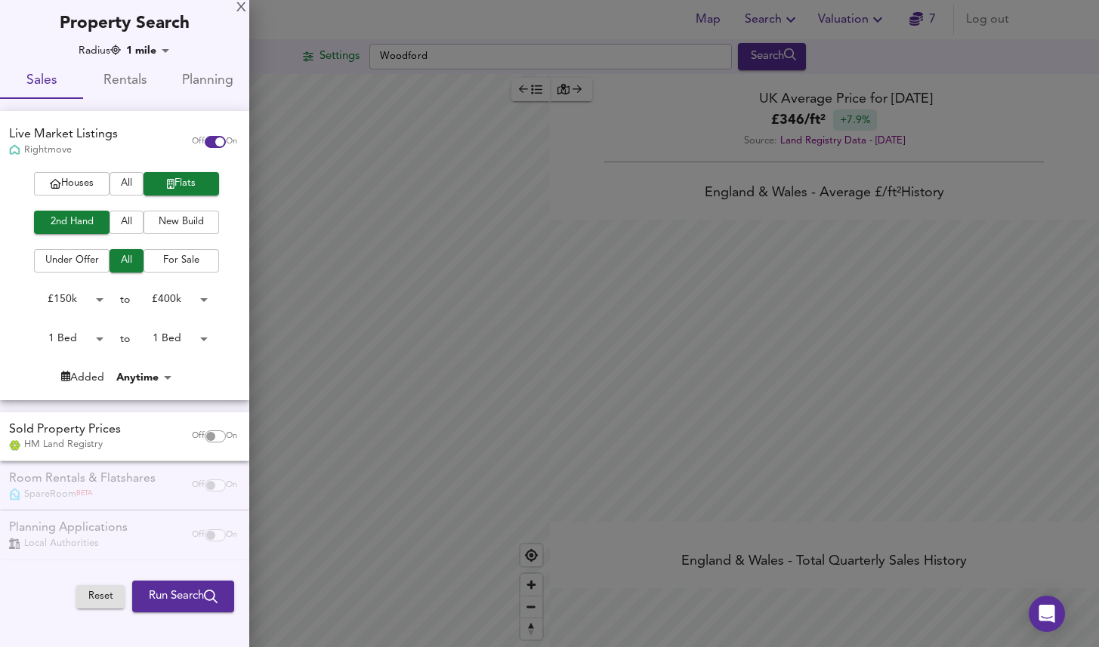
click at [357, 209] on div at bounding box center [549, 323] width 1099 height 647
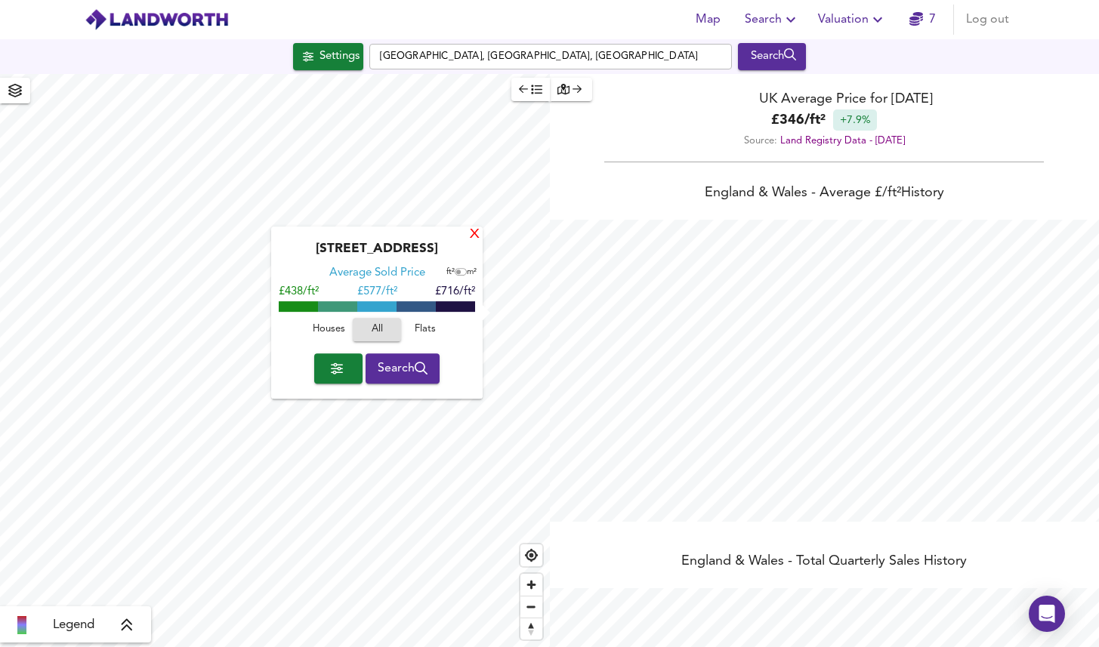
click at [480, 236] on div "X" at bounding box center [474, 235] width 13 height 14
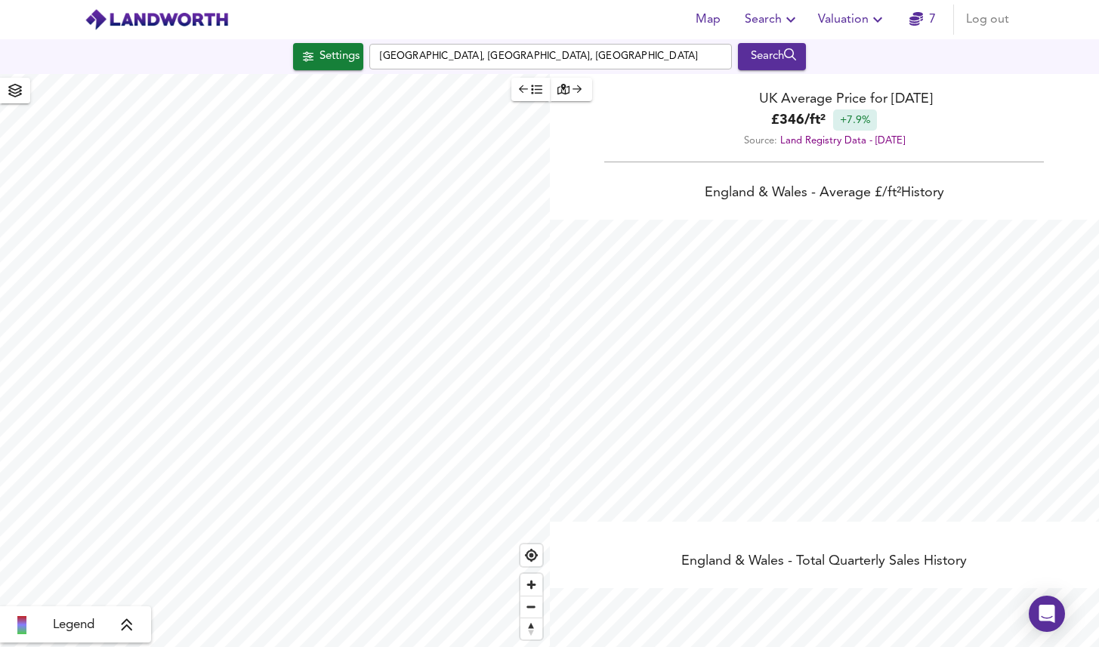
click at [574, 88] on icon "button" at bounding box center [578, 89] width 10 height 11
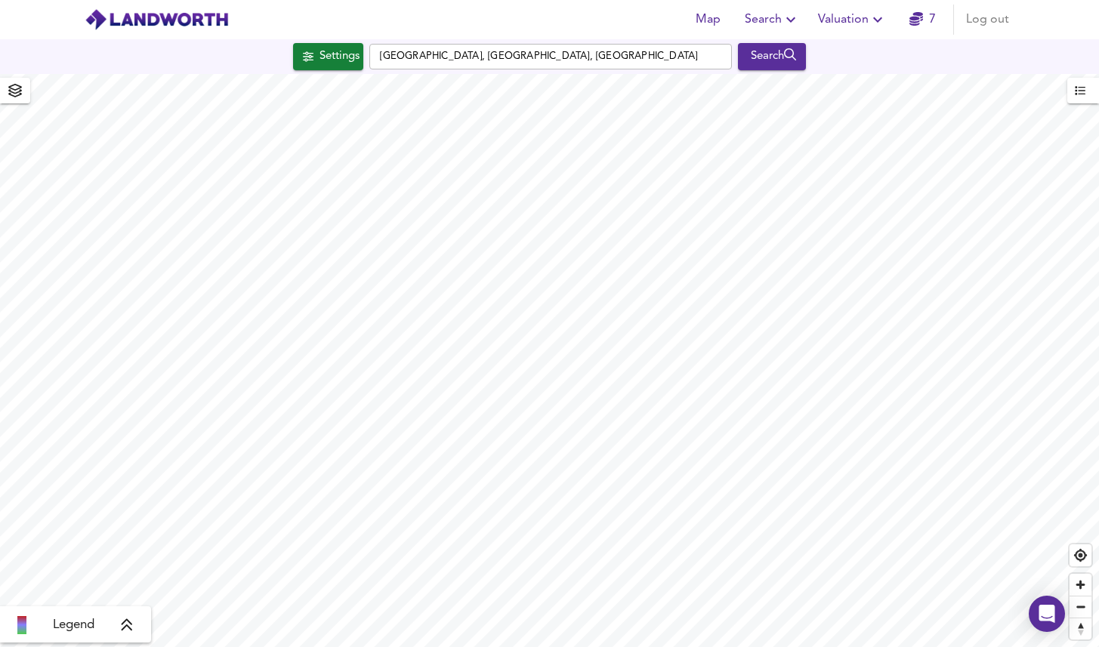
click at [777, 20] on span "Search" at bounding box center [772, 19] width 55 height 21
click at [770, 44] on li "New Search" at bounding box center [772, 54] width 150 height 27
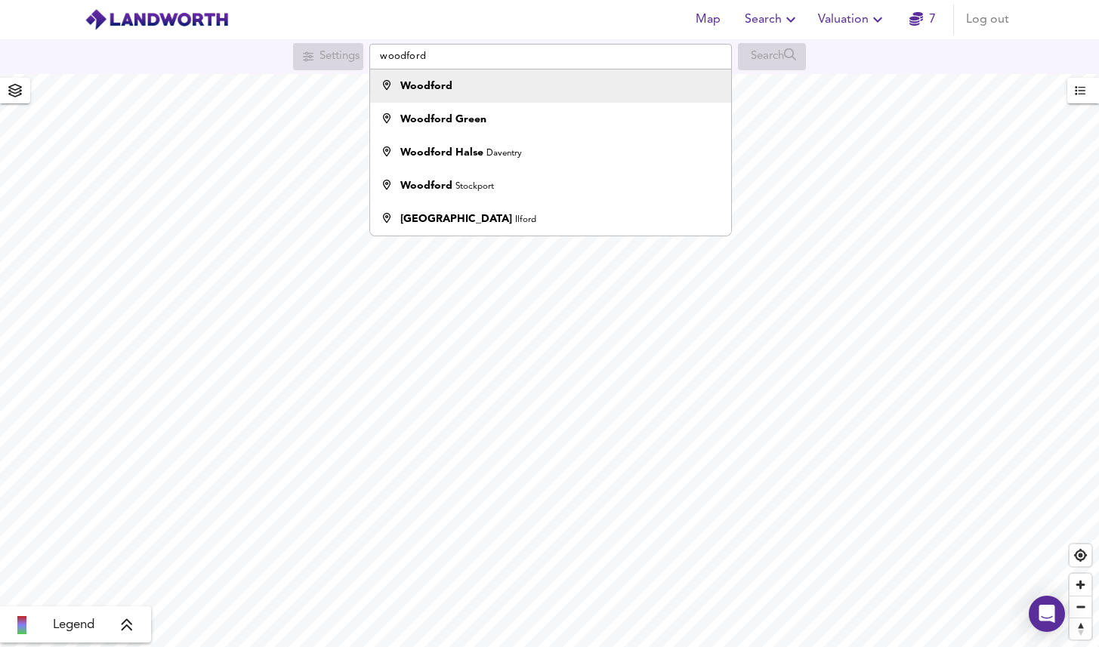
click at [455, 81] on div "Woodford" at bounding box center [547, 86] width 347 height 15
type input "Woodford"
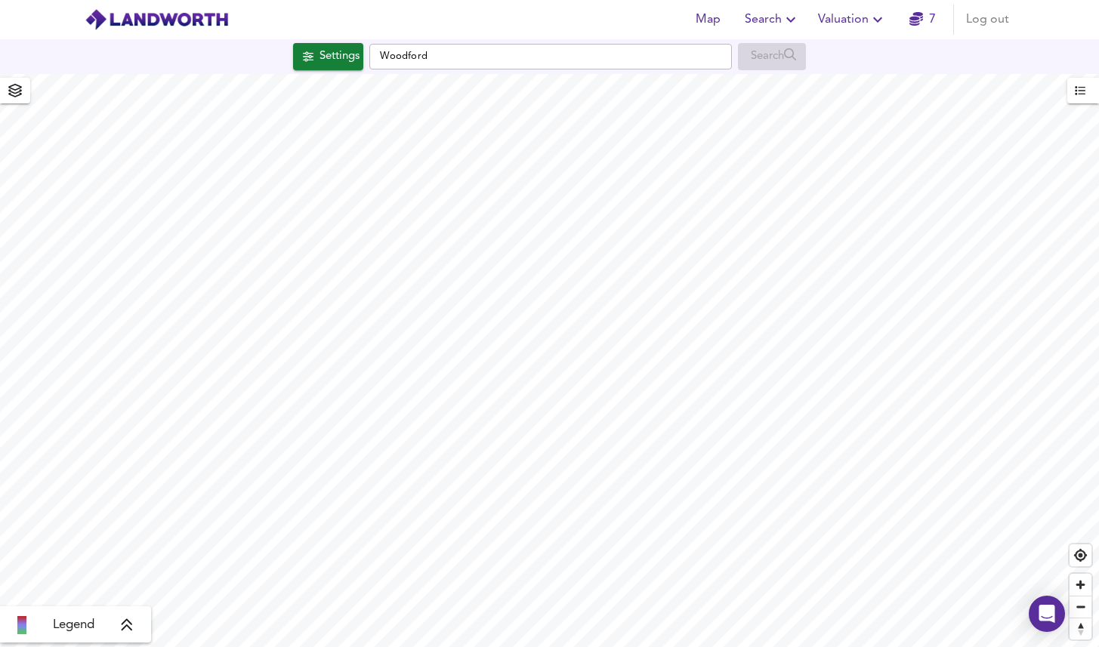
checkbox input "false"
checkbox input "true"
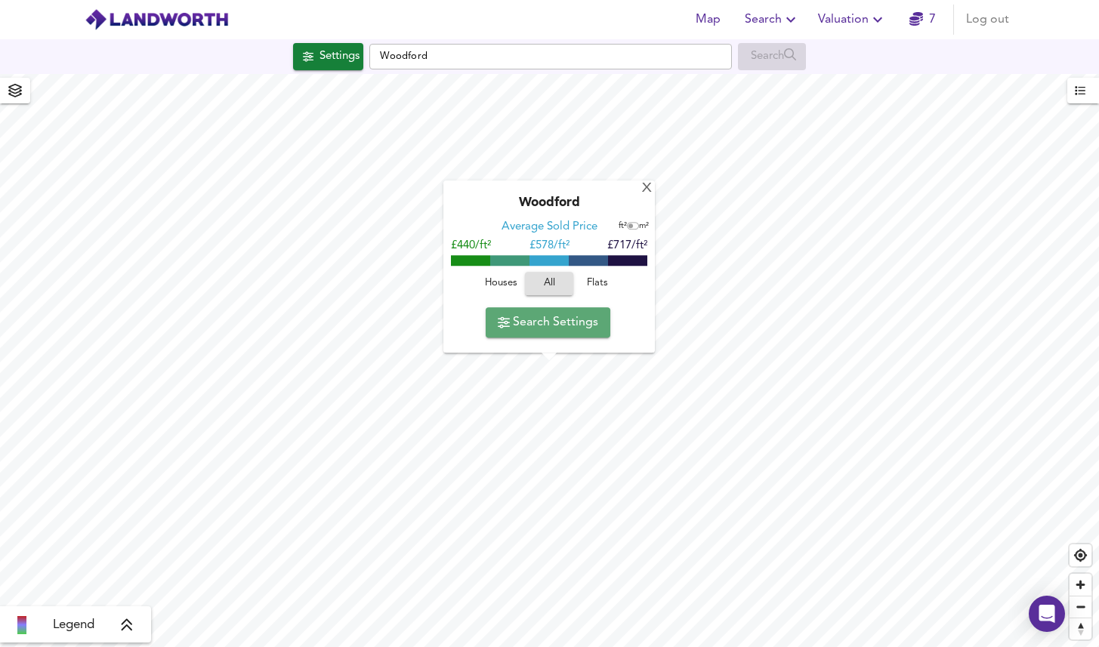
click at [539, 325] on span "Search Settings" at bounding box center [548, 322] width 100 height 21
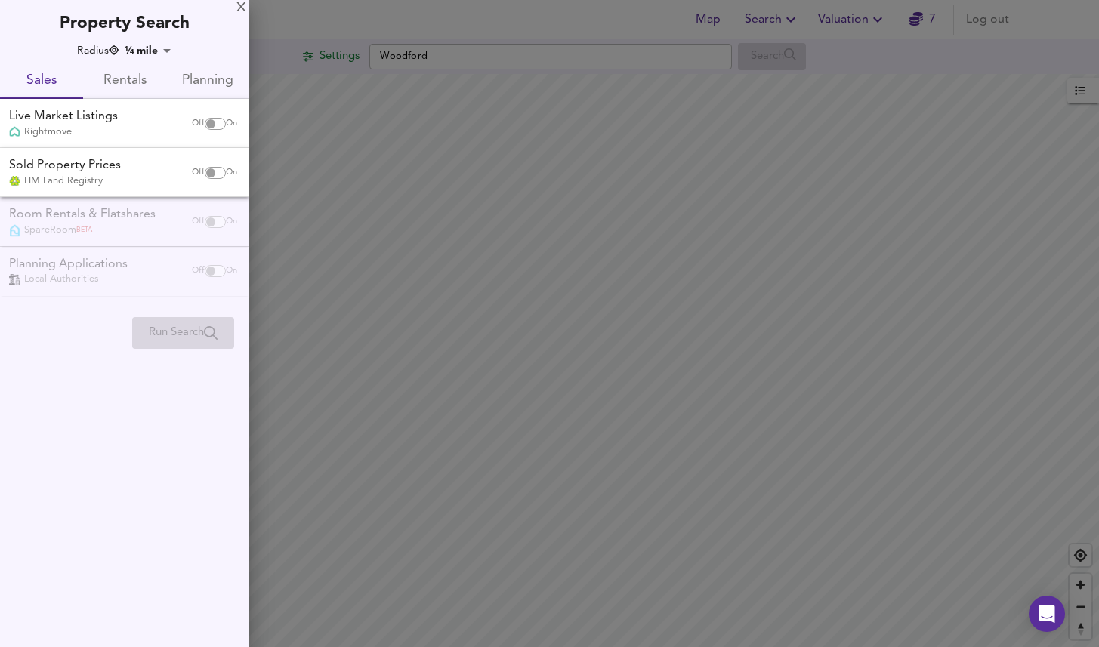
click at [148, 52] on body "Map Search Valuation 7 Log out Settings Woodford Search Legend UK Average Price…" at bounding box center [549, 323] width 1099 height 647
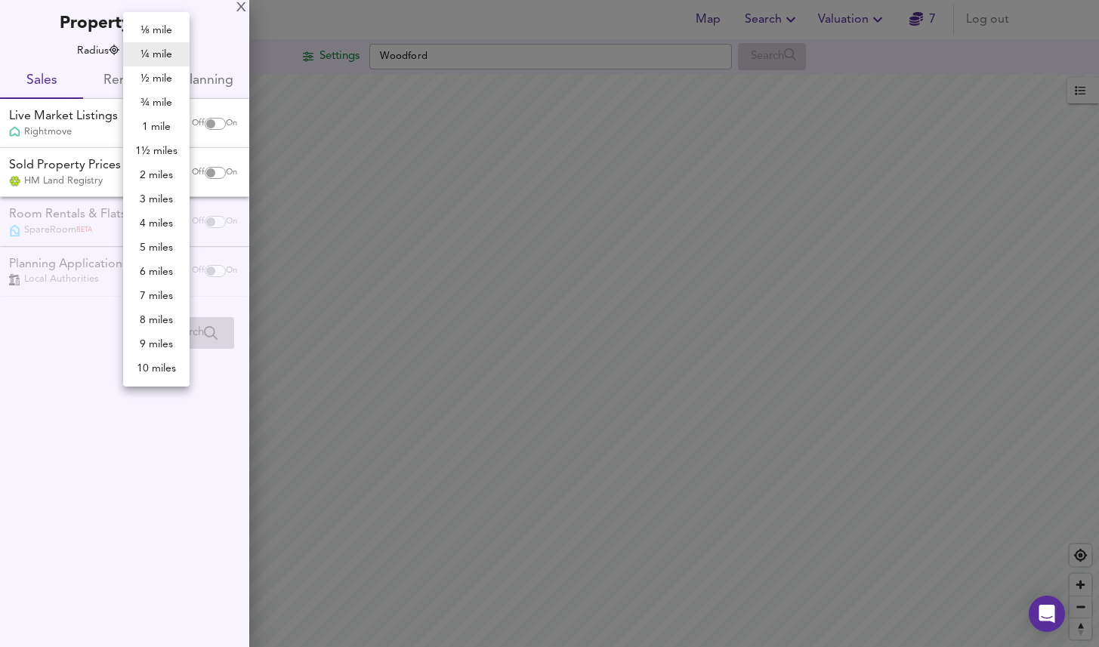
click at [156, 123] on li "1 mile" at bounding box center [156, 127] width 66 height 24
type input "1609"
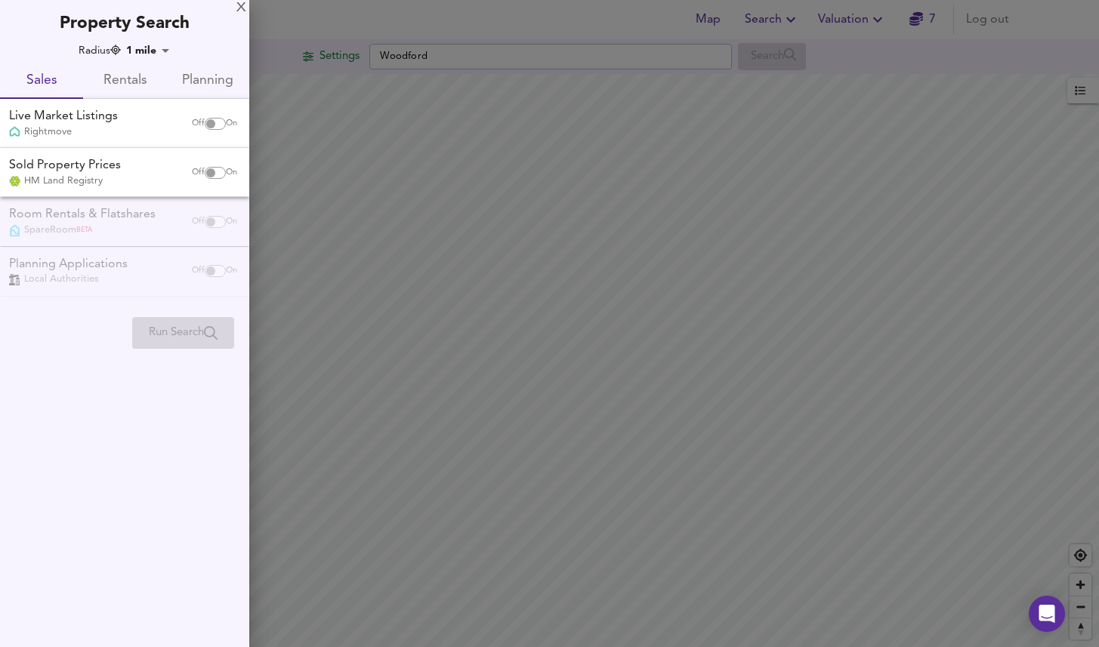
click at [207, 120] on input "checkbox" at bounding box center [211, 124] width 36 height 12
checkbox input "true"
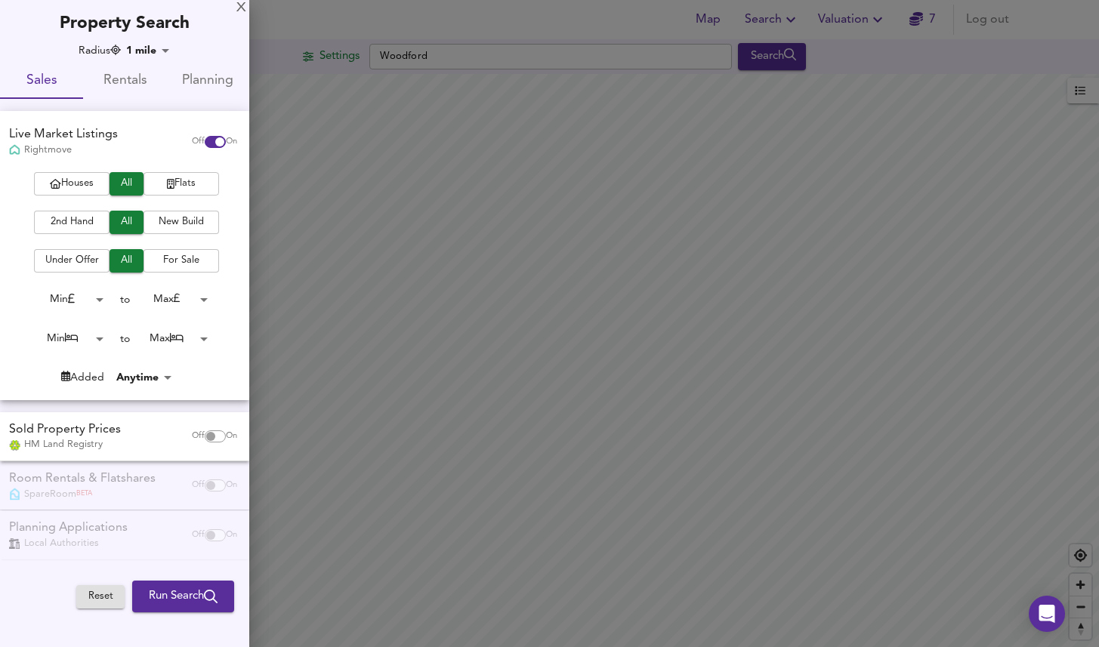
click at [162, 176] on span "Flats" at bounding box center [181, 183] width 60 height 17
click at [79, 221] on span "2nd Hand" at bounding box center [72, 222] width 60 height 17
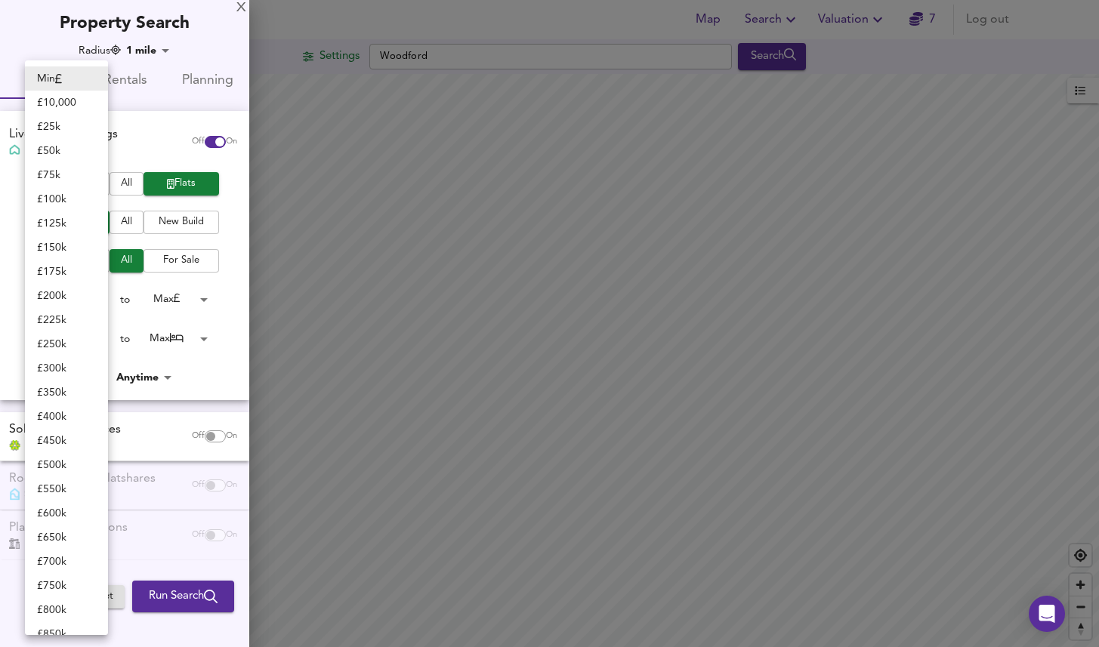
click at [100, 289] on body "Map Search Valuation 7 Log out Settings Woodford Search Legend UK Average Price…" at bounding box center [549, 323] width 1099 height 647
click at [79, 236] on li "£ 150k" at bounding box center [66, 248] width 83 height 24
type input "150000"
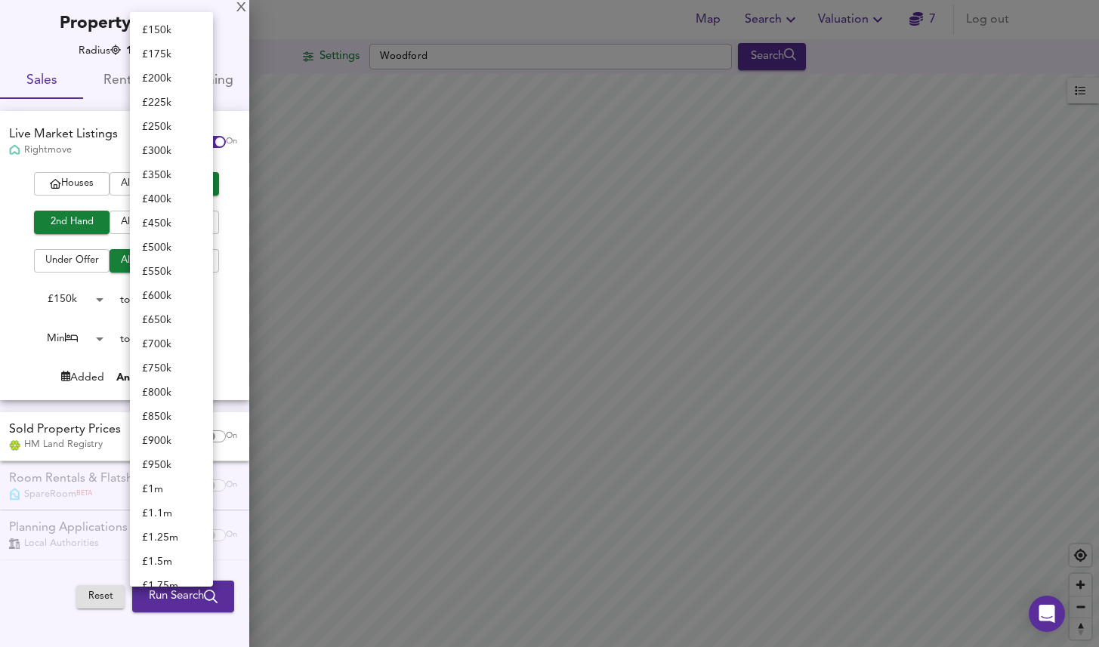
click at [170, 291] on body "Map Search Valuation 7 Log out Settings Woodford Search Legend UK Average Price…" at bounding box center [549, 323] width 1099 height 647
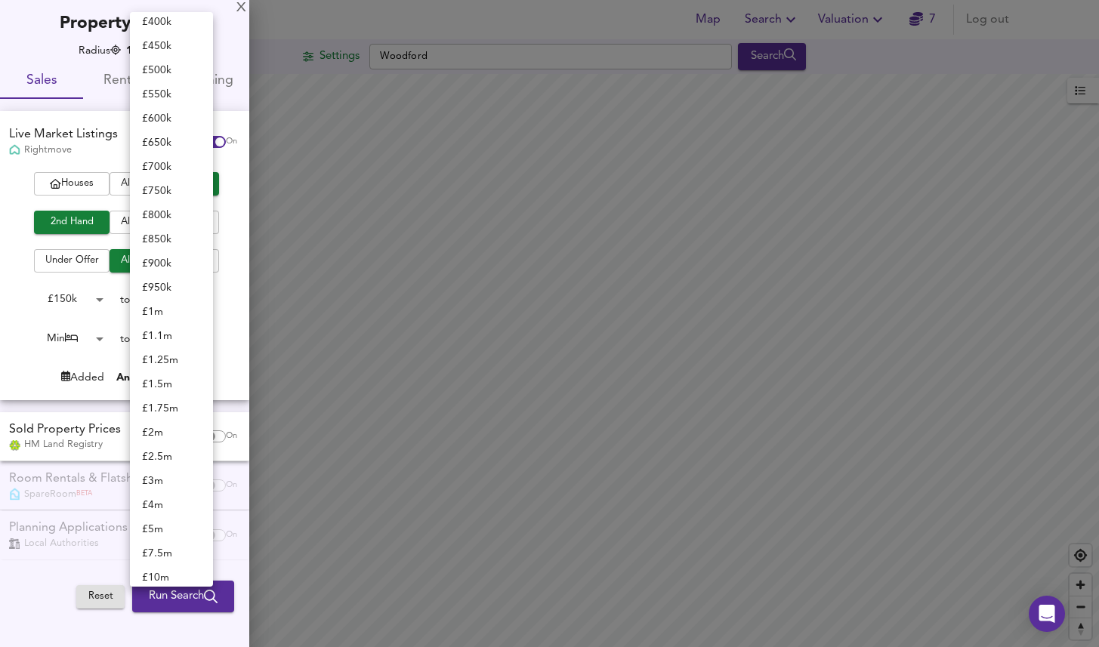
scroll to position [175, 0]
click at [163, 29] on li "£ 400k" at bounding box center [171, 24] width 83 height 24
type input "400000"
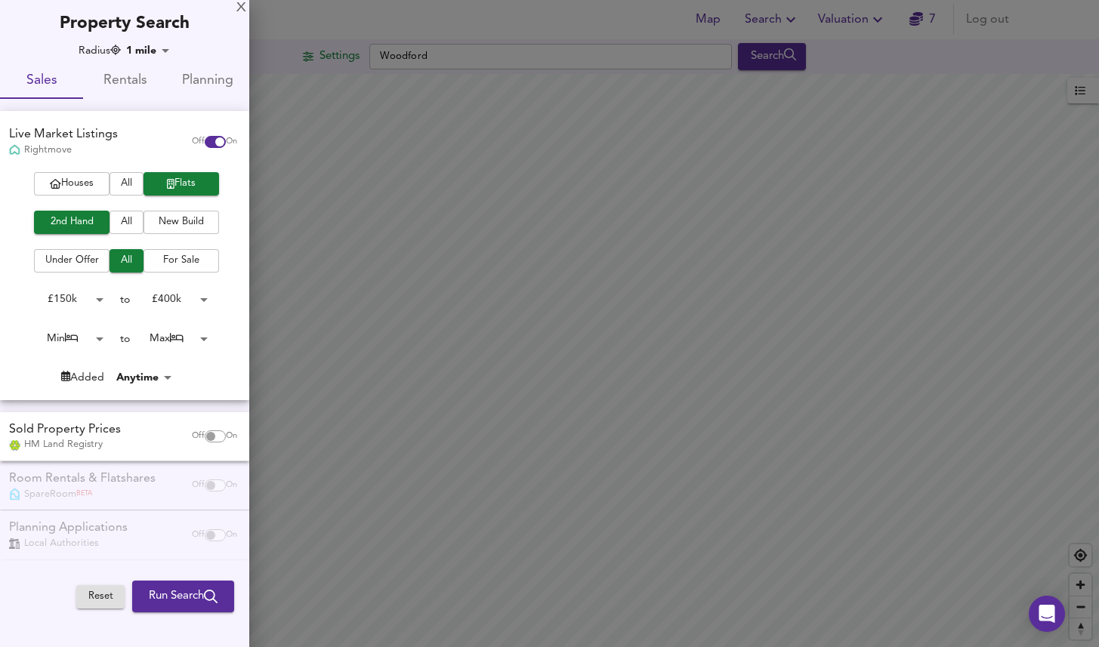
click at [66, 328] on body "Map Search Valuation 7 Log out Settings Woodford Search Legend UK Average Price…" at bounding box center [549, 323] width 1099 height 647
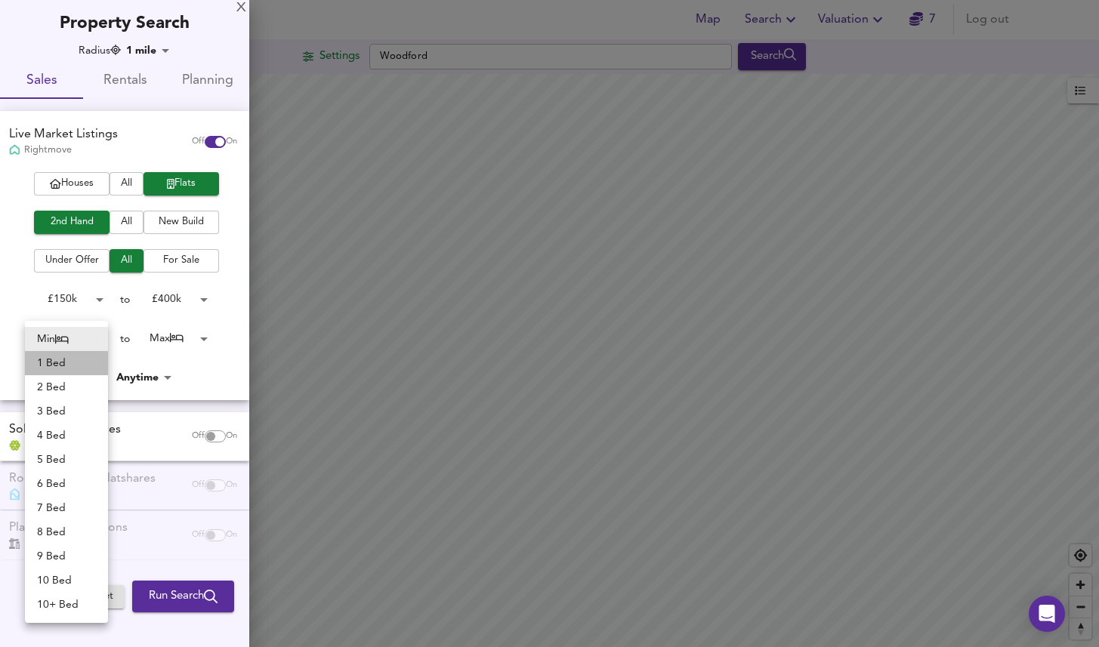
click at [68, 362] on li "1 Bed" at bounding box center [66, 363] width 83 height 24
type input "1"
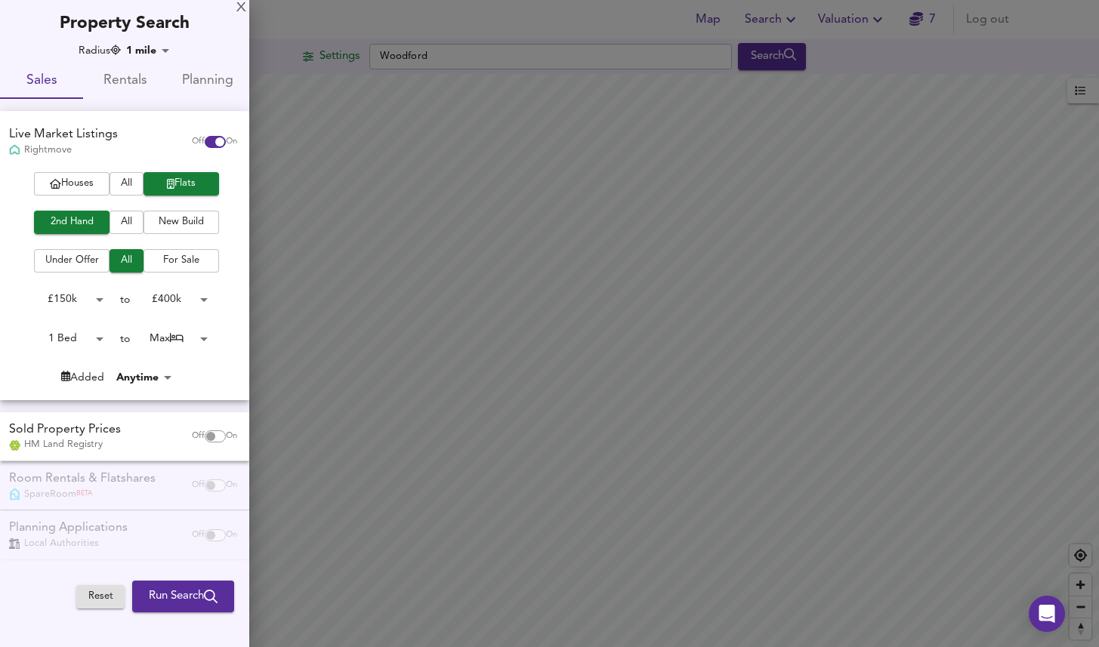
click at [151, 340] on body "Map Search Valuation 7 Log out Settings Woodford Search Legend UK Average Price…" at bounding box center [549, 323] width 1099 height 647
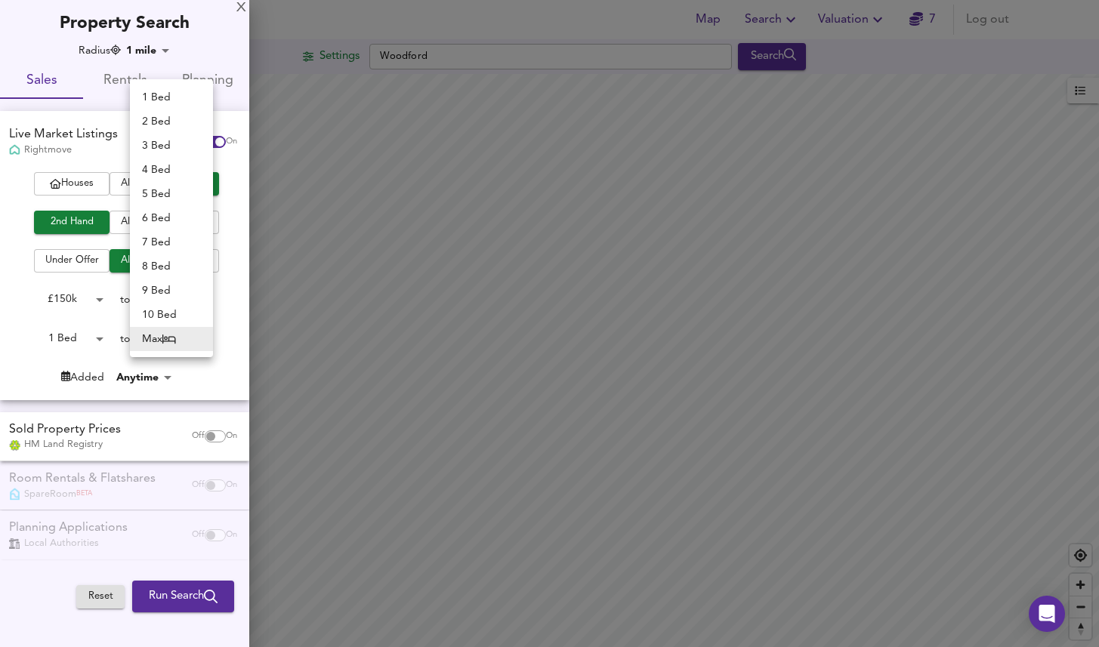
click at [156, 100] on li "1 Bed" at bounding box center [171, 97] width 83 height 24
type input "1"
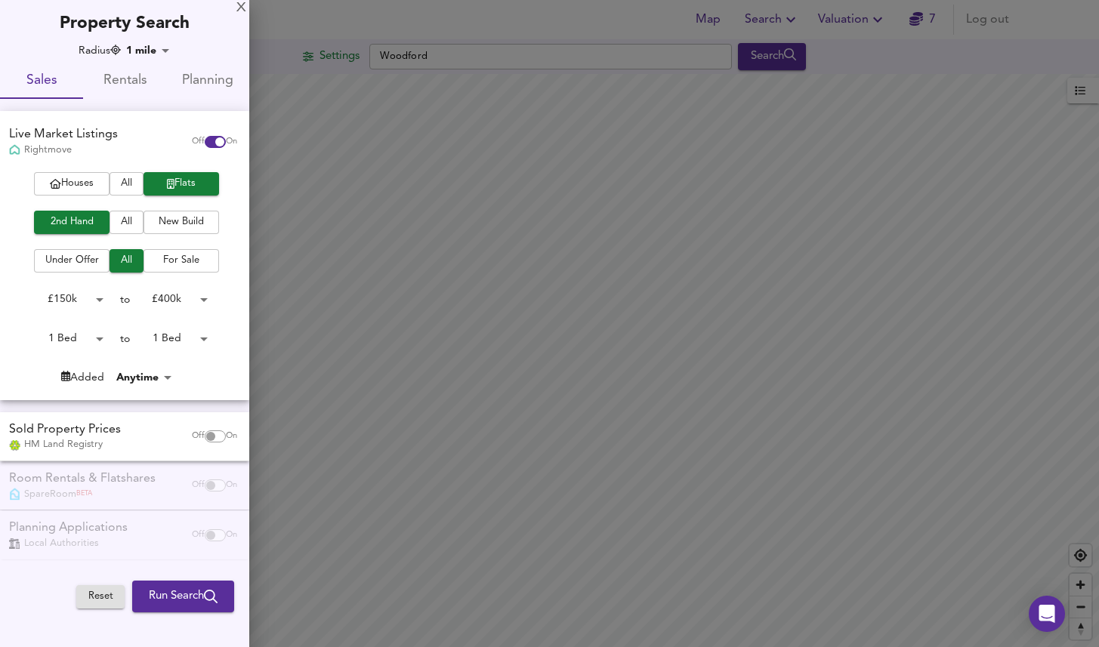
click at [398, 358] on div at bounding box center [549, 323] width 1099 height 647
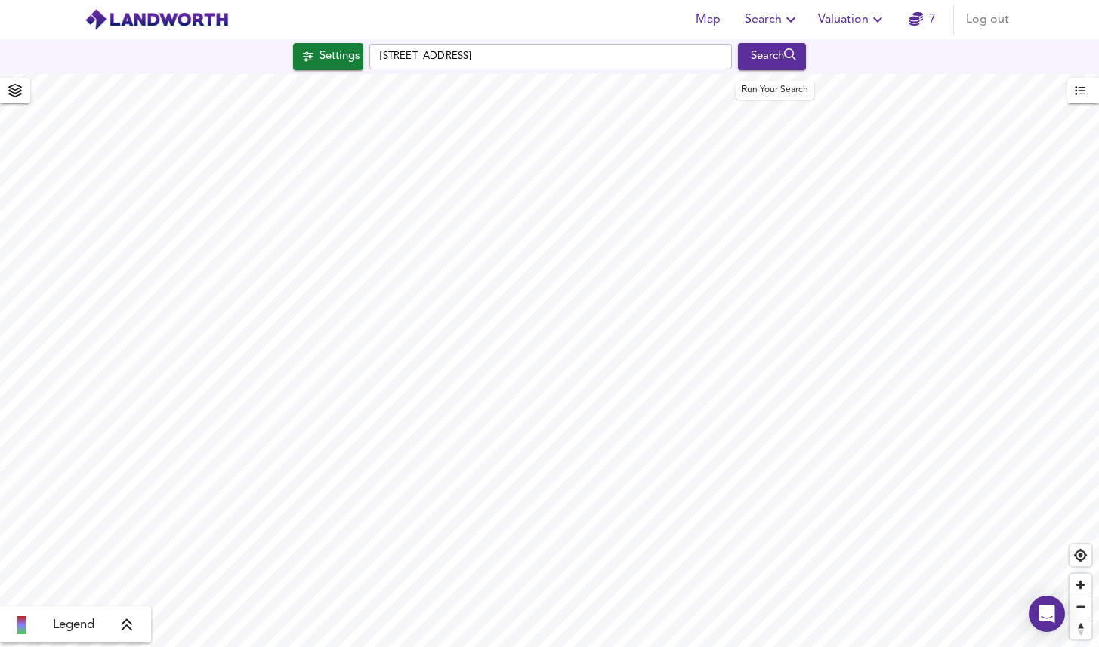
click at [767, 59] on div "Search" at bounding box center [772, 57] width 61 height 20
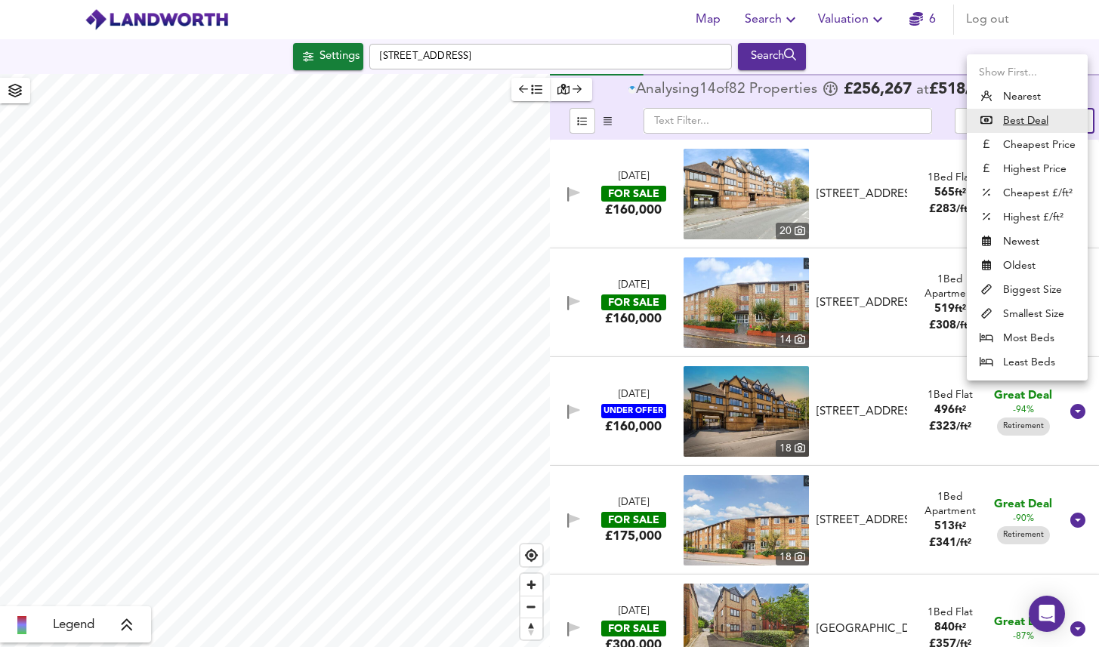
click at [1054, 119] on body "Map Search Valuation 6 Log out Settings Wynndale Road, E18 1DX Search Legend An…" at bounding box center [549, 323] width 1099 height 647
click at [1027, 286] on li "Biggest Size" at bounding box center [1027, 290] width 121 height 24
type input "biggest"
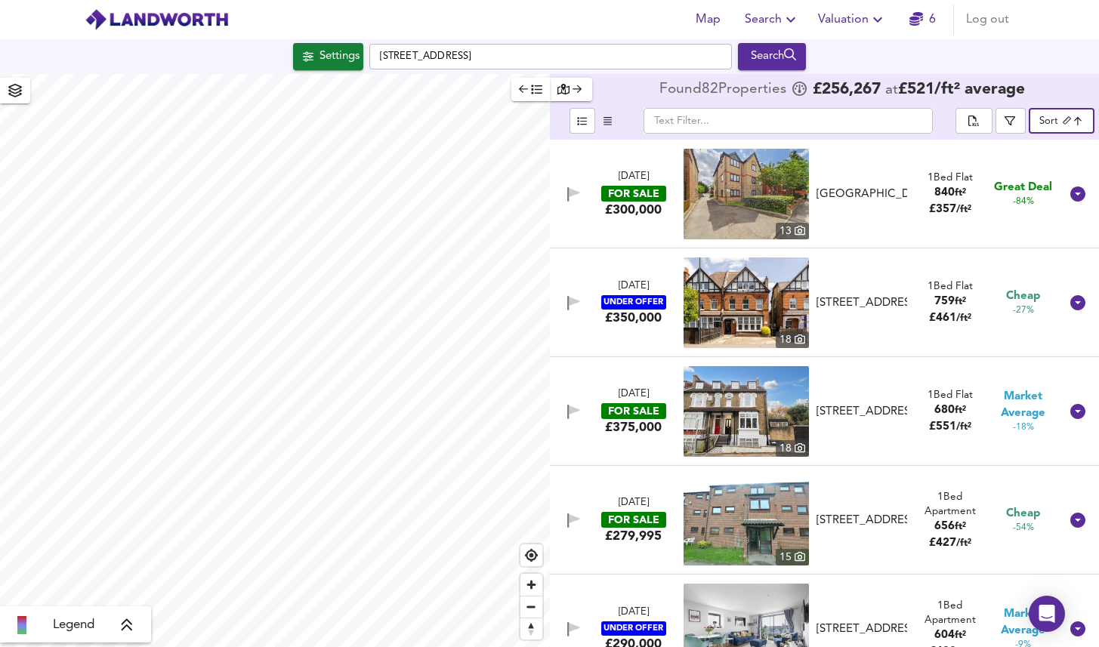
click at [532, 86] on icon "button" at bounding box center [537, 89] width 11 height 9
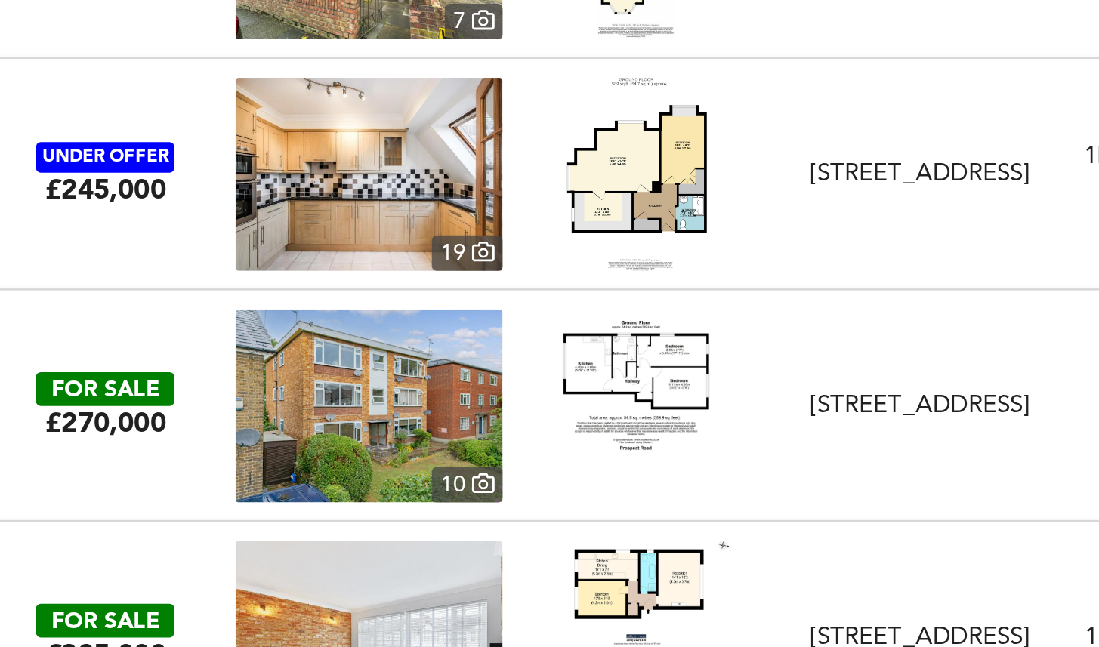
scroll to position [712, 0]
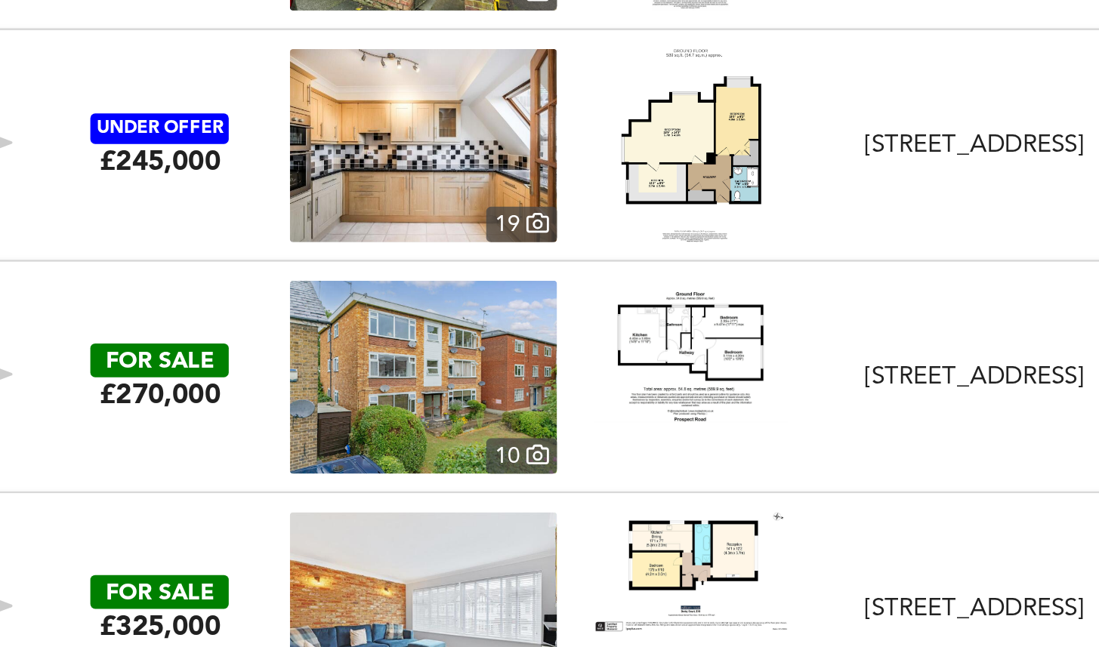
click at [349, 337] on img at bounding box center [349, 340] width 91 height 66
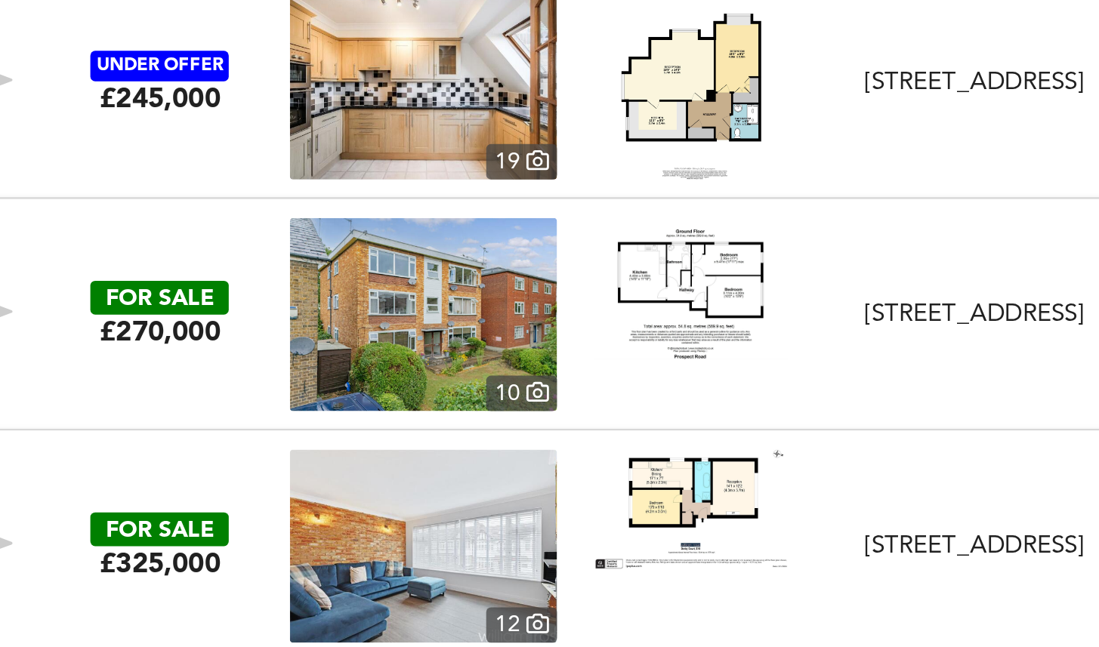
scroll to position [735, 0]
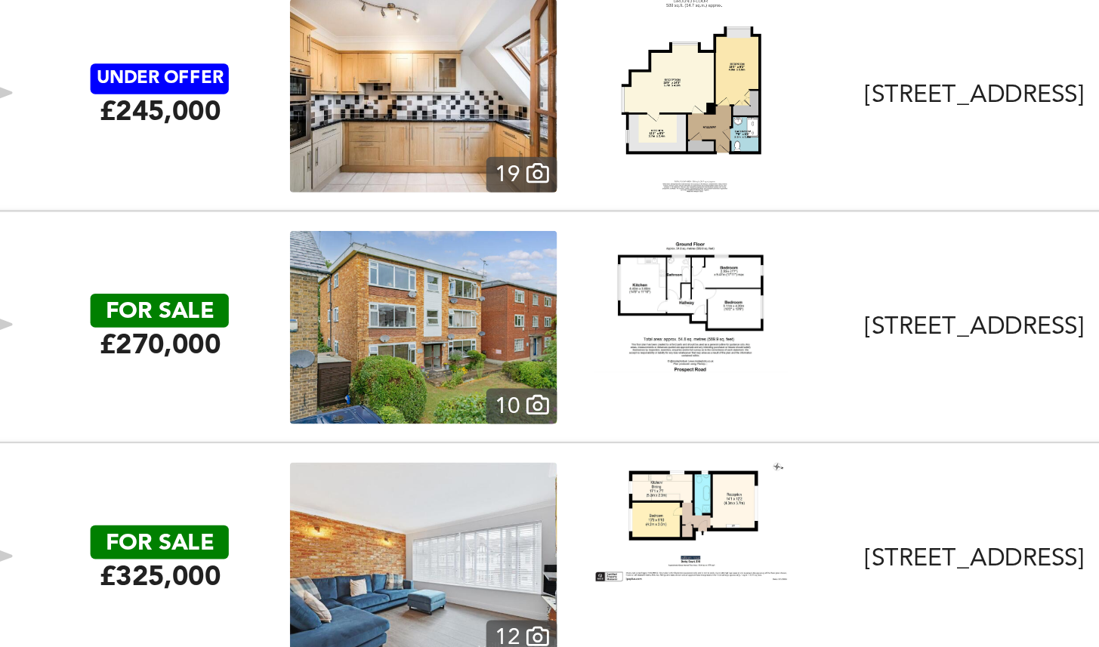
click at [332, 364] on link at bounding box center [349, 329] width 91 height 91
click at [140, 293] on div "FOR SALE £270,000 10 Prospect Road, Woodford Green, IG8 7, IG8 7NA Prospect Roa…" at bounding box center [531, 329] width 1057 height 91
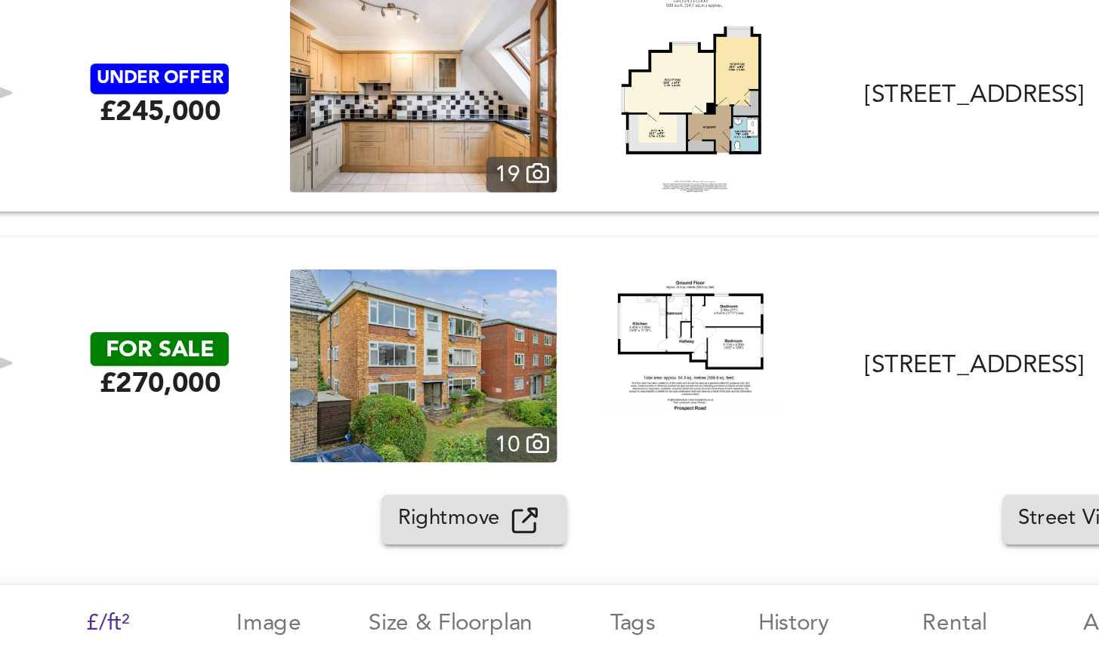
click at [238, 421] on span "Rightmove" at bounding box center [238, 419] width 54 height 17
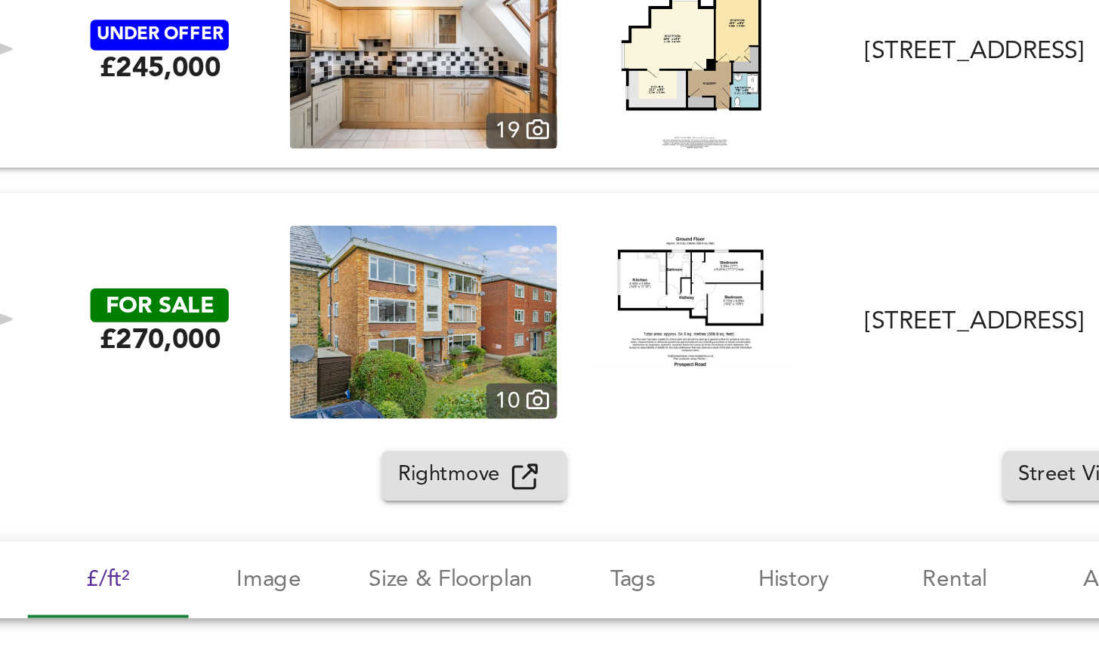
scroll to position [742, 0]
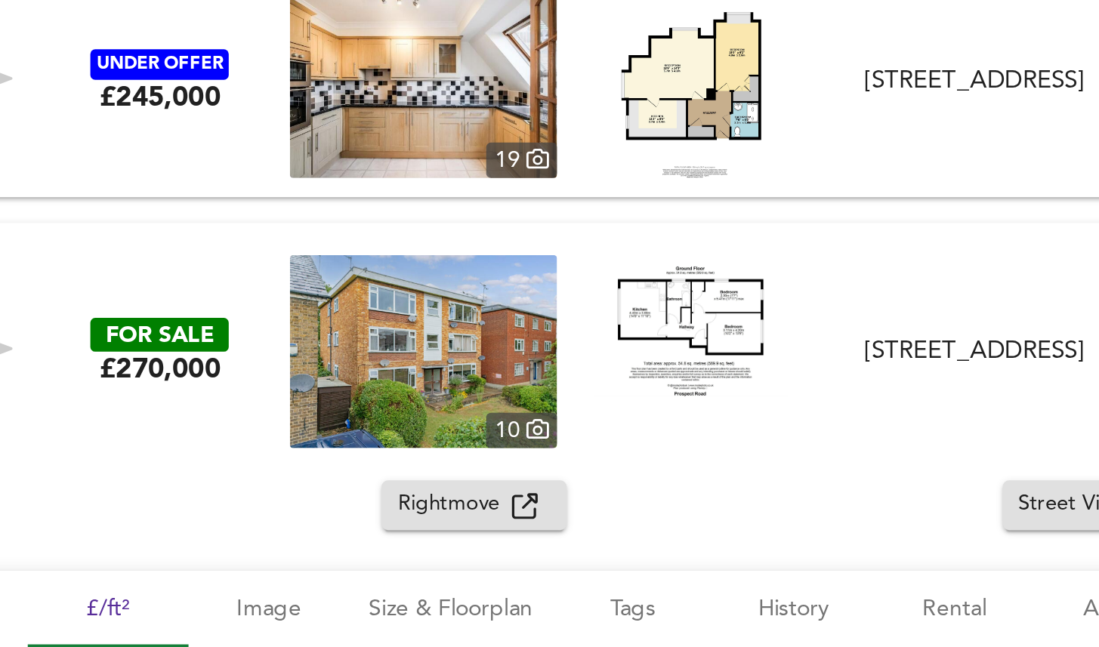
click at [310, 286] on div "FOR SALE £270,000 10 Prospect Road, Woodford Green, IG8 7, IG8 7NA Prospect Roa…" at bounding box center [549, 340] width 1099 height 121
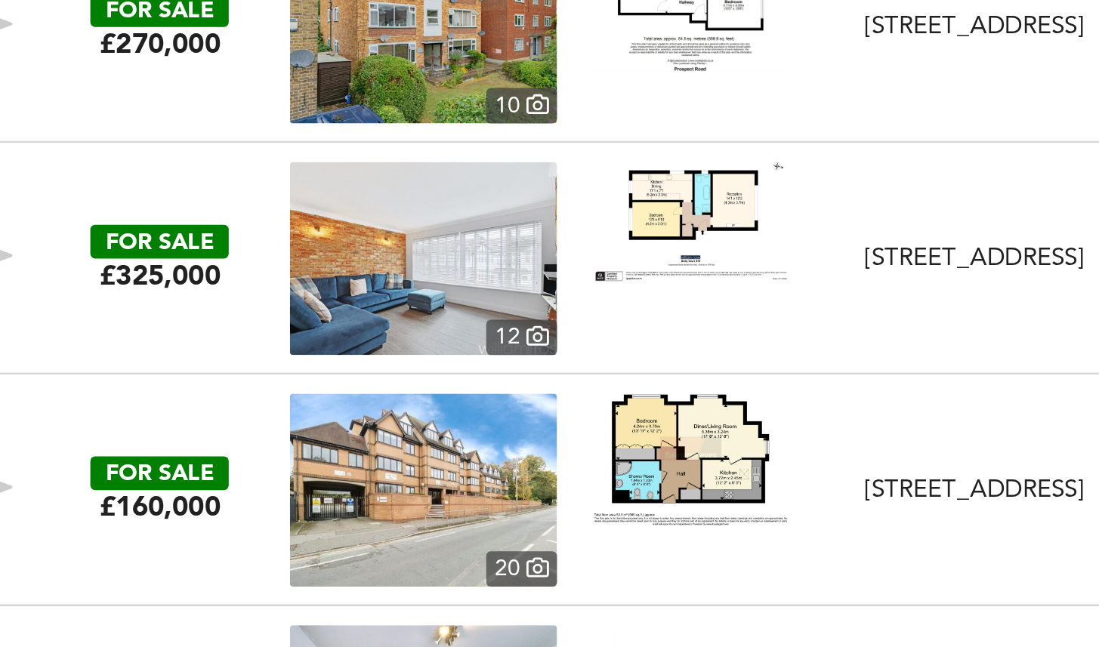
scroll to position [877, 0]
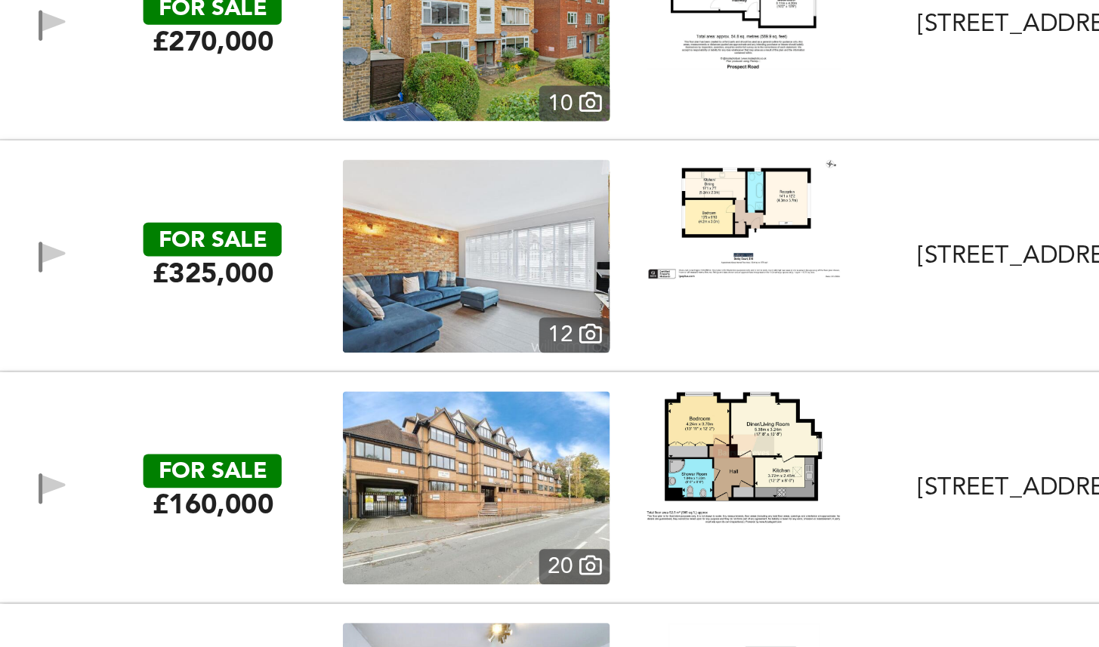
click at [249, 273] on img at bounding box center [223, 296] width 125 height 91
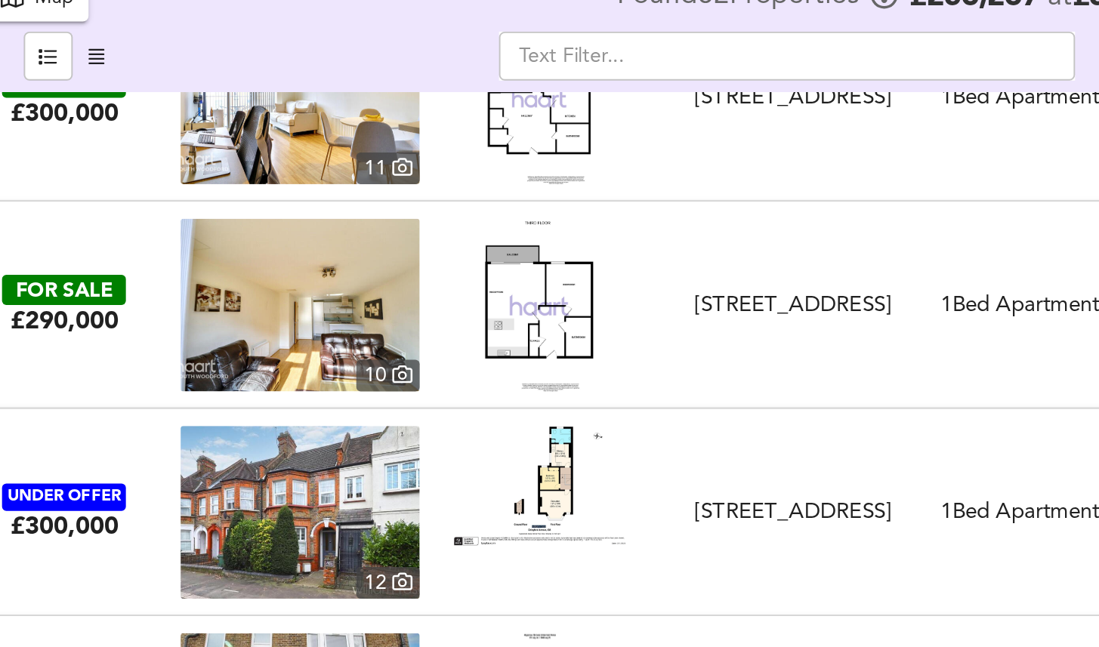
scroll to position [1539, 0]
